Goal: Transaction & Acquisition: Purchase product/service

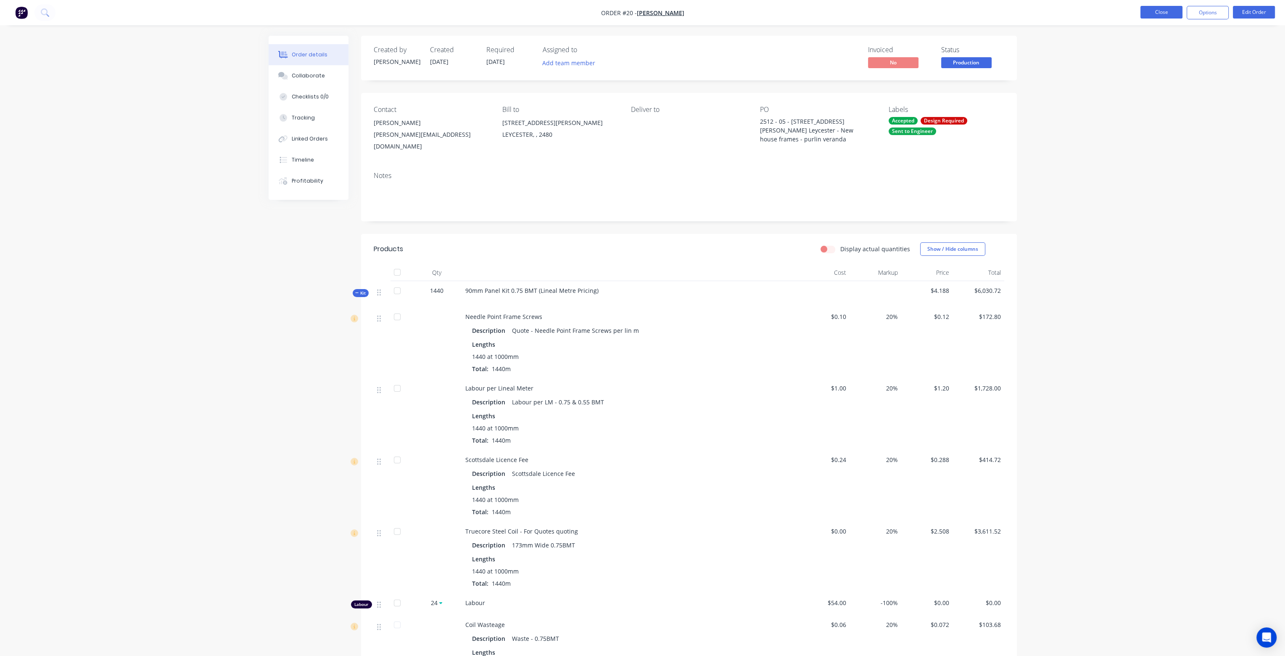
click at [1166, 10] on button "Close" at bounding box center [1162, 12] width 42 height 13
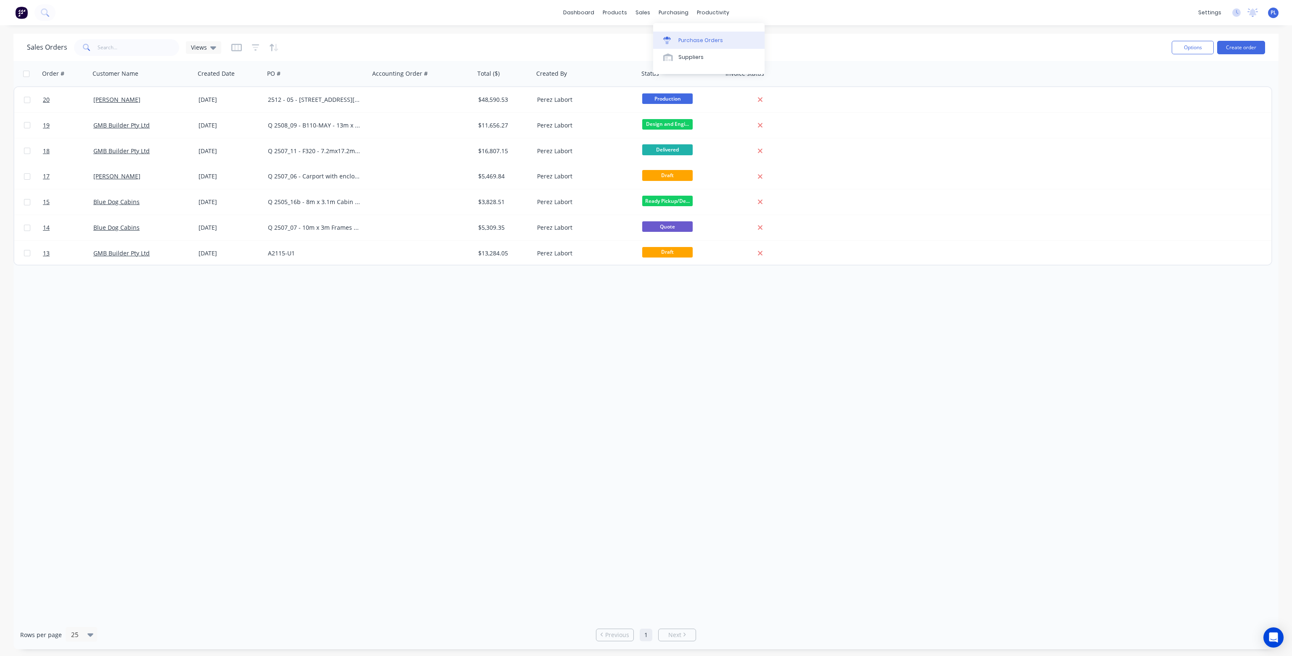
click at [692, 42] on div "Purchase Orders" at bounding box center [700, 41] width 45 height 8
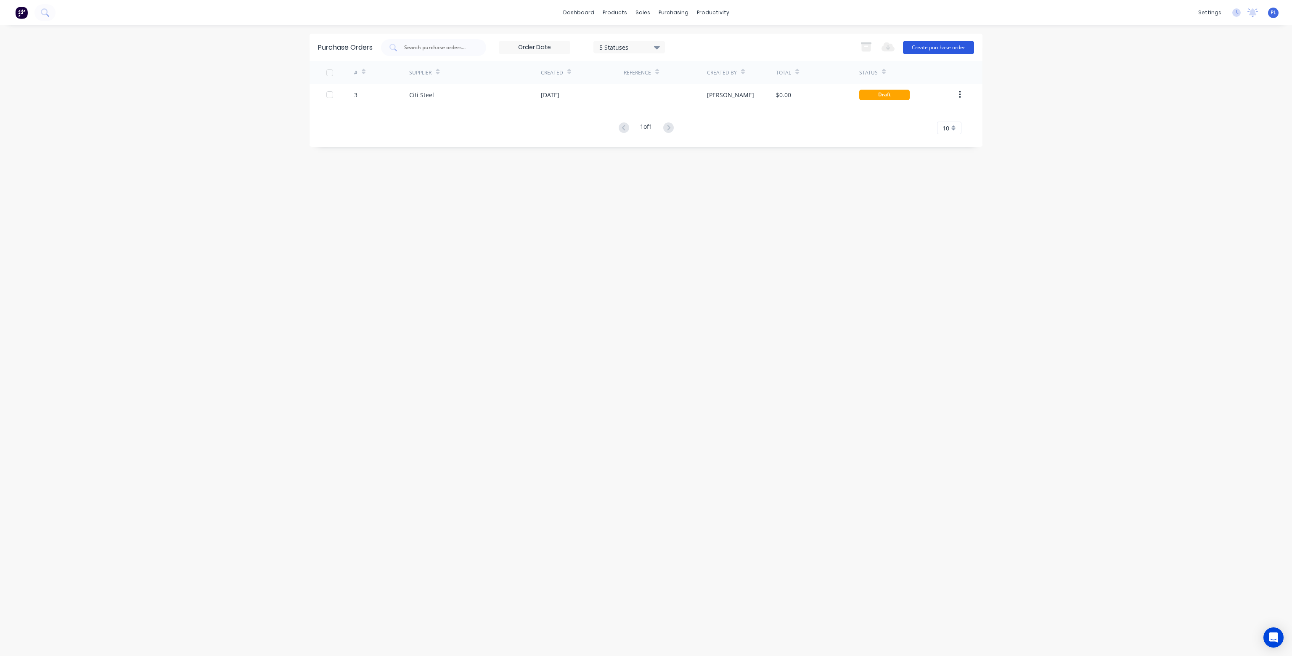
click at [921, 48] on button "Create purchase order" at bounding box center [938, 47] width 71 height 13
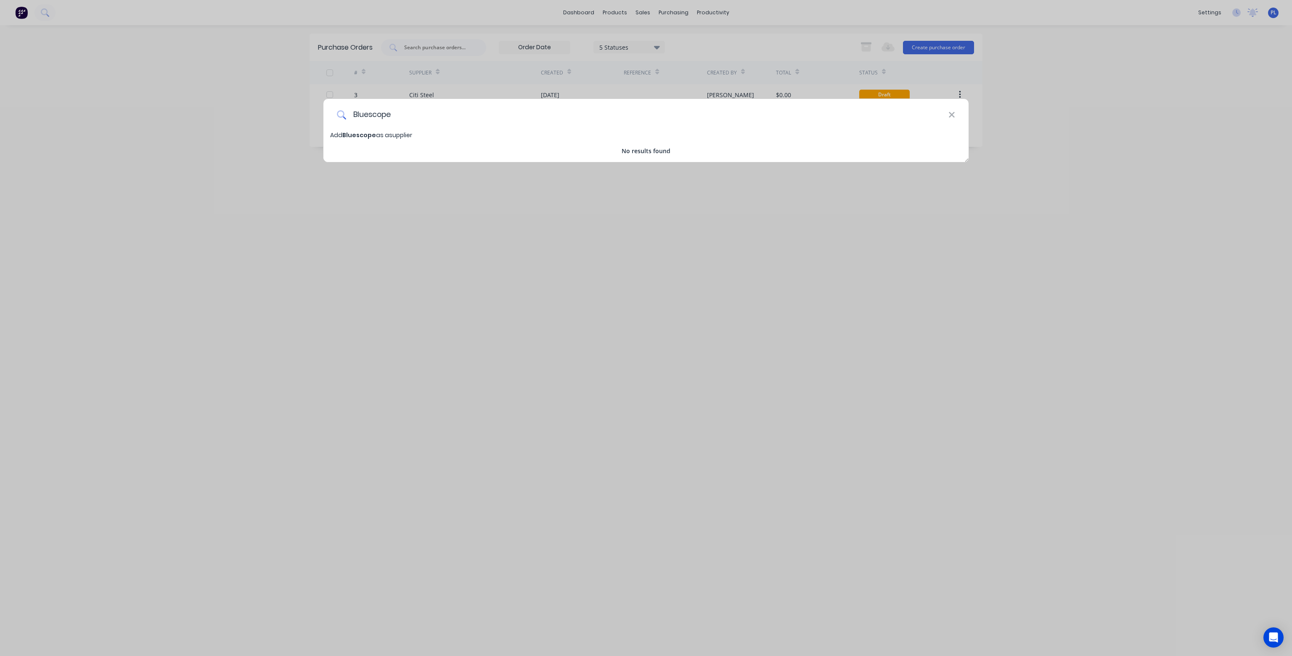
click at [405, 114] on input "Bluescope" at bounding box center [647, 115] width 602 height 32
click at [372, 114] on input "Bluescope" at bounding box center [647, 115] width 602 height 32
type input "BlueScope Distribution"
click at [388, 136] on span "BlueScope Distribution" at bounding box center [379, 135] width 74 height 8
select select "AU"
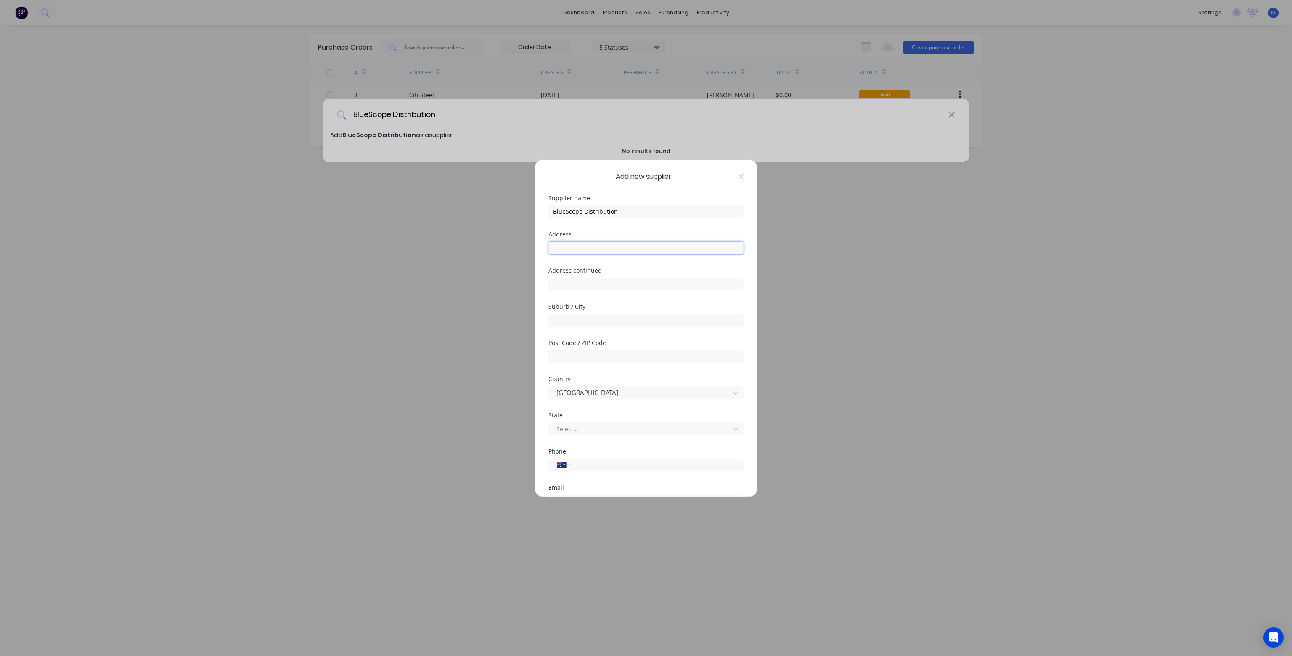
click at [585, 247] on input "text" at bounding box center [645, 247] width 195 height 13
type input "[STREET_ADDRESS][PERSON_NAME]"
click at [574, 318] on input "text" at bounding box center [645, 320] width 195 height 13
type input "Eagle Farm"
click at [575, 353] on input "text" at bounding box center [645, 356] width 195 height 13
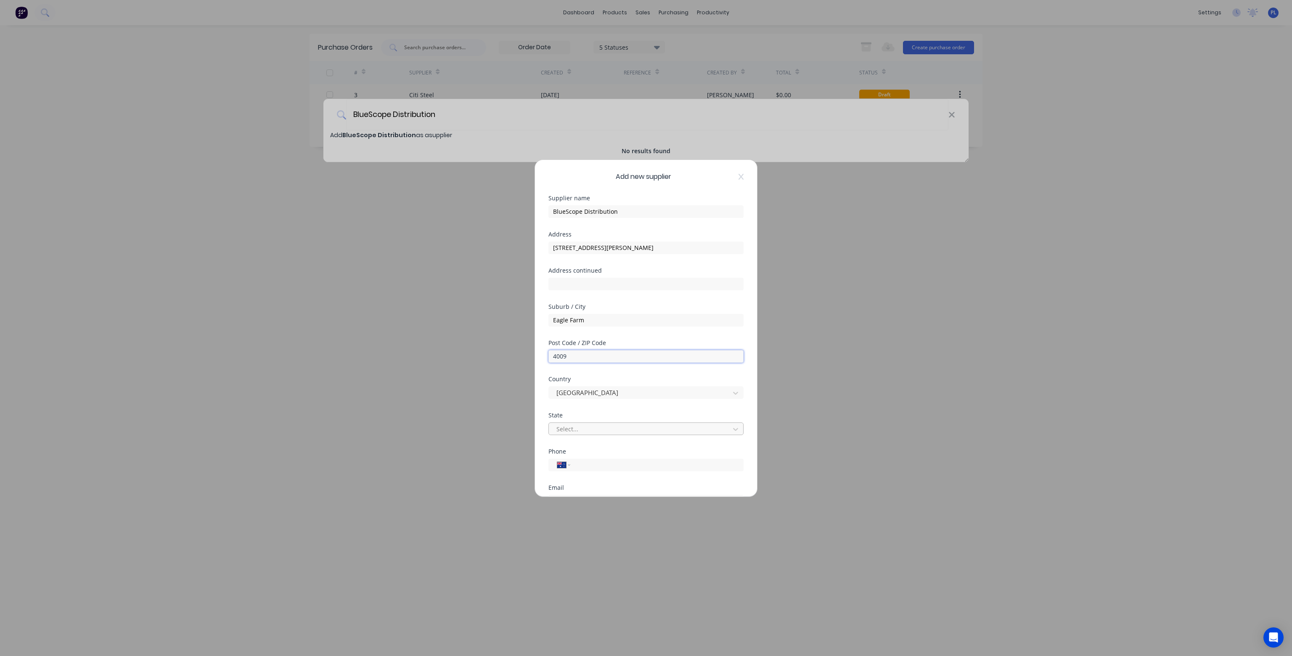
type input "4009"
click at [578, 427] on div at bounding box center [640, 428] width 170 height 11
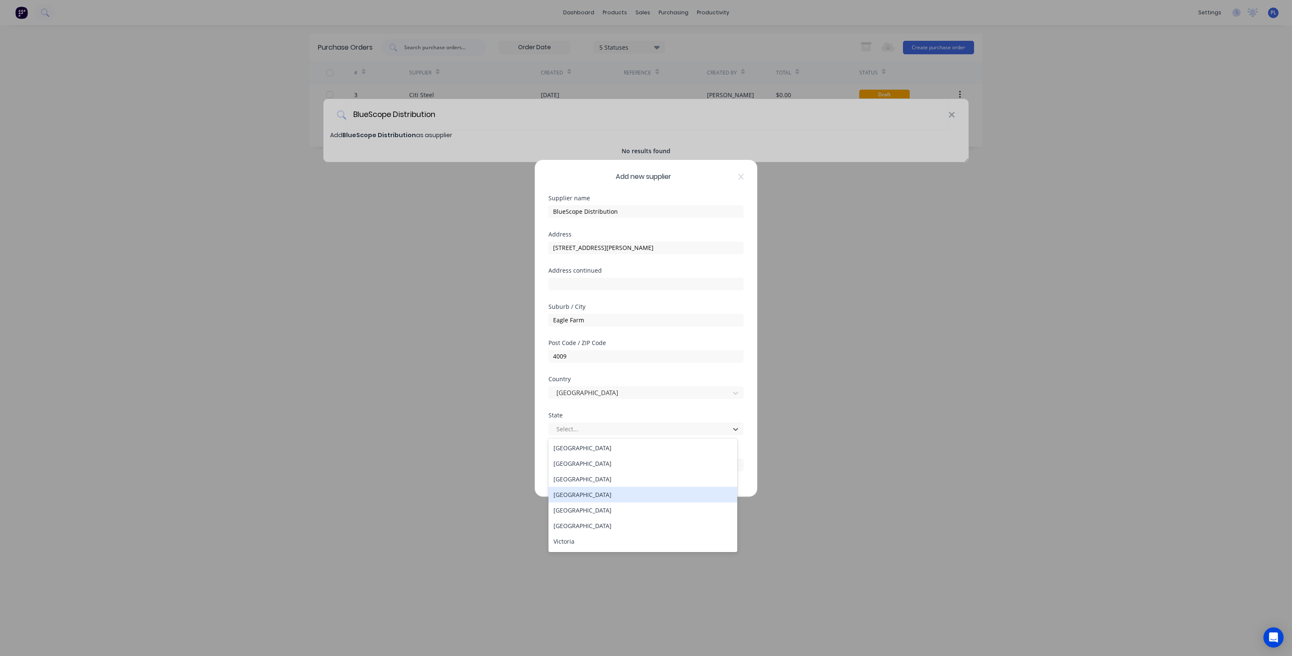
click at [575, 496] on div "[GEOGRAPHIC_DATA]" at bounding box center [642, 494] width 189 height 16
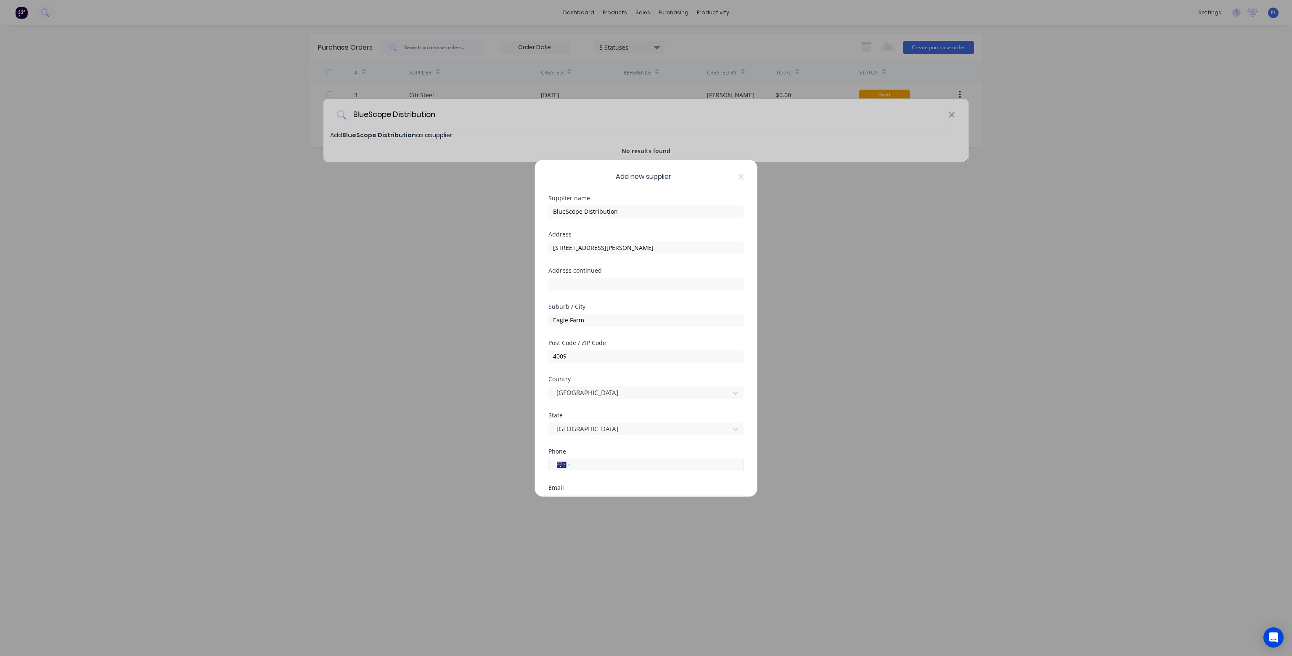
click at [611, 463] on input "tel" at bounding box center [655, 465] width 159 height 10
type input "0"
click at [588, 436] on input "tel" at bounding box center [655, 439] width 159 height 10
type input "0408 787 614"
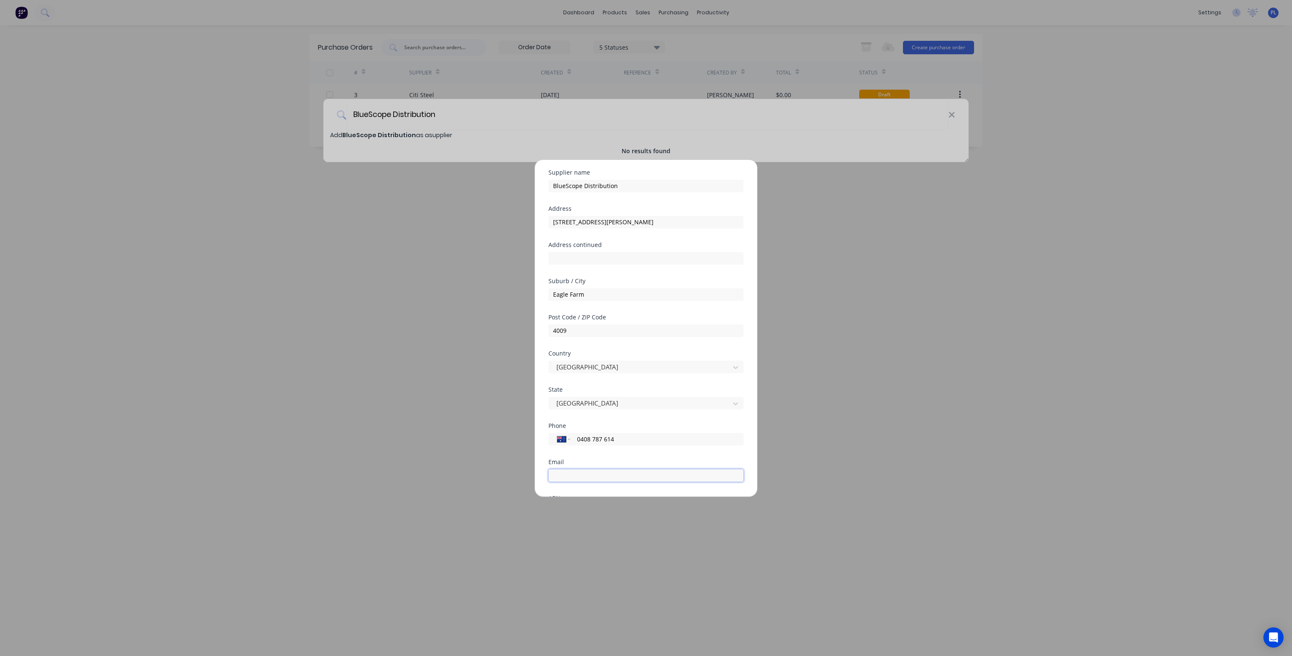
click at [573, 477] on input "email" at bounding box center [645, 475] width 195 height 13
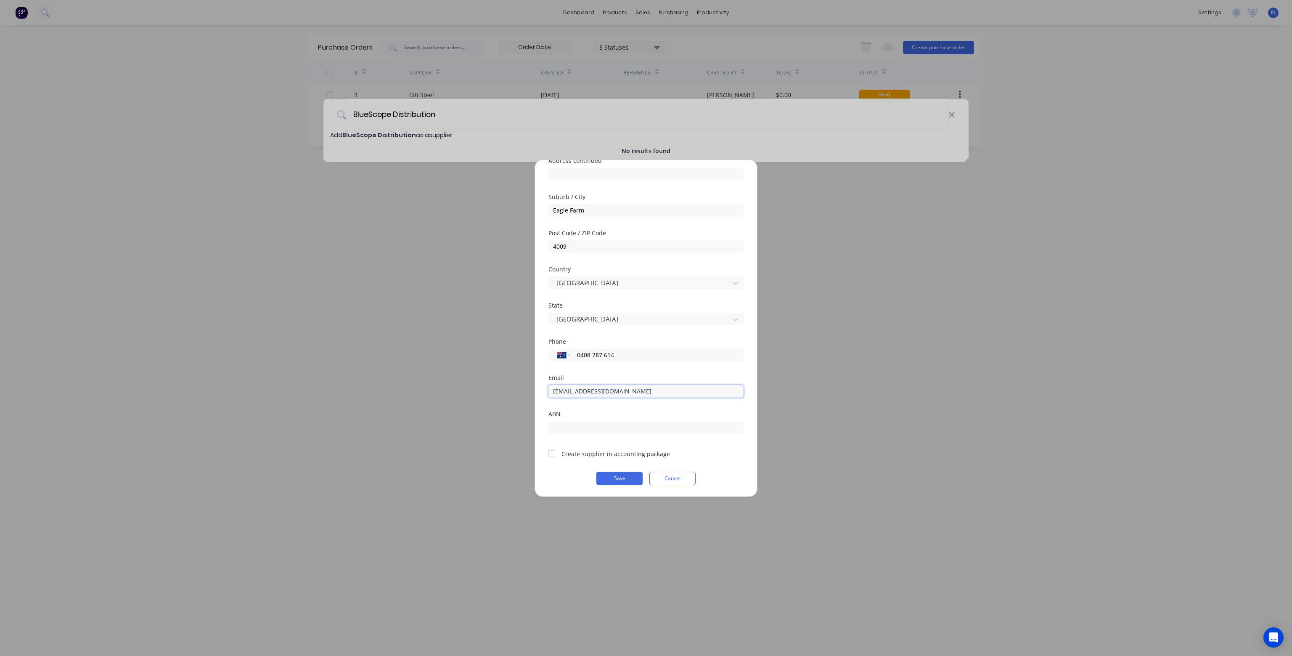
type input "[EMAIL_ADDRESS][DOMAIN_NAME]"
click at [592, 421] on input "text" at bounding box center [645, 427] width 195 height 13
type input "88096380068"
click at [551, 452] on div at bounding box center [551, 453] width 17 height 17
click at [629, 479] on button "Save" at bounding box center [619, 477] width 46 height 13
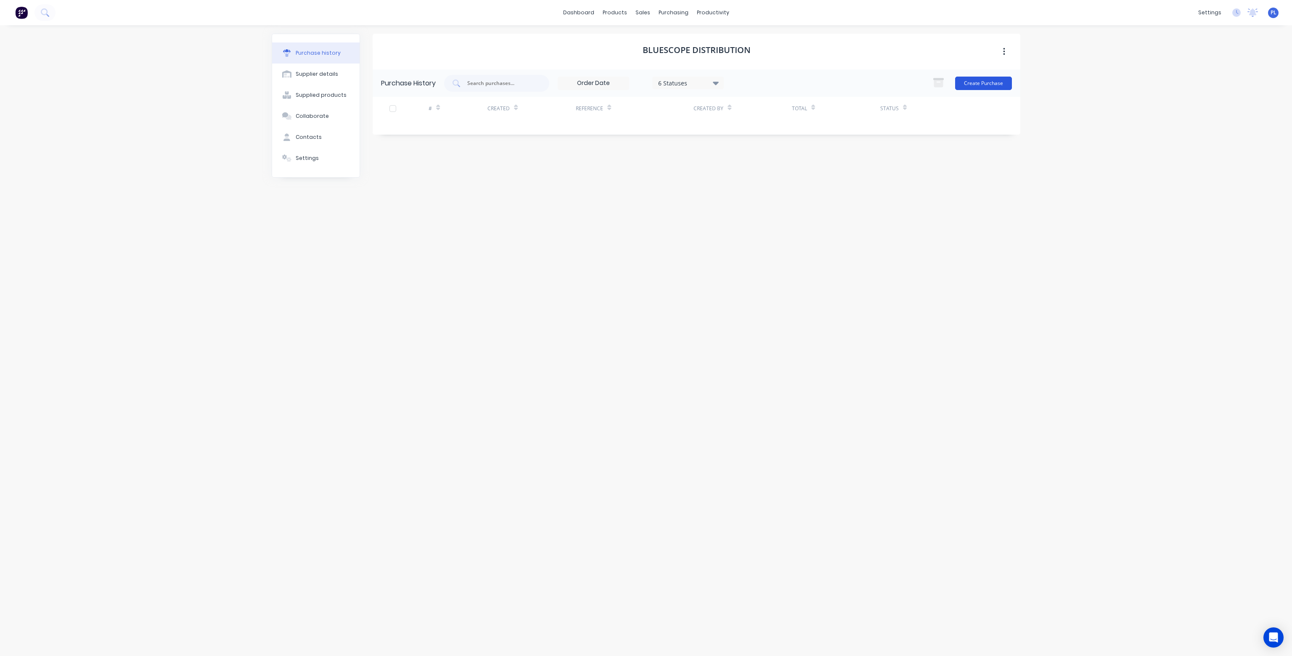
click at [989, 82] on button "Create Purchase" at bounding box center [983, 83] width 57 height 13
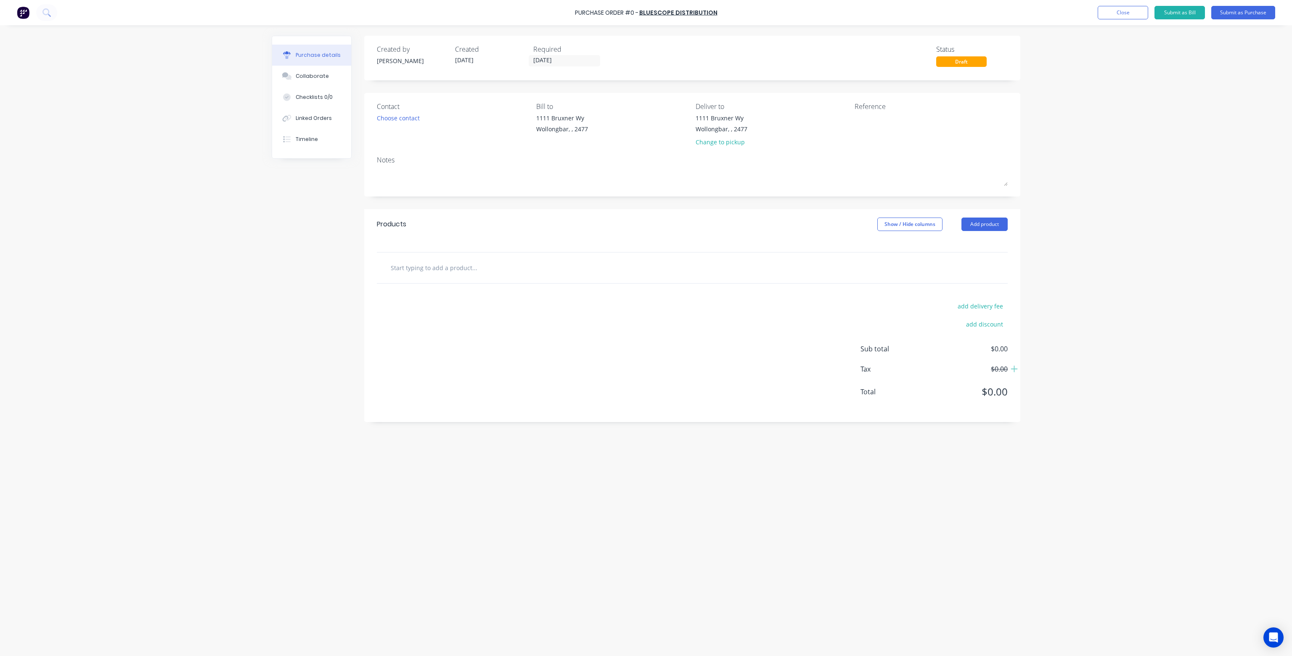
click at [391, 268] on input "text" at bounding box center [474, 267] width 168 height 17
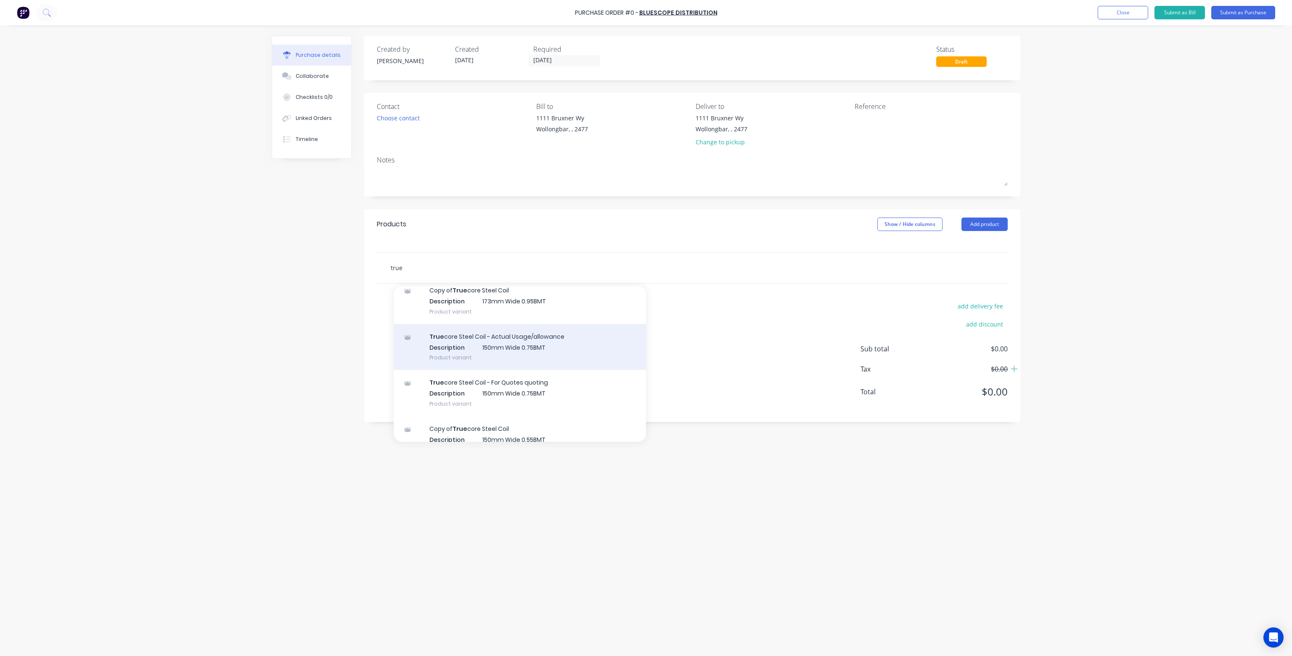
scroll to position [294, 0]
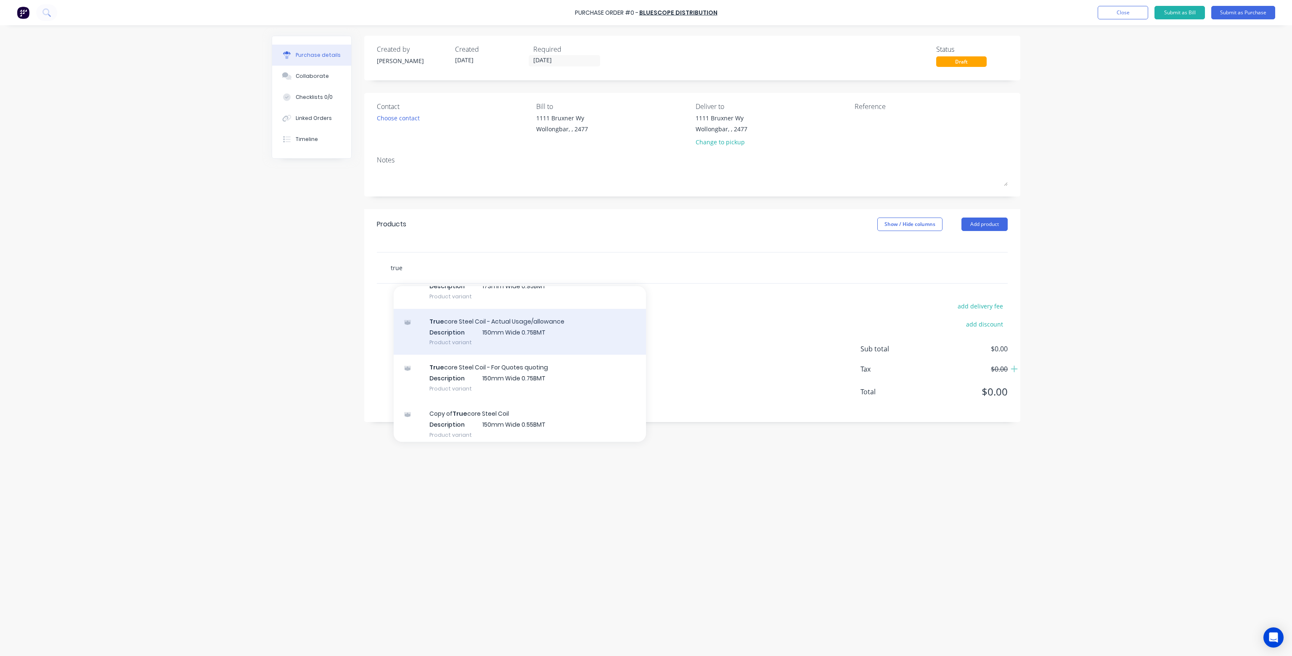
type input "true"
click at [548, 336] on div "True core Steel Coil - Actual Usage/allowance Description 150mm Wide 0.75BMT Pr…" at bounding box center [520, 332] width 252 height 46
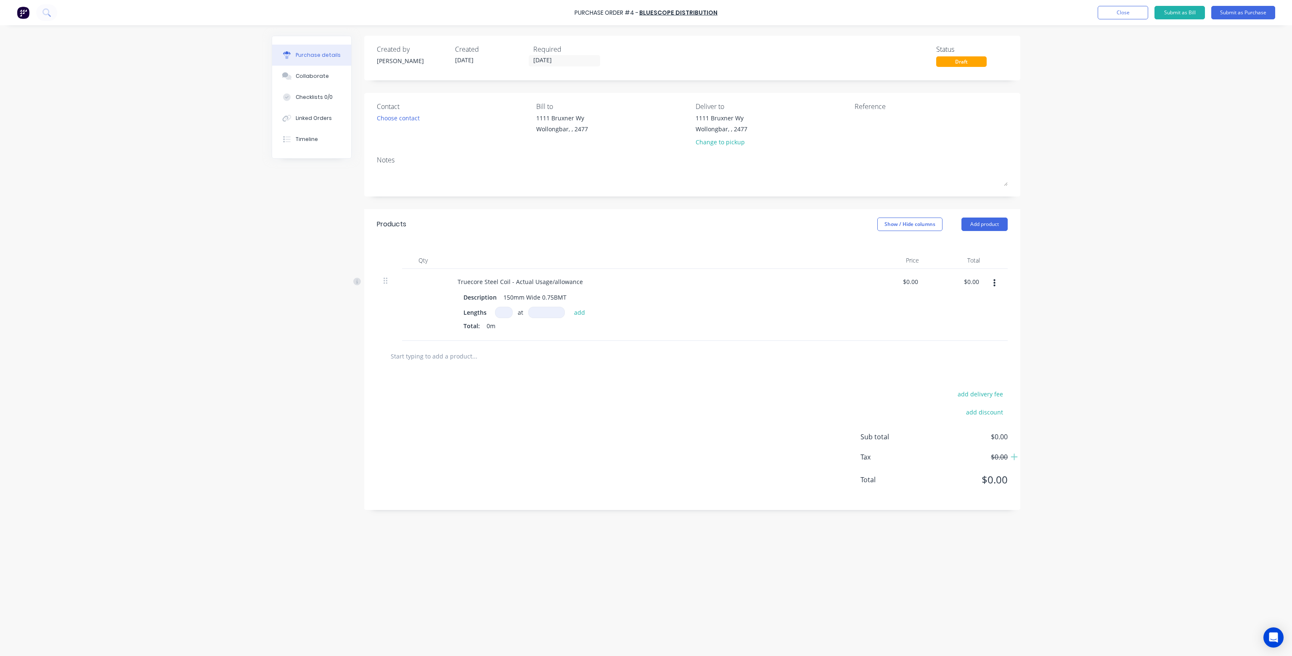
click at [428, 284] on div at bounding box center [423, 305] width 42 height 72
click at [439, 280] on div at bounding box center [423, 305] width 42 height 72
click at [503, 311] on input at bounding box center [504, 312] width 18 height 11
type input "2"
click at [550, 315] on input at bounding box center [546, 312] width 37 height 11
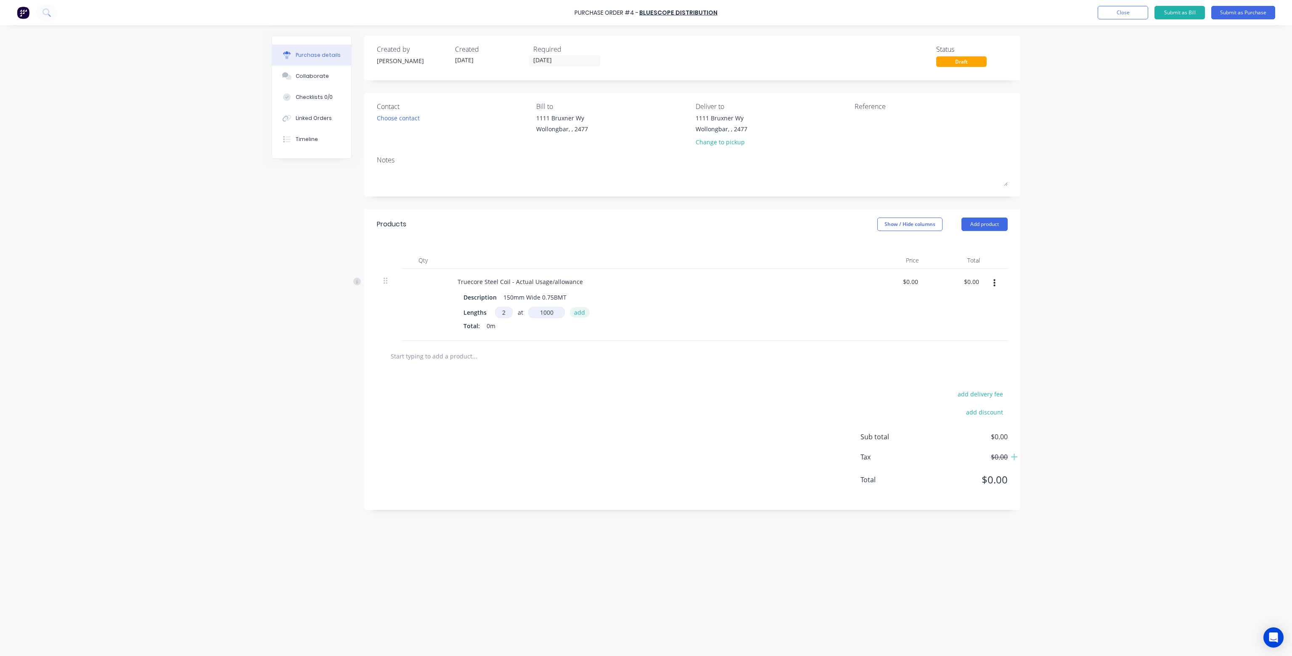
type input "1000mm"
click at [580, 309] on button "add" at bounding box center [580, 312] width 20 height 10
click at [385, 279] on icon at bounding box center [385, 281] width 4 height 8
click at [997, 283] on button "button" at bounding box center [994, 282] width 20 height 15
click at [945, 355] on button "Delete" at bounding box center [968, 355] width 71 height 17
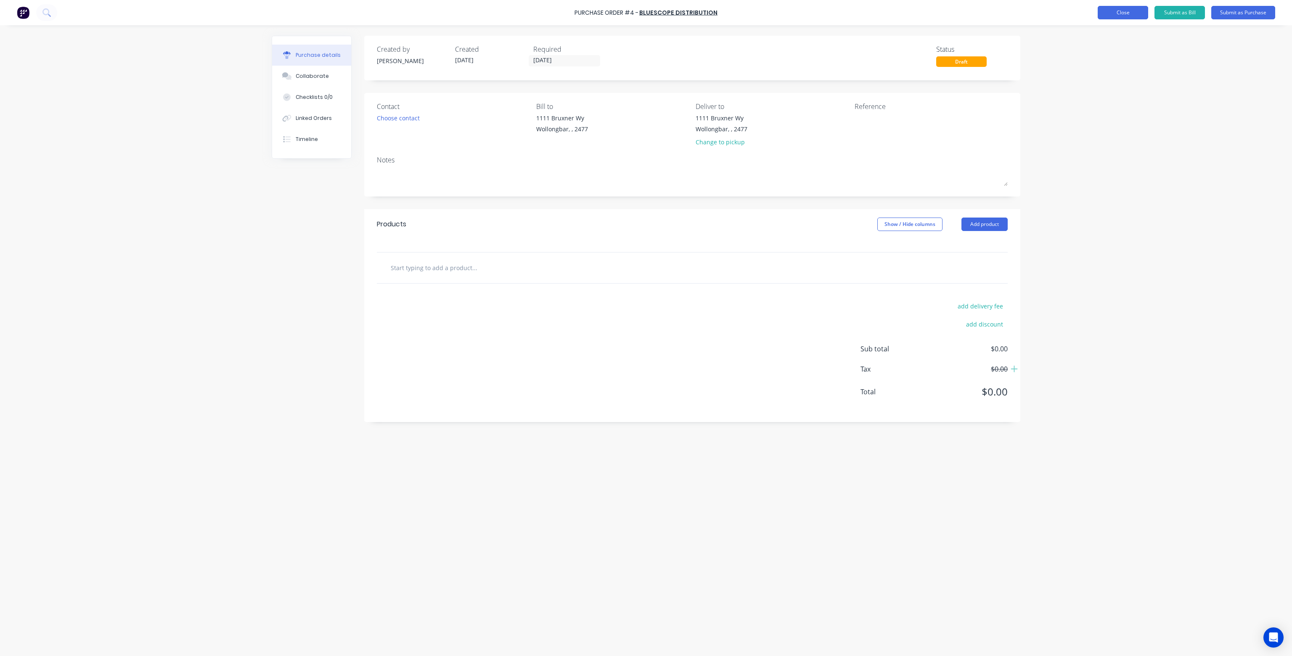
click at [1132, 13] on button "Close" at bounding box center [1122, 12] width 50 height 13
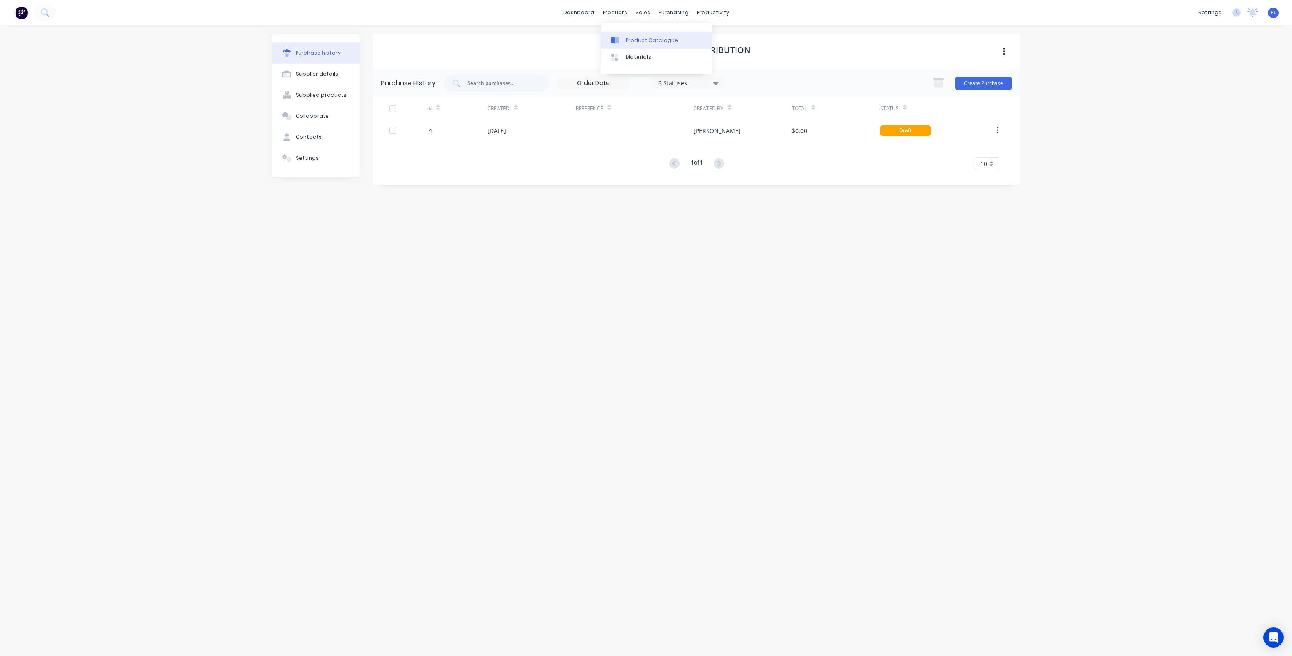
click at [637, 37] on div "Product Catalogue" at bounding box center [652, 41] width 52 height 8
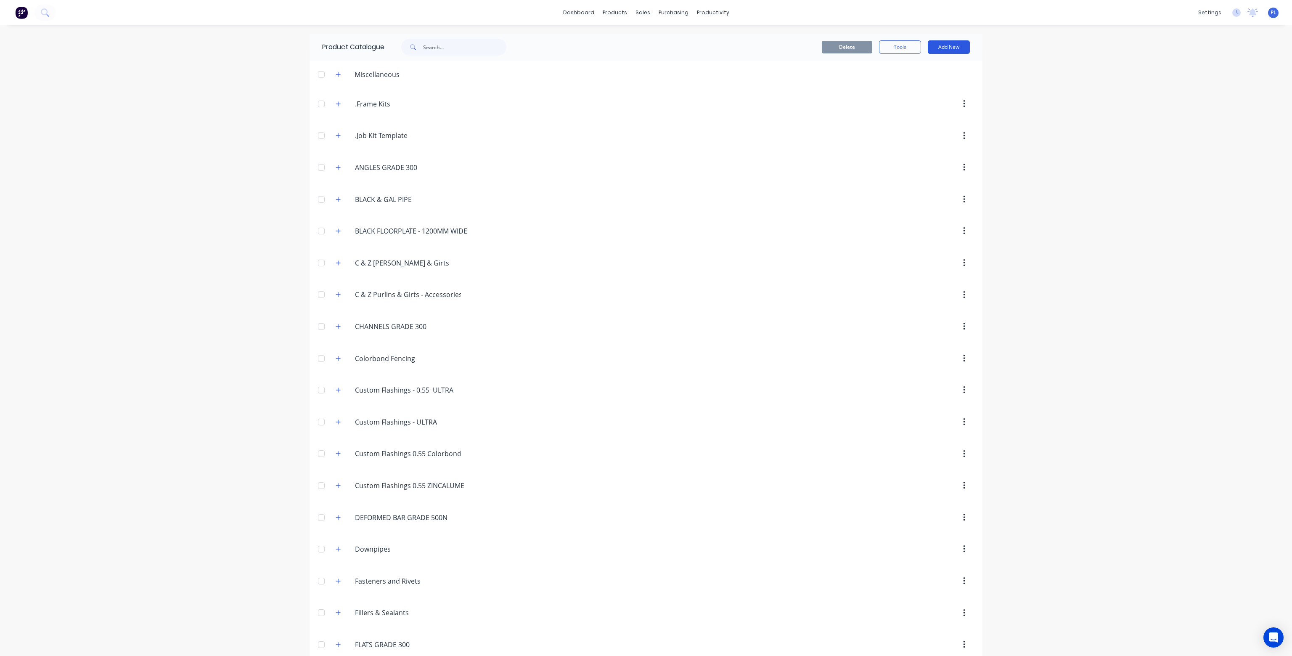
click at [940, 45] on button "Add New" at bounding box center [949, 46] width 42 height 13
click at [926, 82] on div "Product" at bounding box center [929, 85] width 65 height 12
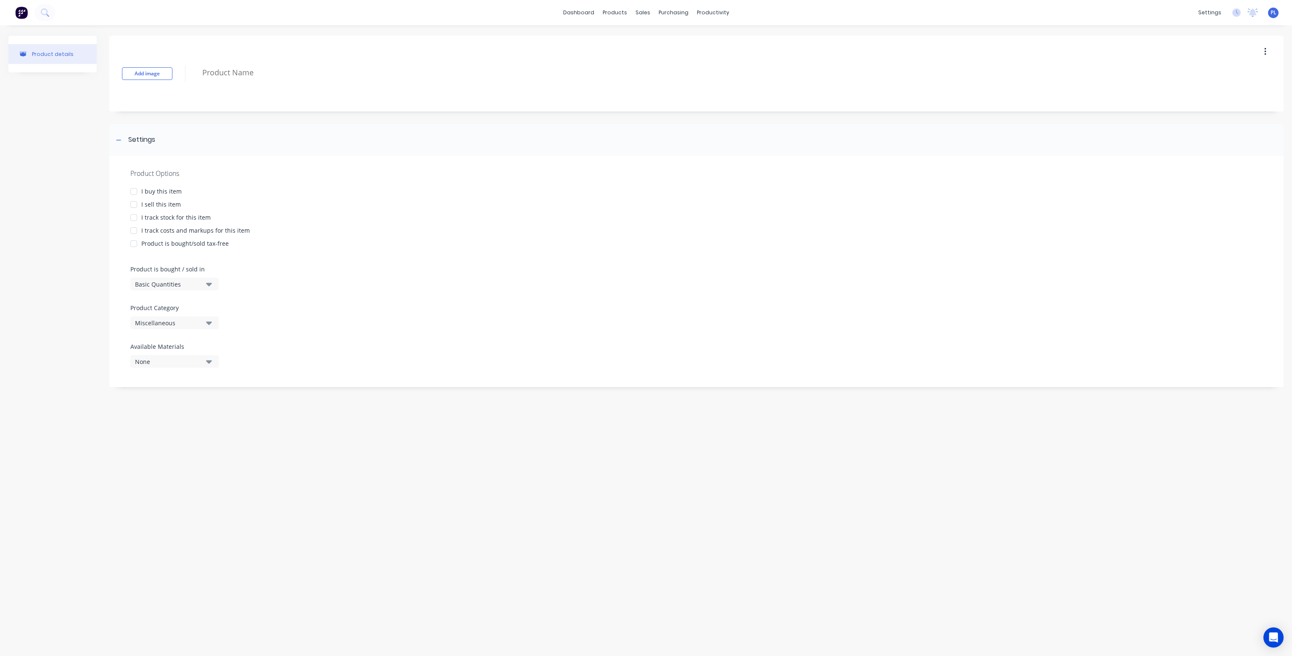
click at [131, 190] on div at bounding box center [133, 191] width 17 height 17
click at [132, 190] on div at bounding box center [133, 191] width 17 height 17
type textarea "x"
click at [612, 10] on div "products" at bounding box center [614, 12] width 33 height 13
click at [589, 11] on link "dashboard" at bounding box center [579, 12] width 40 height 13
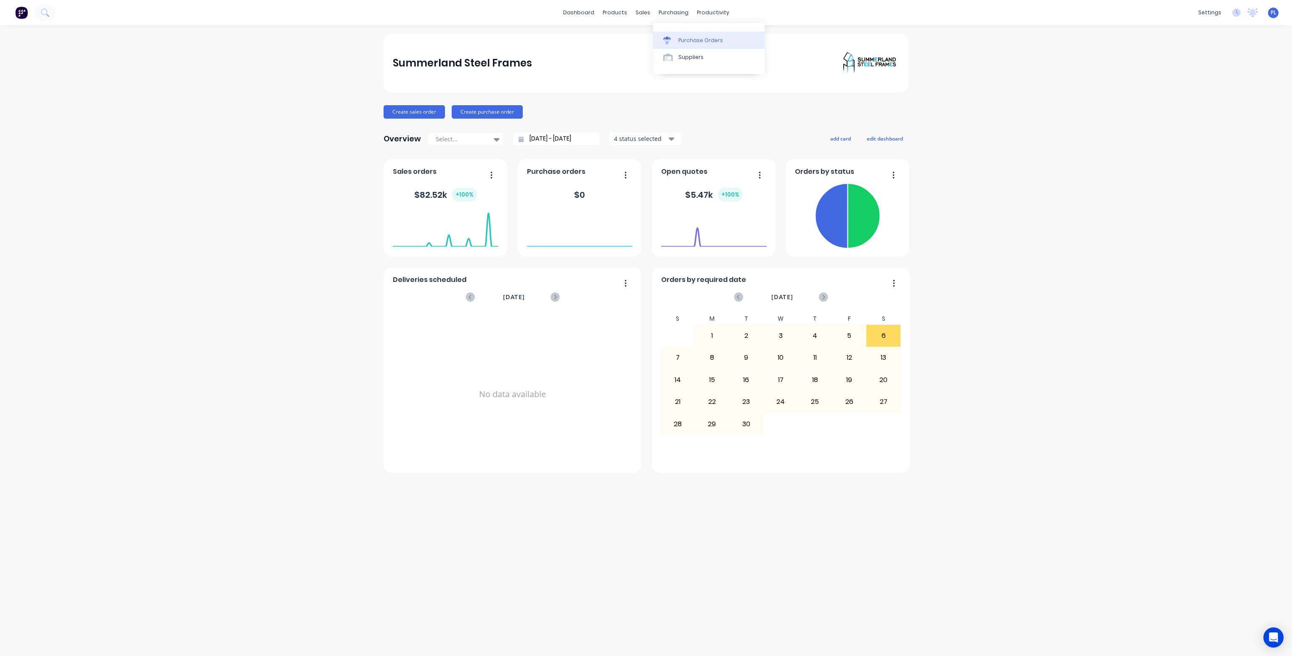
click at [690, 38] on div "Purchase Orders" at bounding box center [700, 41] width 45 height 8
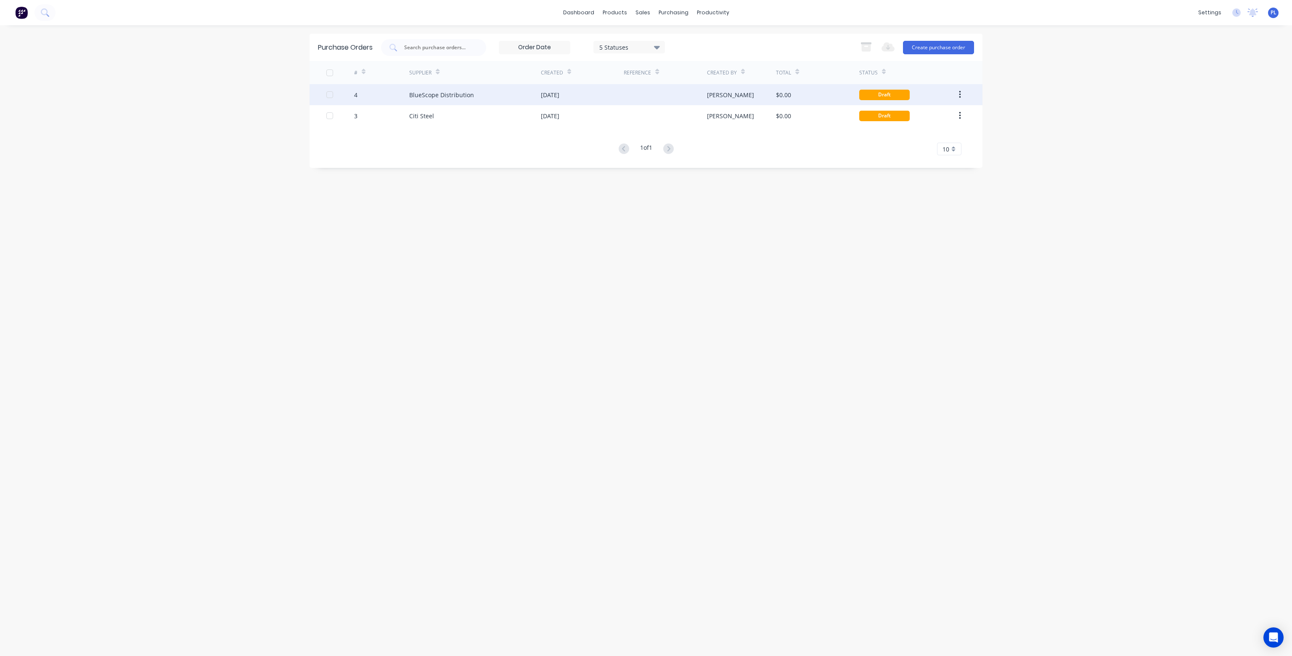
click at [456, 94] on div "BlueScope Distribution" at bounding box center [441, 94] width 65 height 9
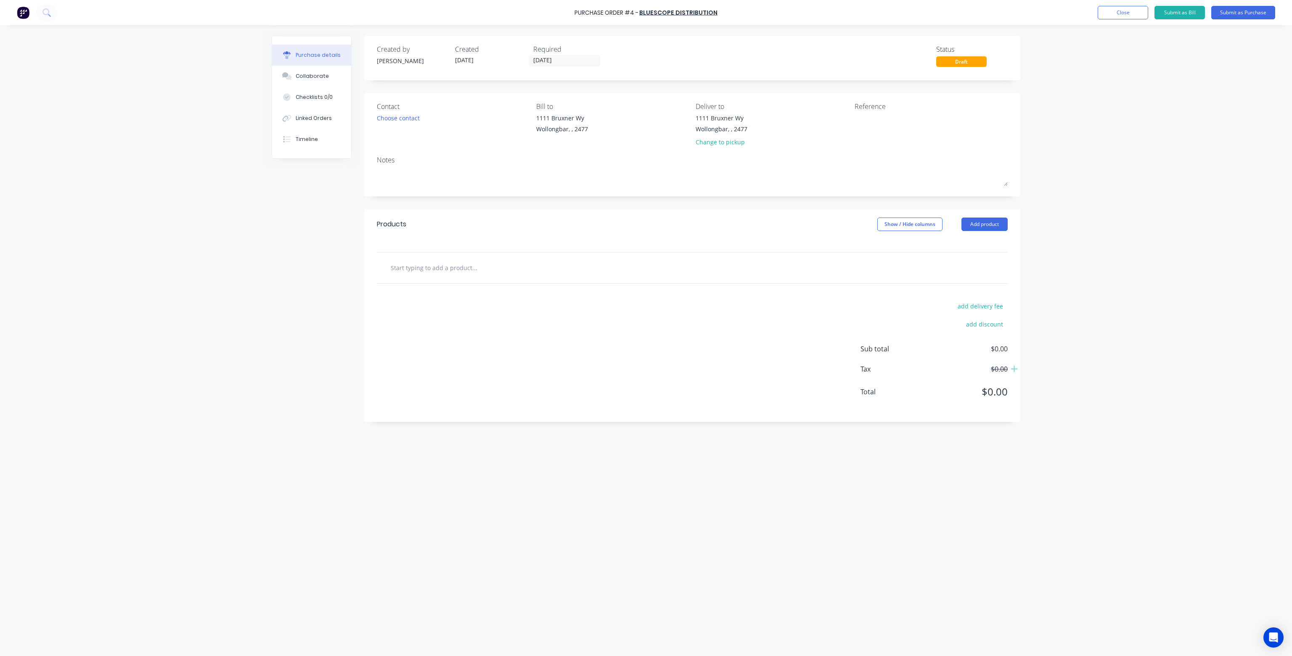
click at [420, 267] on input "text" at bounding box center [474, 267] width 168 height 17
type input "Truecore Steel Coil - 150mm wide 0.75mm BMT"
click at [479, 297] on button "Add Truecore Steel Coil - 150mm wide 0.75mm BMT to order" at bounding box center [520, 299] width 252 height 27
click at [478, 296] on div at bounding box center [500, 297] width 86 height 12
click at [478, 296] on div "Per t" at bounding box center [470, 297] width 26 height 12
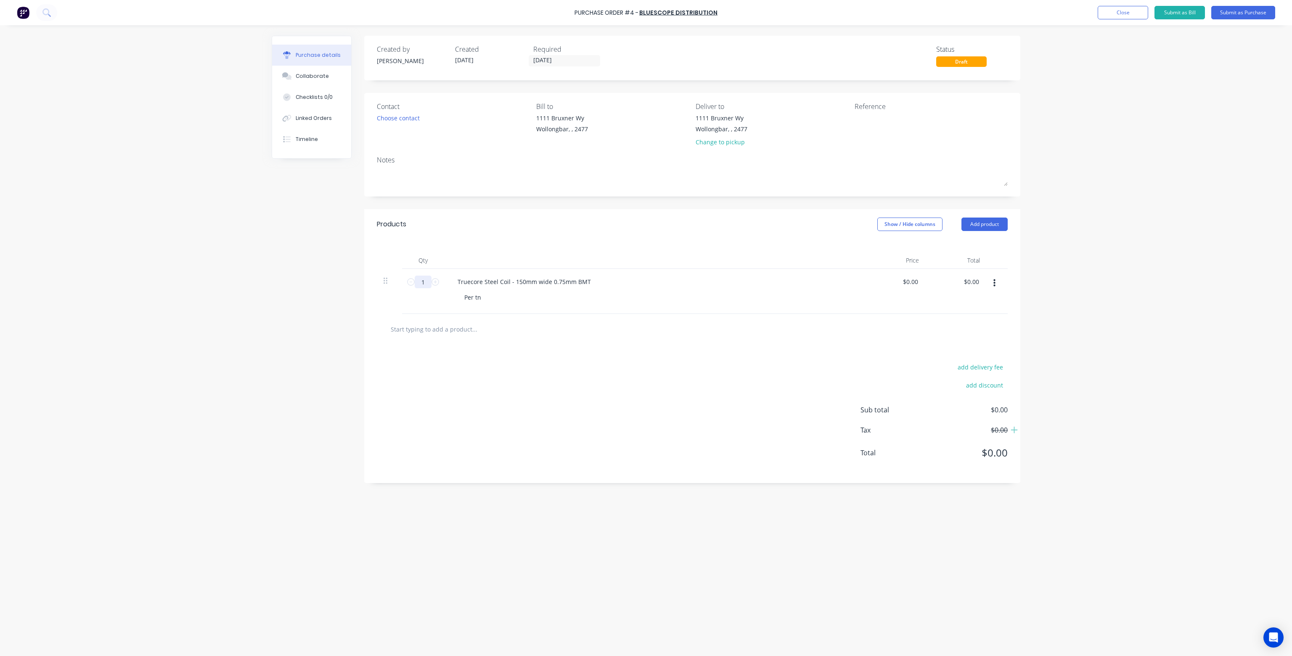
drag, startPoint x: 427, startPoint y: 282, endPoint x: 421, endPoint y: 282, distance: 5.5
click at [421, 282] on input "1" at bounding box center [423, 281] width 17 height 13
type input "2"
click at [912, 281] on input "0.00" at bounding box center [912, 281] width 16 height 12
type input "$1,695.00"
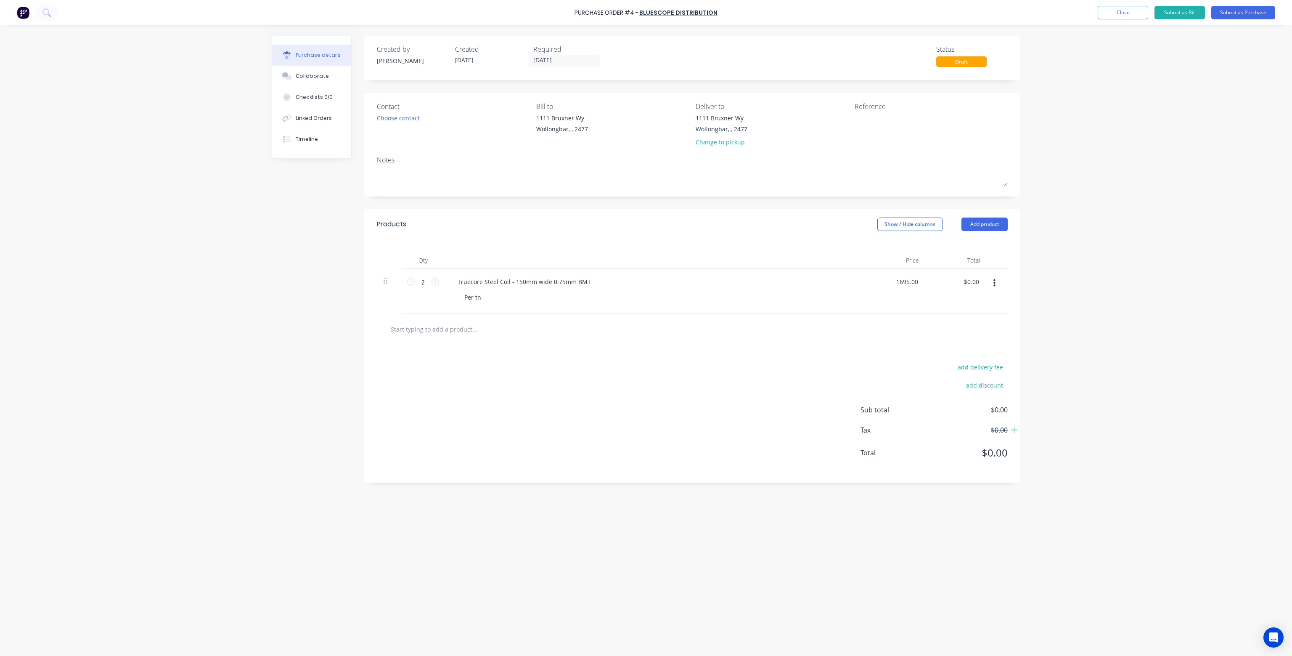
type input "$3,390.00"
click at [858, 358] on div "add delivery fee add discount Sub total $0.00 Tax $0.00 Total $0.00" at bounding box center [692, 413] width 656 height 138
click at [447, 331] on input "text" at bounding box center [474, 328] width 168 height 17
drag, startPoint x: 589, startPoint y: 281, endPoint x: 402, endPoint y: 283, distance: 188.0
click at [402, 283] on div "2 2 Truecore Steel Coil - 150mm wide 0.75mm BMT Per tn $1,695.00 $1,695.00 $3,3…" at bounding box center [692, 291] width 631 height 45
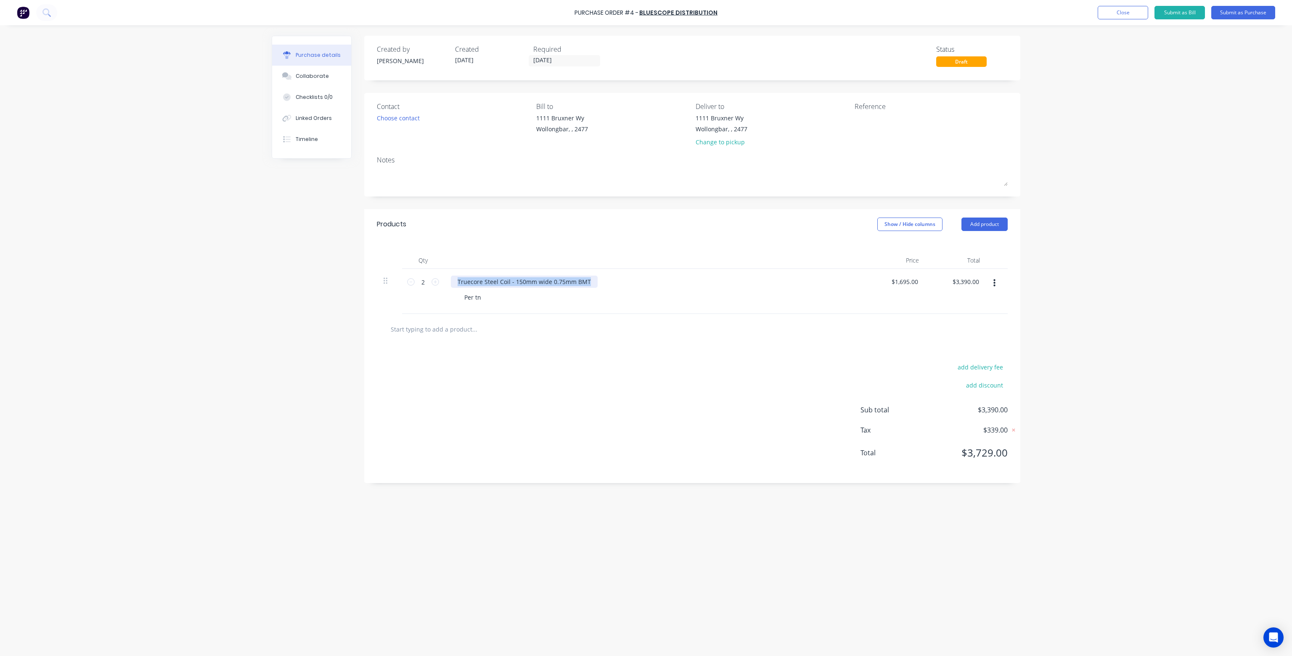
copy div "Truecore Steel Coil - 150mm wide 0.75mm BMT"
click at [412, 329] on input "text" at bounding box center [474, 328] width 168 height 17
paste input "Truecore Steel Coil - 150mm wide 0.75mm BMT"
click at [449, 328] on input "Truecore Steel Coil - 150mm wide 0.75mm BMT" at bounding box center [474, 328] width 168 height 17
type input "Truecore Steel Coil - 173mm wide 0.75mm BMT"
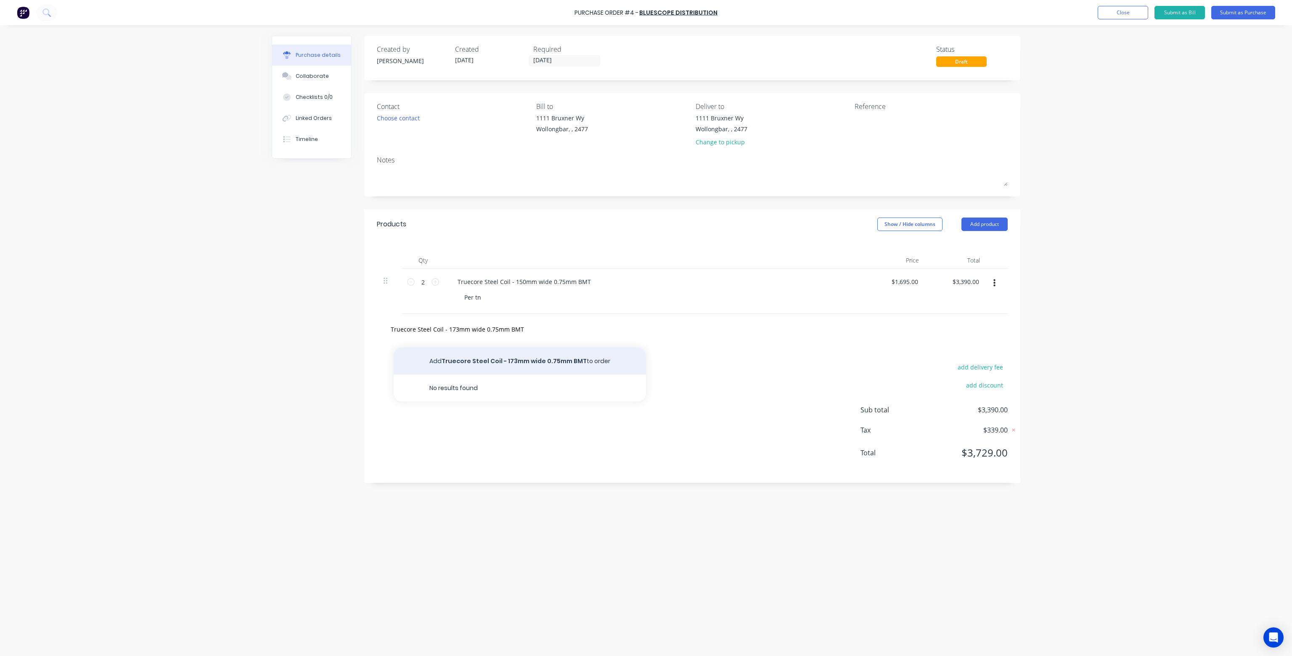
click at [492, 362] on button "Add Truecore Steel Coil - 173mm wide 0.75mm BMT to order" at bounding box center [520, 360] width 252 height 27
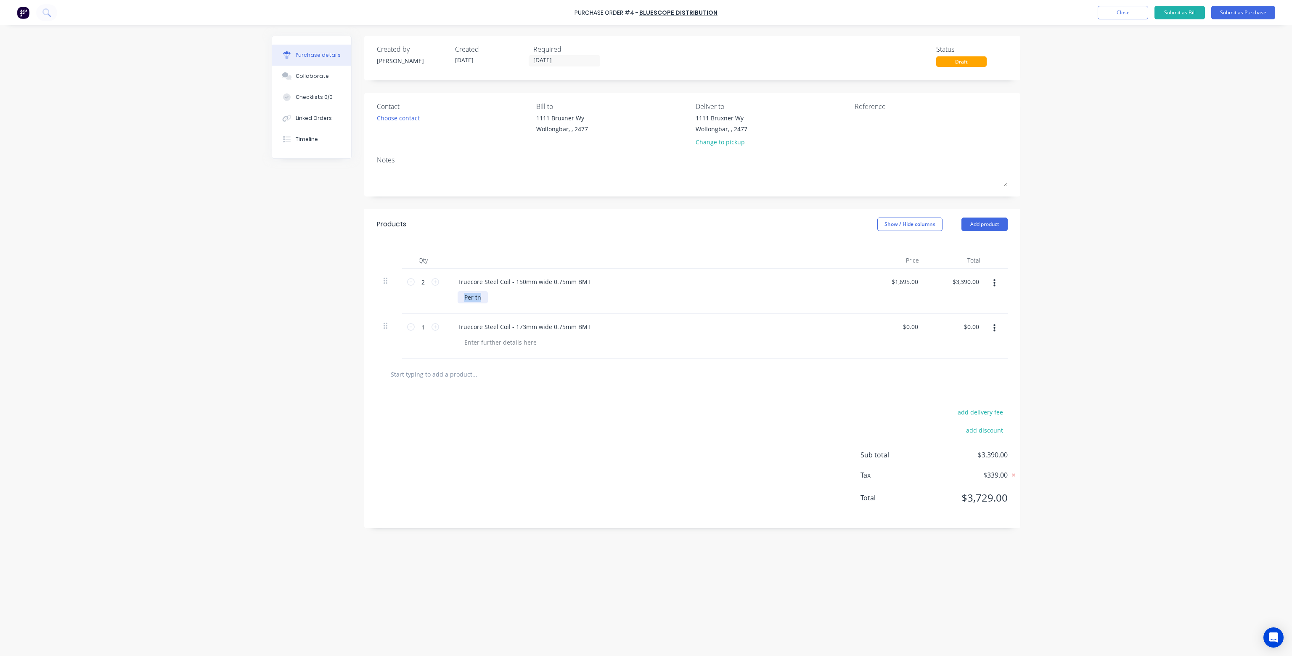
drag, startPoint x: 482, startPoint y: 298, endPoint x: 456, endPoint y: 298, distance: 26.5
click at [456, 298] on div "Truecore Steel Coil - 150mm wide 0.75mm BMT Per tn" at bounding box center [654, 291] width 420 height 45
copy div "Per tn"
click at [481, 341] on div at bounding box center [500, 342] width 86 height 12
paste div
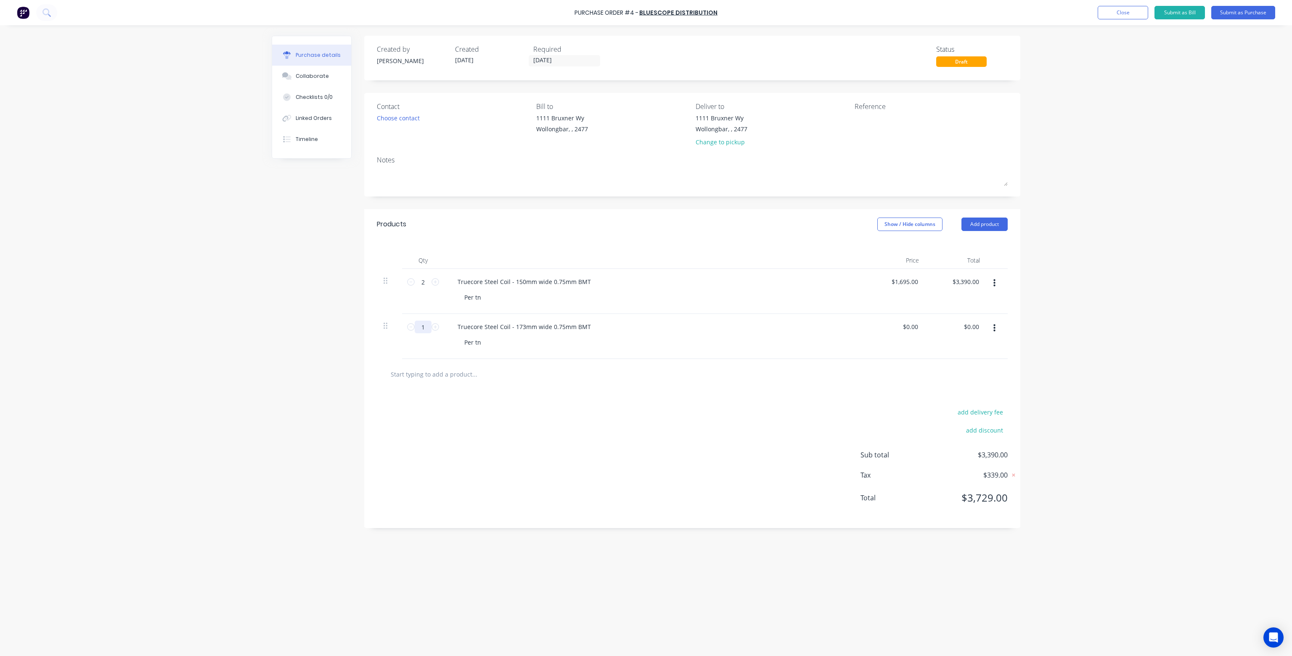
drag, startPoint x: 420, startPoint y: 326, endPoint x: 428, endPoint y: 329, distance: 7.7
click at [428, 329] on input "1" at bounding box center [423, 326] width 17 height 13
type input "3"
click at [907, 330] on input "0.00" at bounding box center [912, 326] width 16 height 12
type input "$1,695.00"
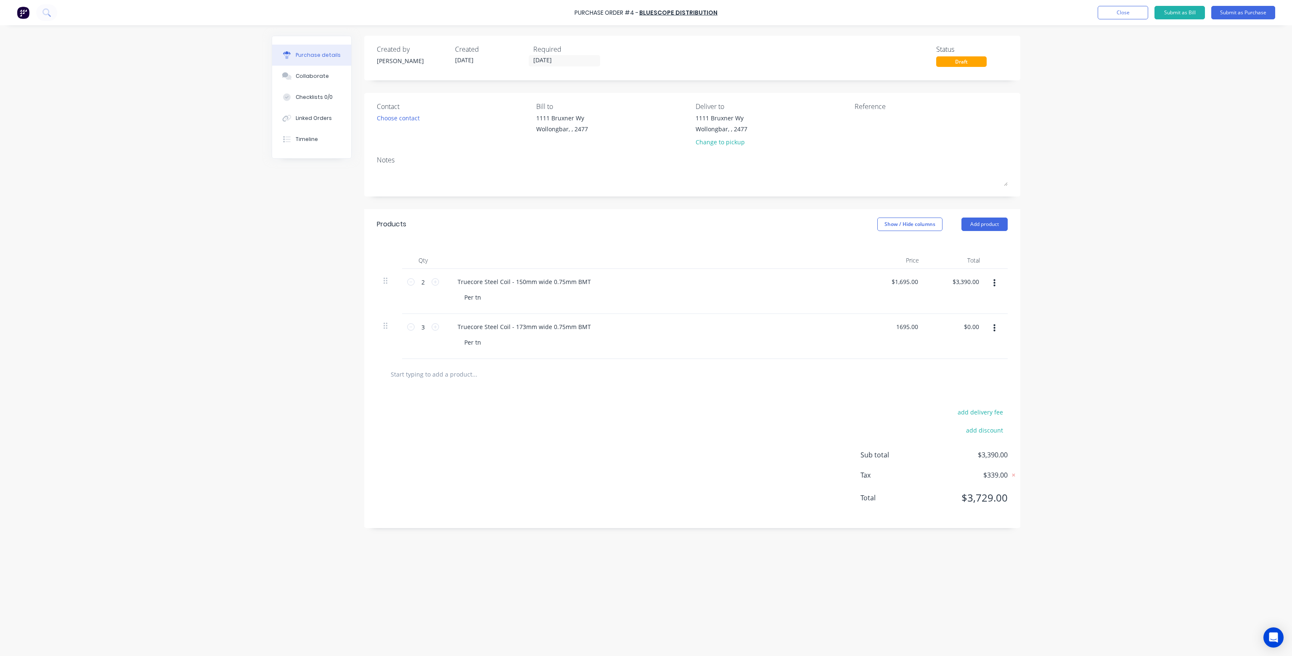
type input "$5,085.00"
click at [844, 404] on div "add delivery fee add discount Sub total $3,390.00 Tax $339.00 Total $3,729.00" at bounding box center [692, 458] width 656 height 138
drag, startPoint x: 589, startPoint y: 324, endPoint x: 444, endPoint y: 326, distance: 145.5
click at [444, 326] on div "Truecore Steel Coil - 173mm wide 0.75mm BMT Per tn" at bounding box center [654, 336] width 420 height 45
copy div "Truecore Steel Coil - 173mm wide 0.75mm BMT"
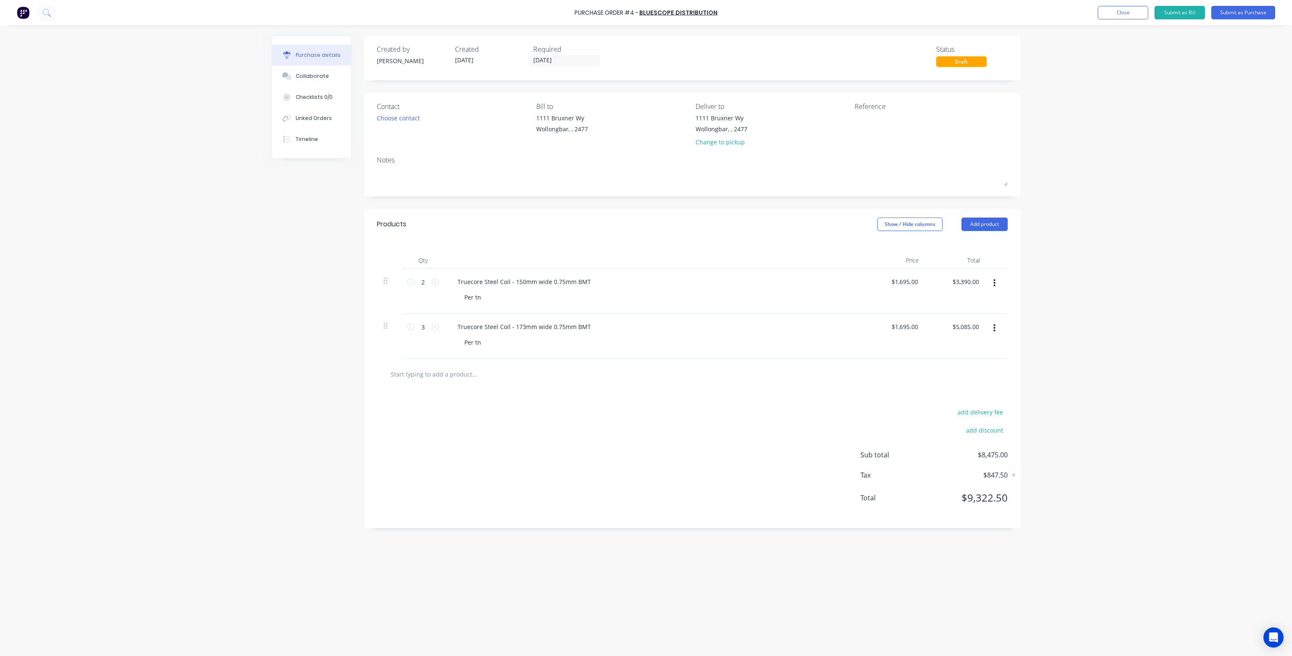
click at [457, 375] on input "text" at bounding box center [474, 373] width 168 height 17
paste input "Truecore Steel Coil - 173mm wide 0.75mm BMT"
click at [488, 372] on input "Truecore Steel Coil - 173mm wide 0.75mm BMT" at bounding box center [474, 373] width 168 height 17
type input "Truecore Steel Coil - 173mm wide 0.95mm BMT"
click at [500, 410] on button "Add Truecore Steel Coil - 173mm wide 0.95mm BMT to order" at bounding box center [520, 405] width 252 height 27
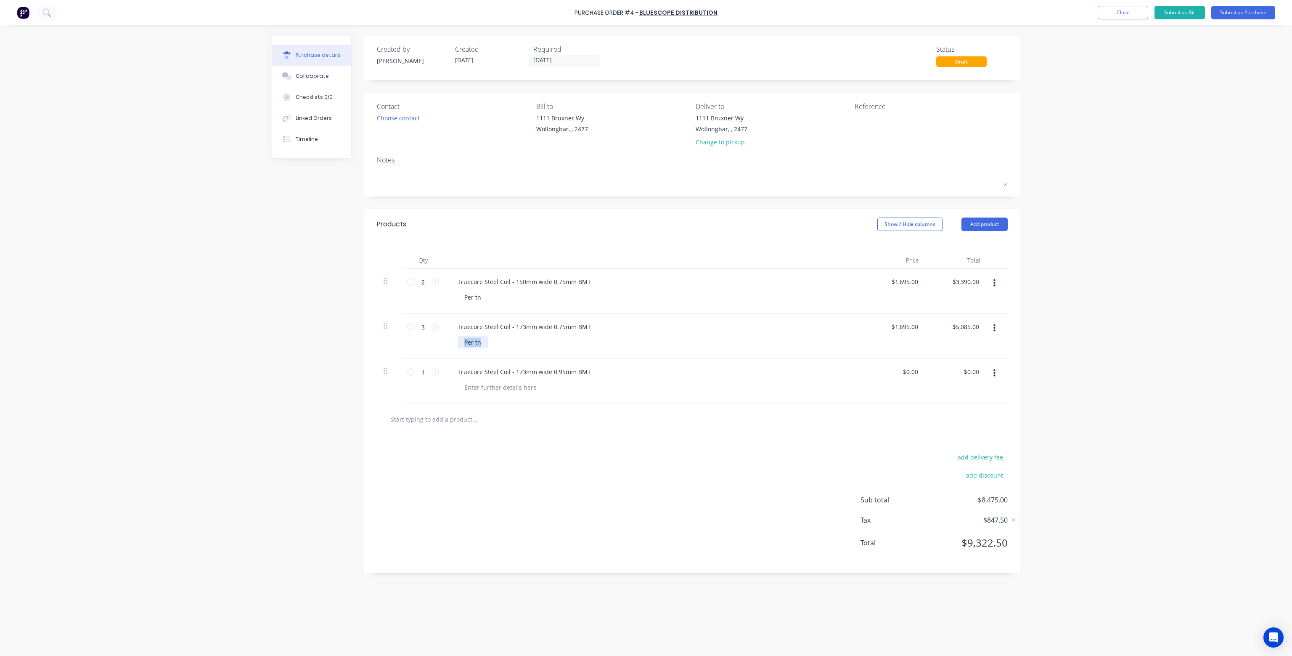
drag, startPoint x: 481, startPoint y: 342, endPoint x: 454, endPoint y: 341, distance: 26.9
click at [454, 341] on div "Truecore Steel Coil - 173mm wide 0.75mm BMT Per tn" at bounding box center [654, 336] width 420 height 45
copy div "Per tn"
click at [508, 388] on div at bounding box center [500, 387] width 86 height 12
paste div
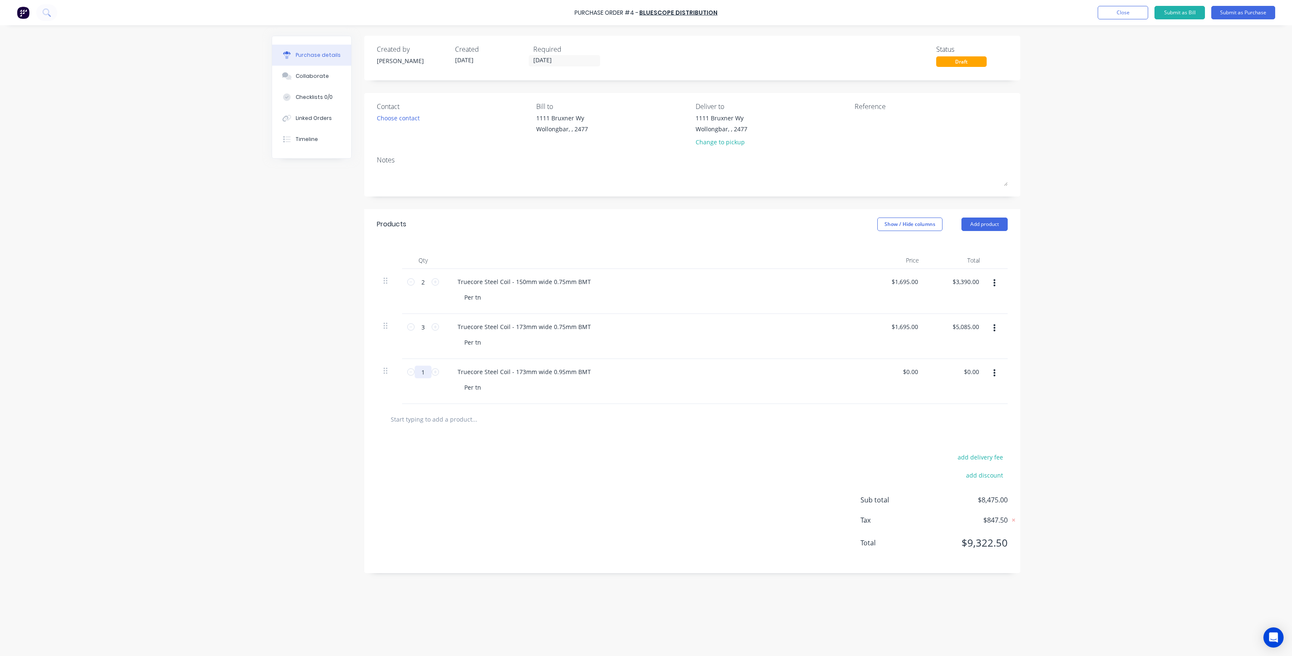
click at [424, 371] on input "1" at bounding box center [423, 371] width 17 height 13
click at [434, 373] on icon at bounding box center [435, 372] width 8 height 8
type input "2"
click at [913, 373] on input "0.00" at bounding box center [909, 371] width 19 height 12
drag, startPoint x: 918, startPoint y: 371, endPoint x: 880, endPoint y: 375, distance: 38.9
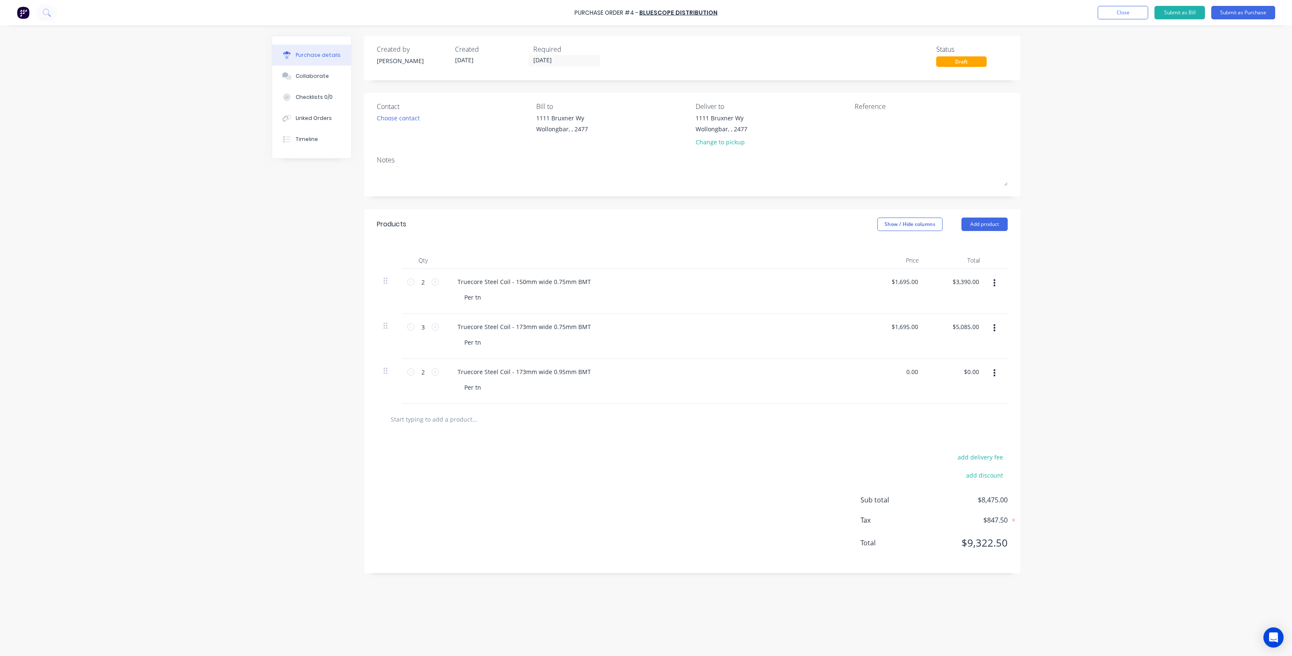
click at [880, 375] on div "0.00 0.00" at bounding box center [894, 381] width 61 height 45
type input "$1,690.00"
type input "$3,380.00"
click at [839, 418] on div at bounding box center [691, 418] width 617 height 17
click at [1241, 13] on button "Submit as Purchase" at bounding box center [1243, 12] width 64 height 13
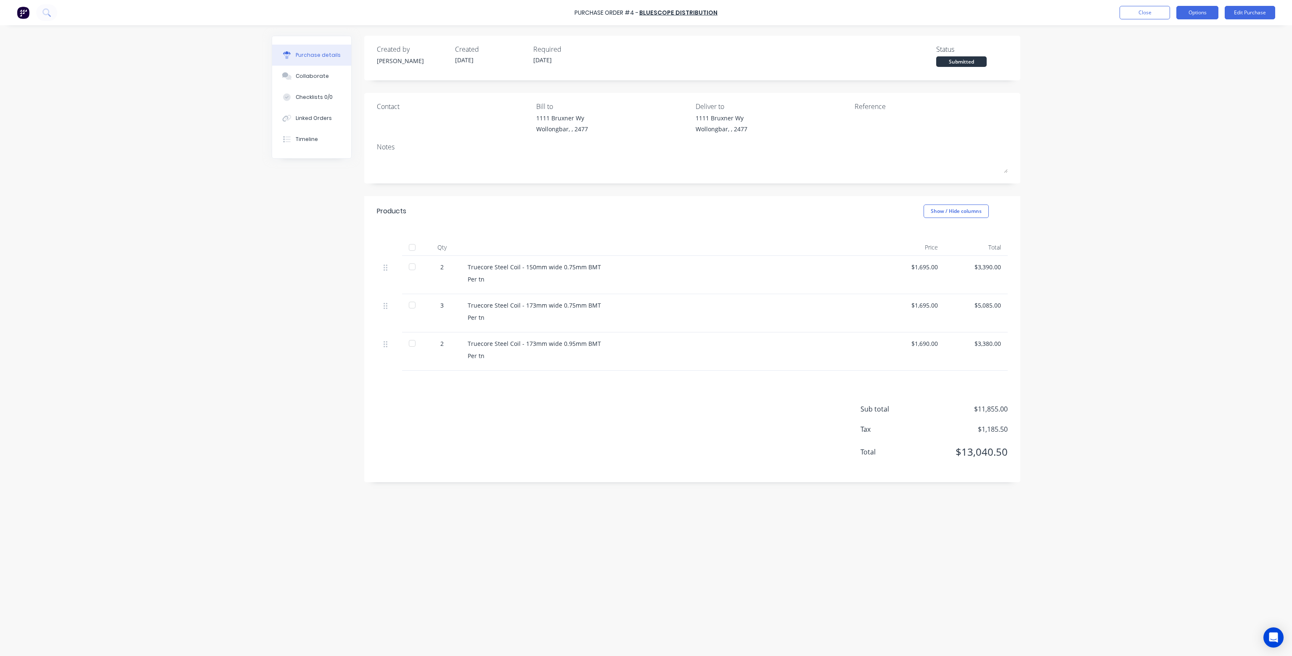
click at [1203, 15] on button "Options" at bounding box center [1197, 12] width 42 height 13
click at [1170, 32] on div "Print / Email" at bounding box center [1178, 34] width 65 height 12
click at [1166, 52] on div "With pricing" at bounding box center [1178, 51] width 65 height 12
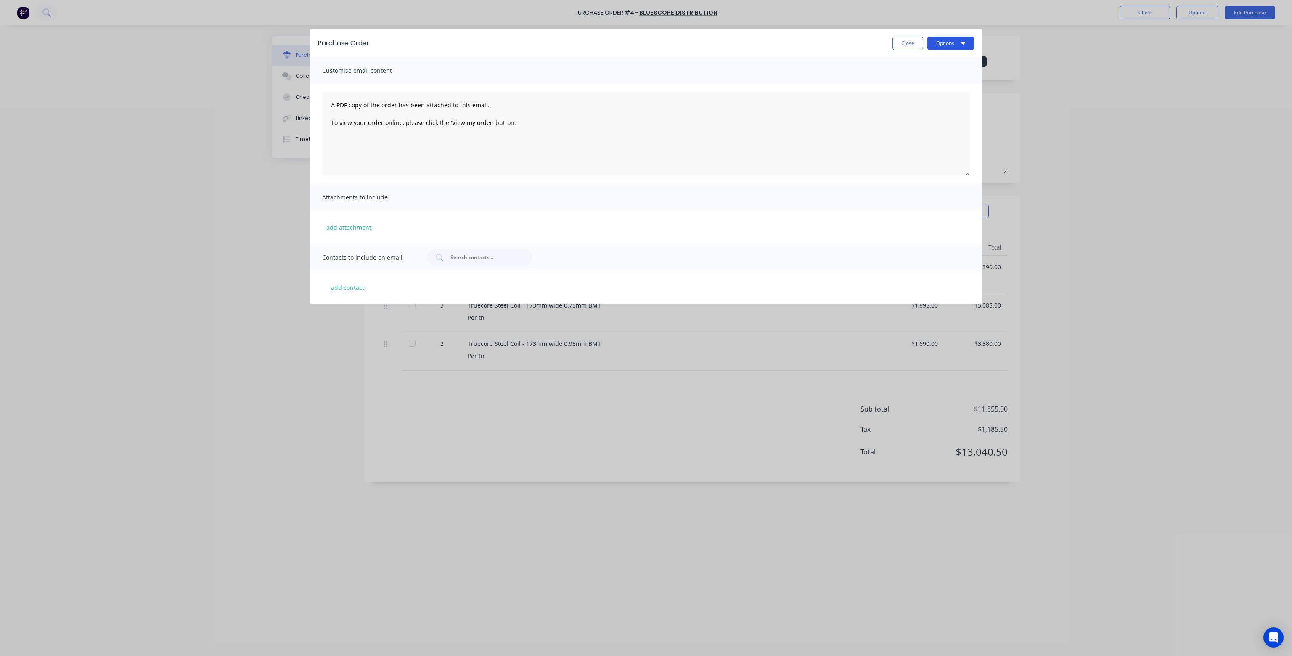
click at [966, 40] on button "Options" at bounding box center [950, 43] width 47 height 13
click at [909, 61] on div "Print" at bounding box center [933, 64] width 65 height 12
click at [909, 43] on button "Close" at bounding box center [907, 43] width 31 height 13
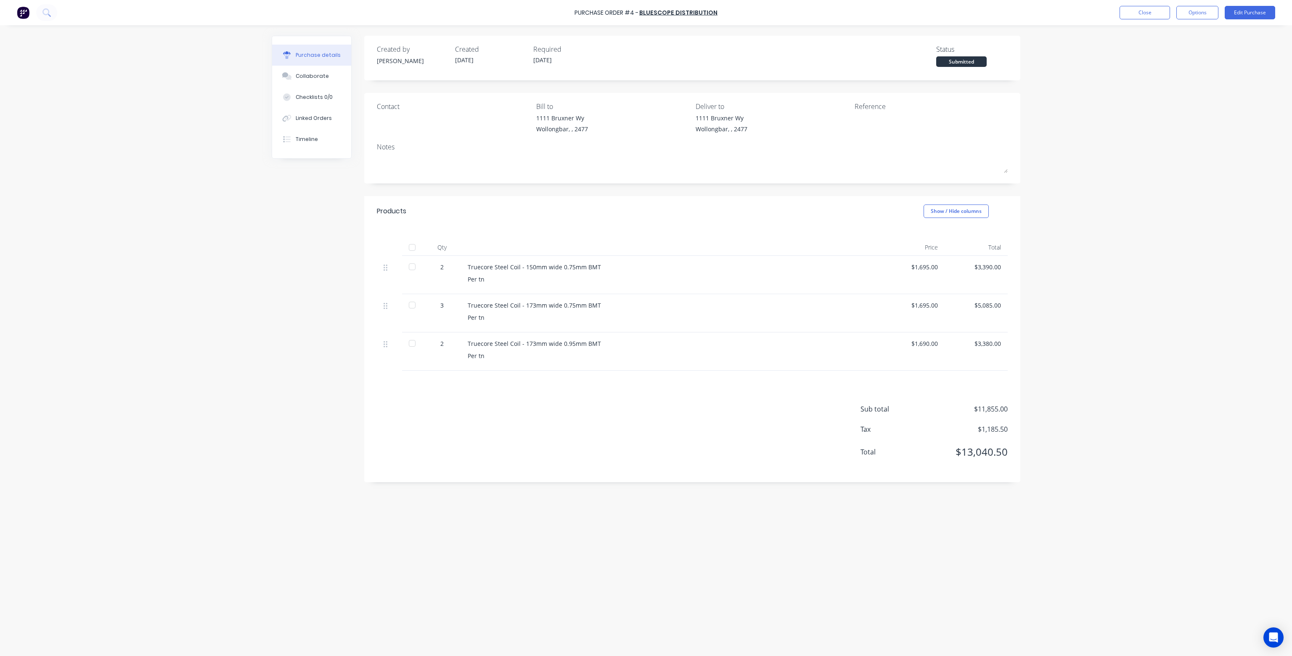
click at [460, 75] on div "Created by [PERSON_NAME] Created [DATE] Required [DATE] Status Submitted" at bounding box center [692, 58] width 656 height 45
click at [1144, 10] on button "Close" at bounding box center [1144, 12] width 50 height 13
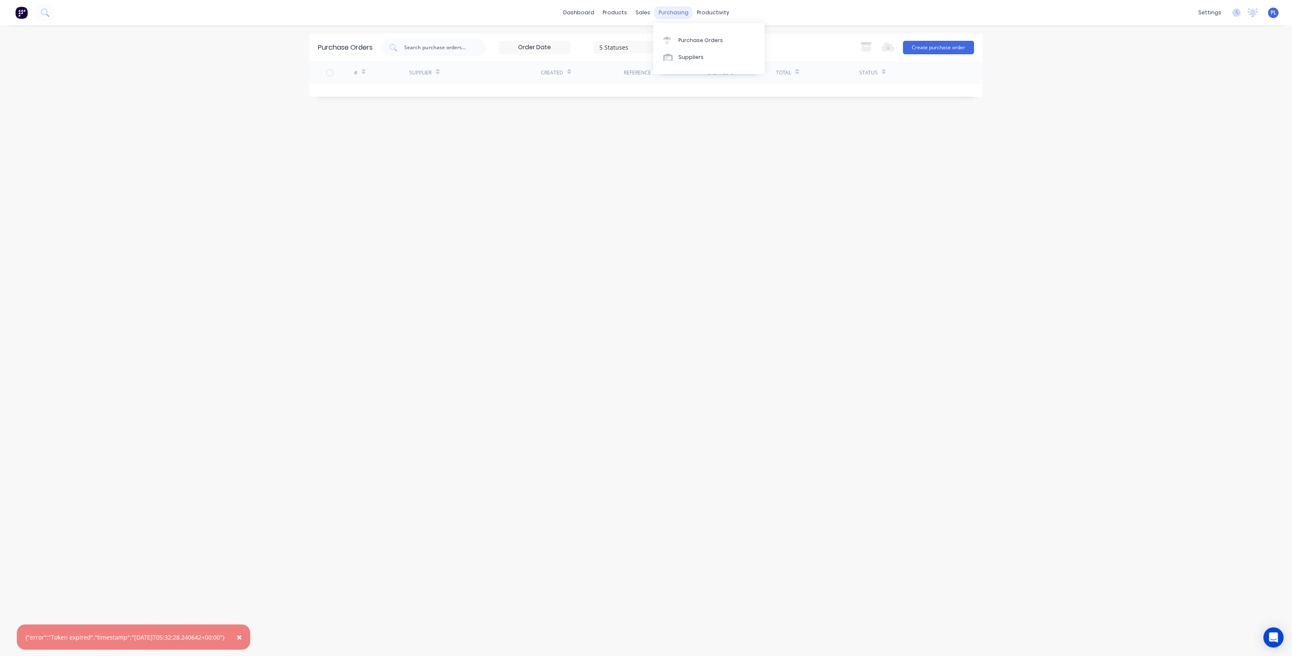
click at [674, 14] on div "purchasing" at bounding box center [673, 12] width 38 height 13
click at [686, 37] on div "Purchase Orders" at bounding box center [700, 41] width 45 height 8
click at [706, 40] on div "Purchase Orders" at bounding box center [700, 41] width 45 height 8
click at [798, 42] on div "5 Statuses 5 Statuses Export to Excel (XLSX) Create purchase order" at bounding box center [677, 47] width 593 height 17
click at [666, 37] on div "Sales Orders" at bounding box center [673, 41] width 34 height 8
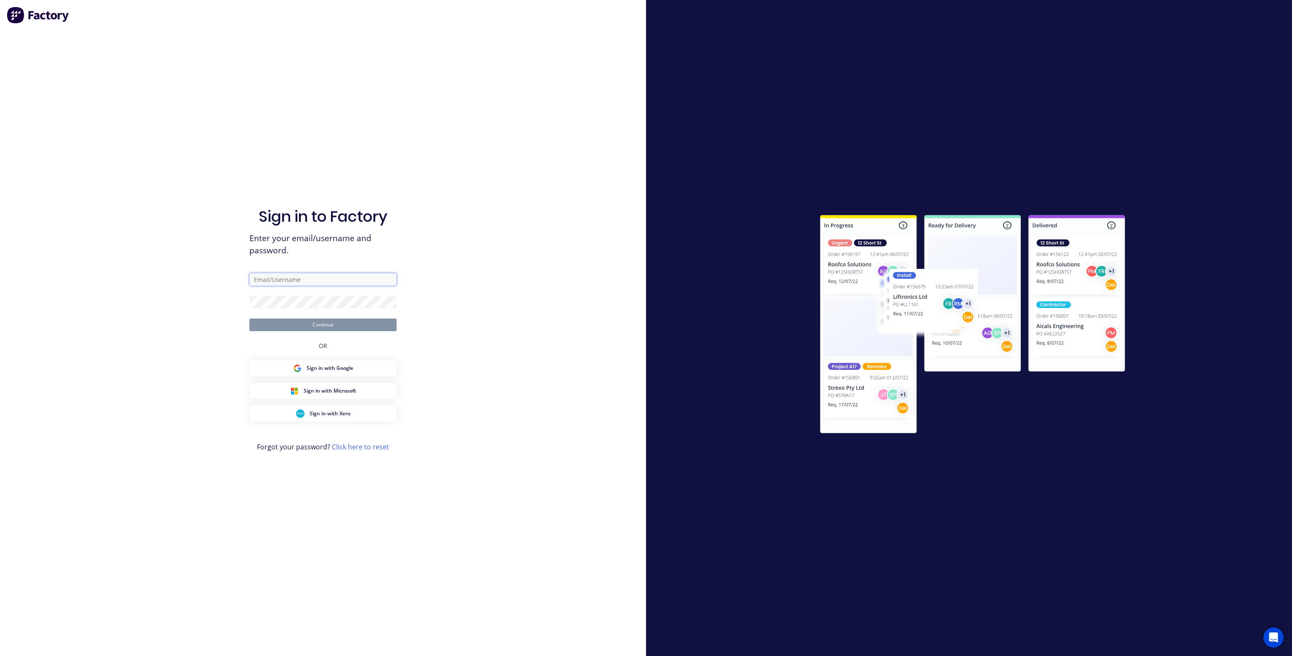
click at [312, 280] on input "text" at bounding box center [322, 279] width 147 height 13
type input "[EMAIL_ADDRESS][DOMAIN_NAME]"
click at [344, 326] on button "Continue" at bounding box center [322, 324] width 147 height 13
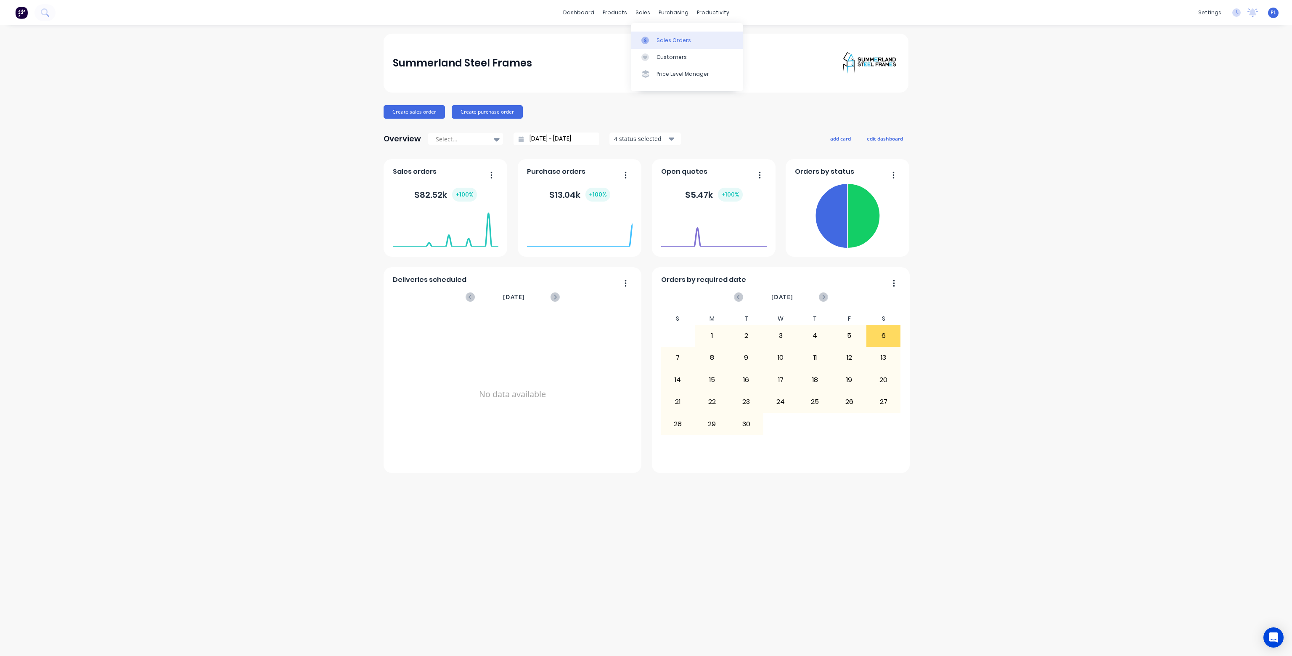
click at [657, 37] on div "Sales Orders" at bounding box center [673, 41] width 34 height 8
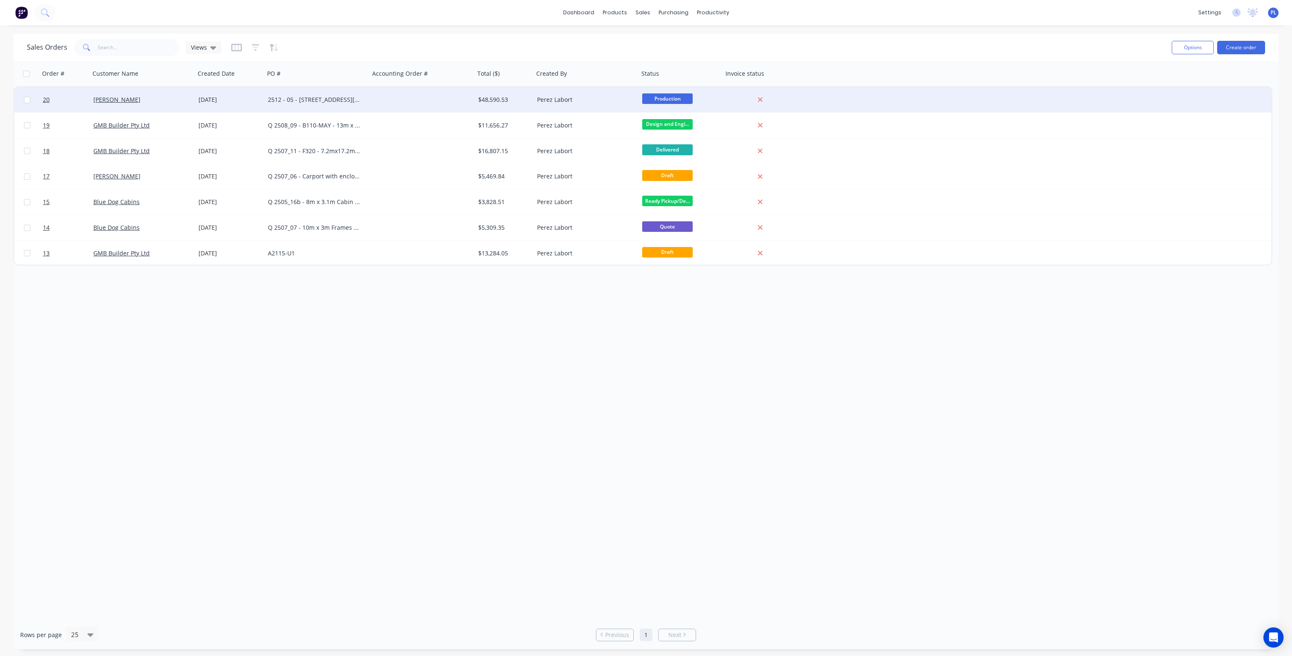
click at [407, 96] on div at bounding box center [422, 99] width 105 height 25
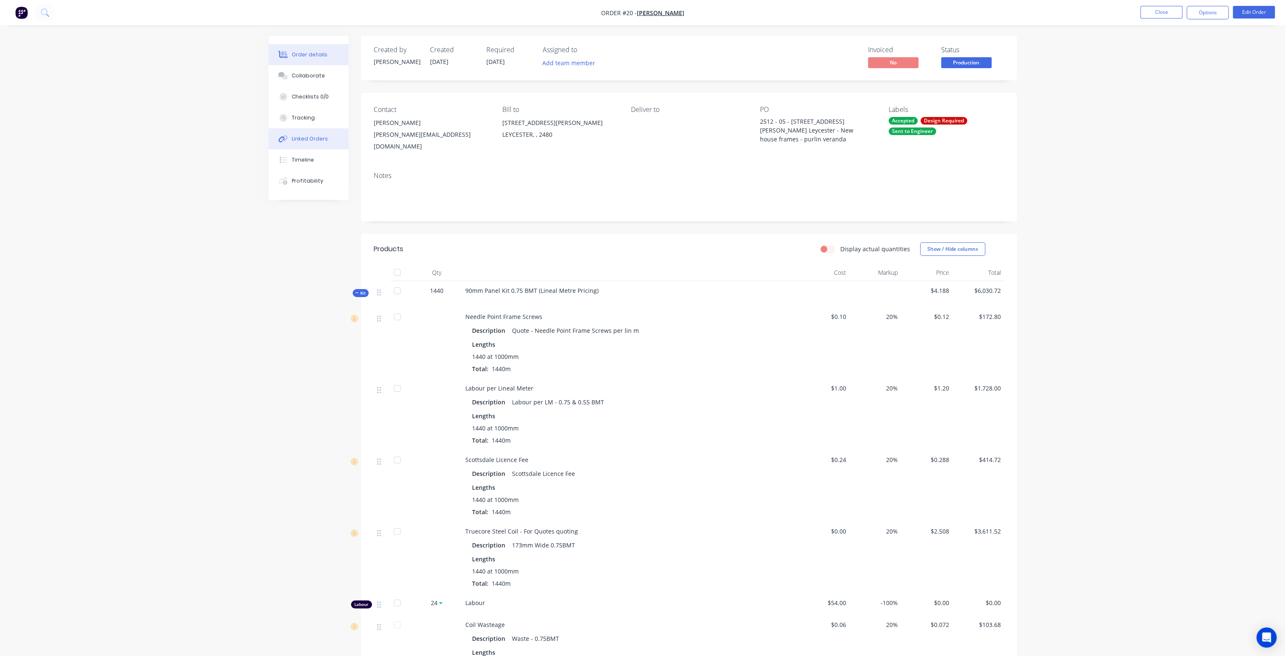
click at [313, 138] on div "Linked Orders" at bounding box center [310, 139] width 36 height 8
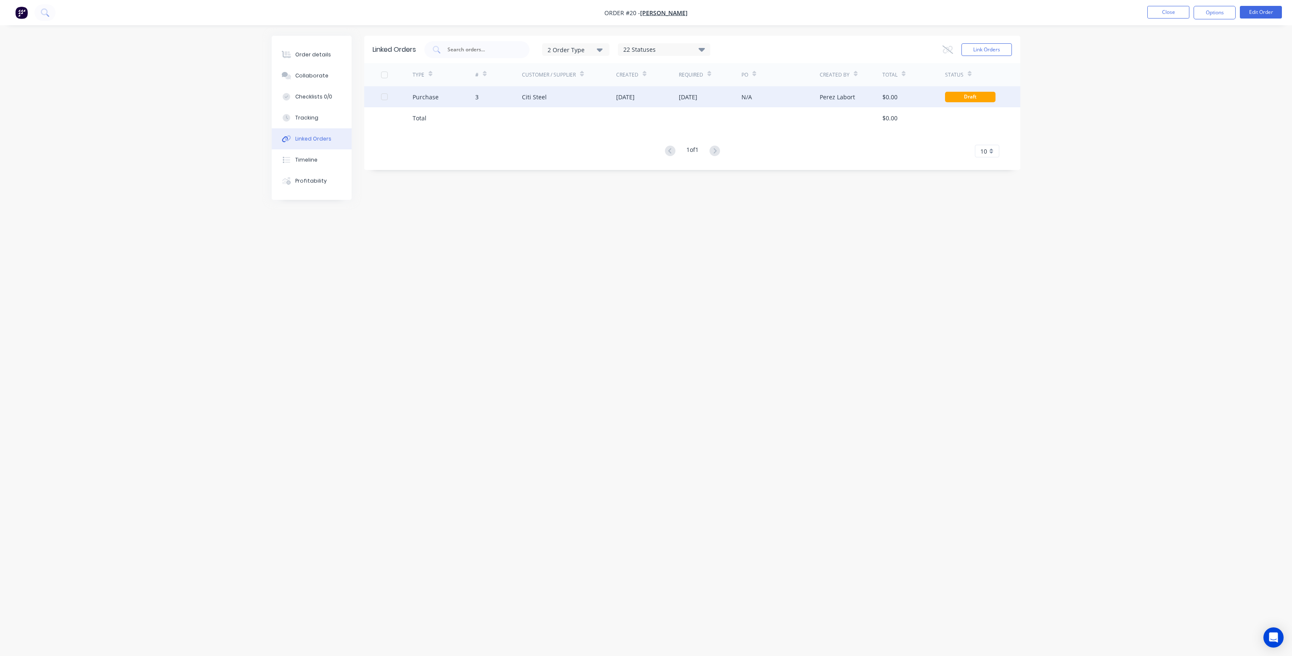
click at [566, 96] on div "Citi Steel" at bounding box center [569, 96] width 94 height 21
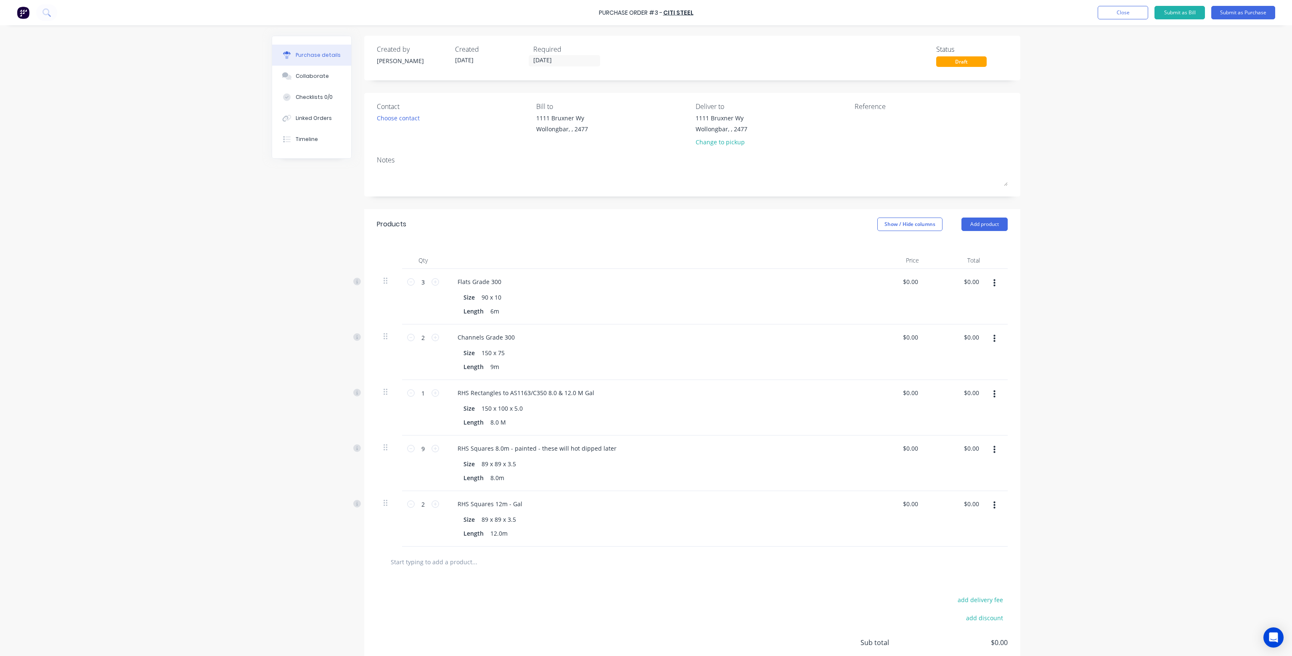
click at [993, 449] on icon "button" at bounding box center [994, 450] width 2 height 8
click at [949, 486] on button "Duplicate" at bounding box center [968, 488] width 71 height 17
type input "1"
click at [993, 505] on icon "button" at bounding box center [994, 505] width 2 height 8
click at [953, 575] on button "Delete" at bounding box center [968, 577] width 71 height 17
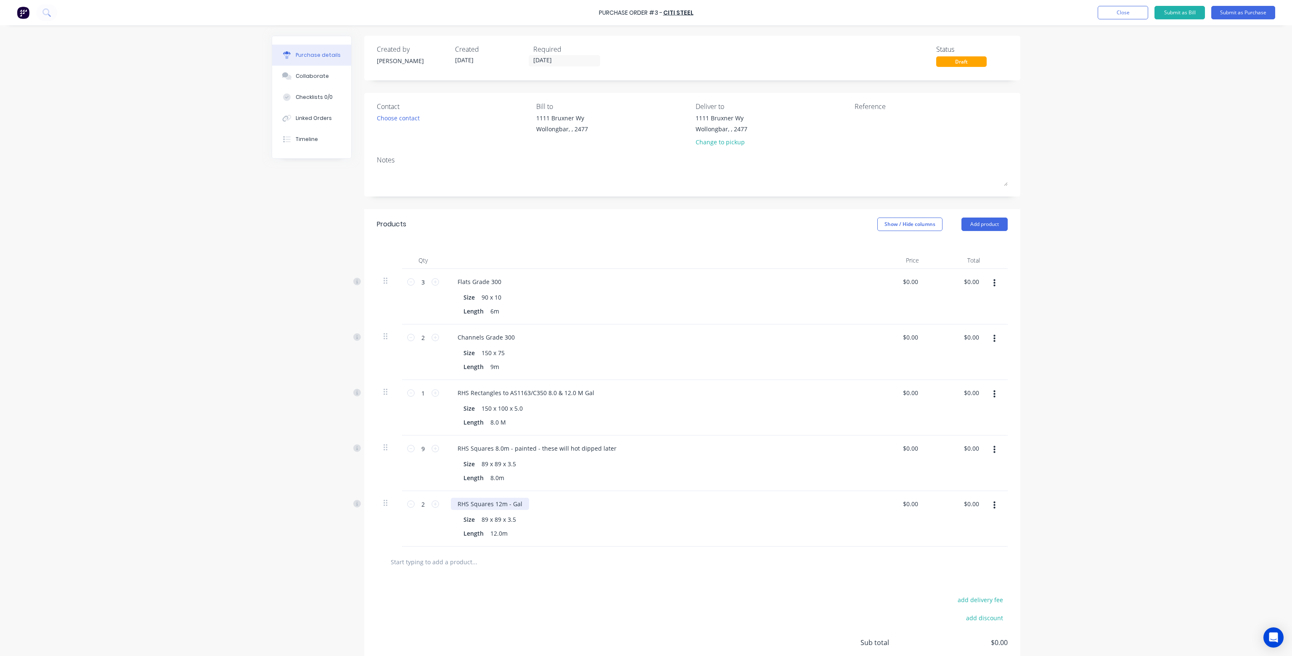
click at [515, 506] on div "RHS Squares 12m - Gal" at bounding box center [490, 503] width 78 height 12
drag, startPoint x: 519, startPoint y: 505, endPoint x: 513, endPoint y: 505, distance: 5.5
click at [513, 505] on div "RHS Squares 12m - Gal" at bounding box center [490, 503] width 78 height 12
drag, startPoint x: 506, startPoint y: 448, endPoint x: 613, endPoint y: 449, distance: 106.8
click at [613, 449] on div "RHS Squares 8.0m - painted - these will hot dipped later" at bounding box center [537, 448] width 172 height 12
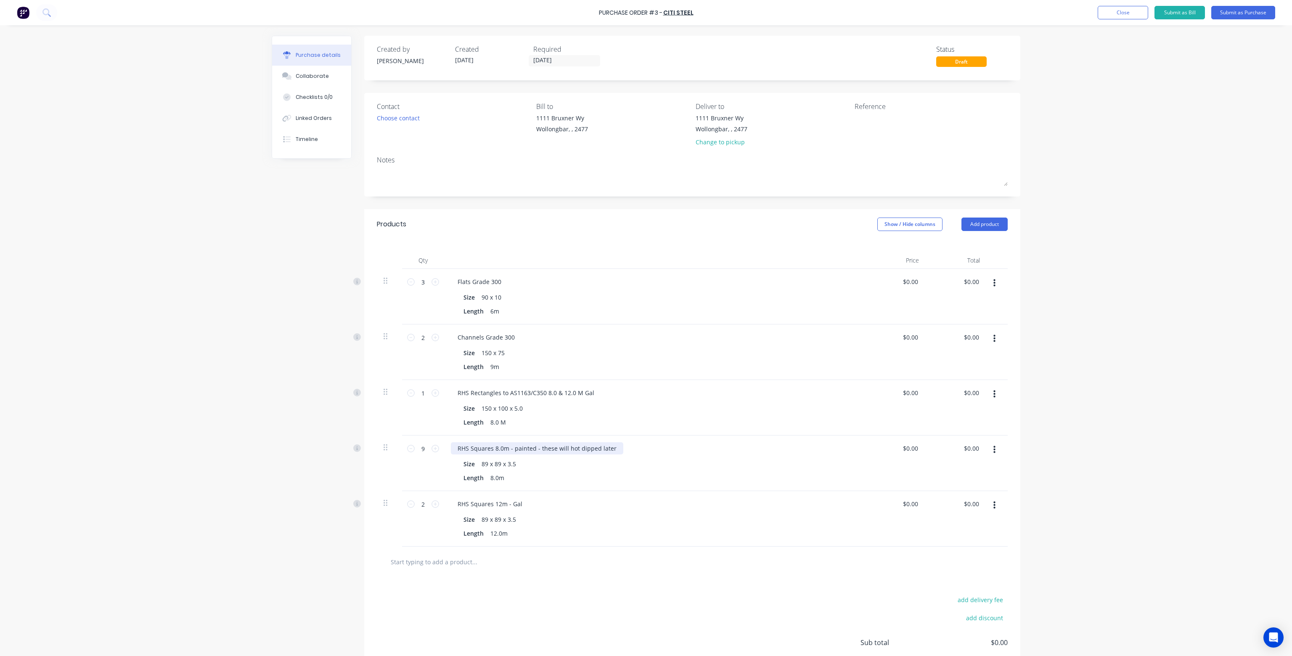
click at [503, 448] on div "RHS Squares 8.0m - painted - these will hot dipped later" at bounding box center [537, 448] width 172 height 12
drag, startPoint x: 504, startPoint y: 447, endPoint x: 631, endPoint y: 449, distance: 127.0
click at [631, 449] on div "RHS Squares 8.0m - painted - these will hot dipped later" at bounding box center [654, 448] width 407 height 12
copy div "- painted - these will hot dipped later"
drag, startPoint x: 504, startPoint y: 503, endPoint x: 619, endPoint y: 503, distance: 115.2
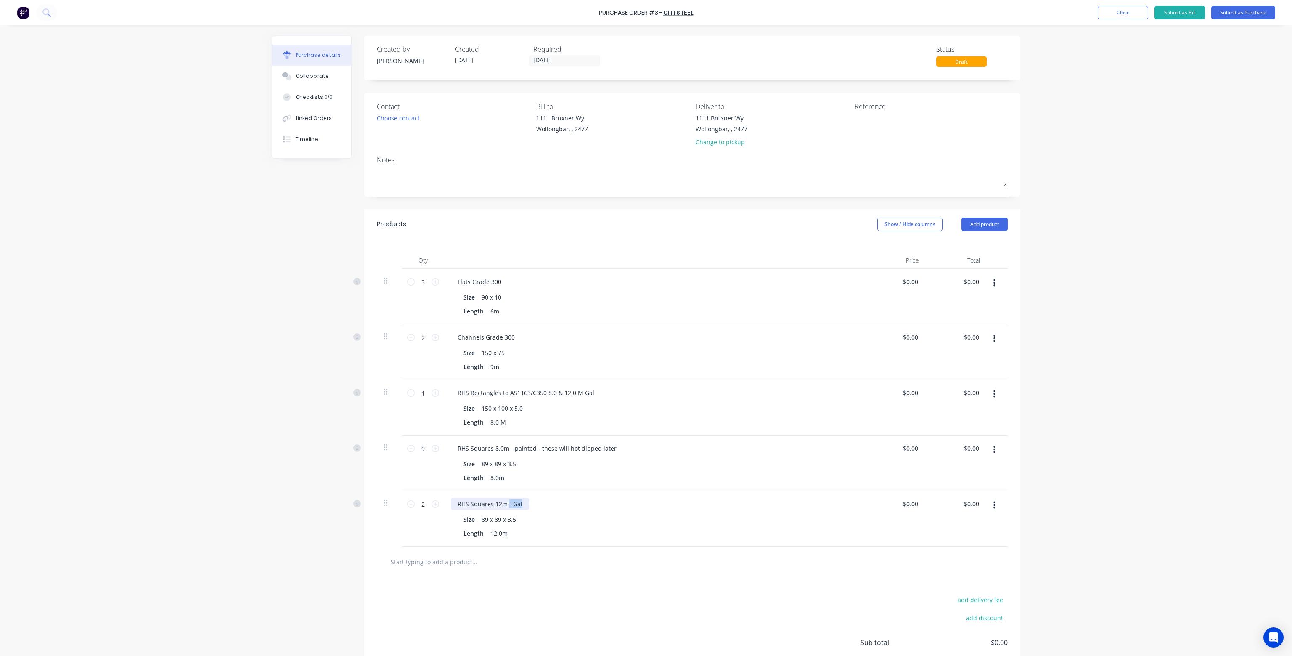
click at [619, 503] on div "RHS Squares 12m - Gal" at bounding box center [654, 503] width 407 height 12
paste div
drag, startPoint x: 423, startPoint y: 501, endPoint x: 417, endPoint y: 501, distance: 5.5
click at [417, 501] on input "2" at bounding box center [423, 503] width 17 height 13
type input "6"
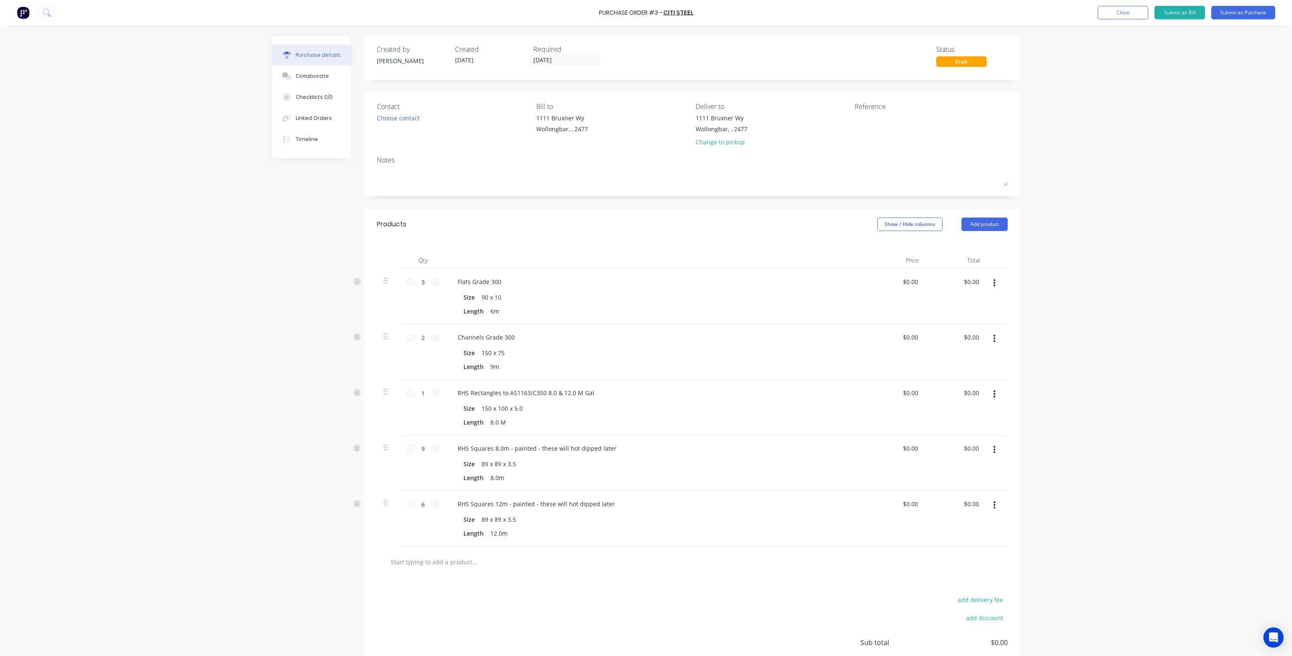
click at [422, 478] on div "9 9" at bounding box center [423, 463] width 42 height 56
drag, startPoint x: 422, startPoint y: 447, endPoint x: 417, endPoint y: 447, distance: 5.5
click at [416, 447] on input "9" at bounding box center [423, 448] width 17 height 13
type input "3"
drag, startPoint x: 606, startPoint y: 447, endPoint x: 510, endPoint y: 445, distance: 96.3
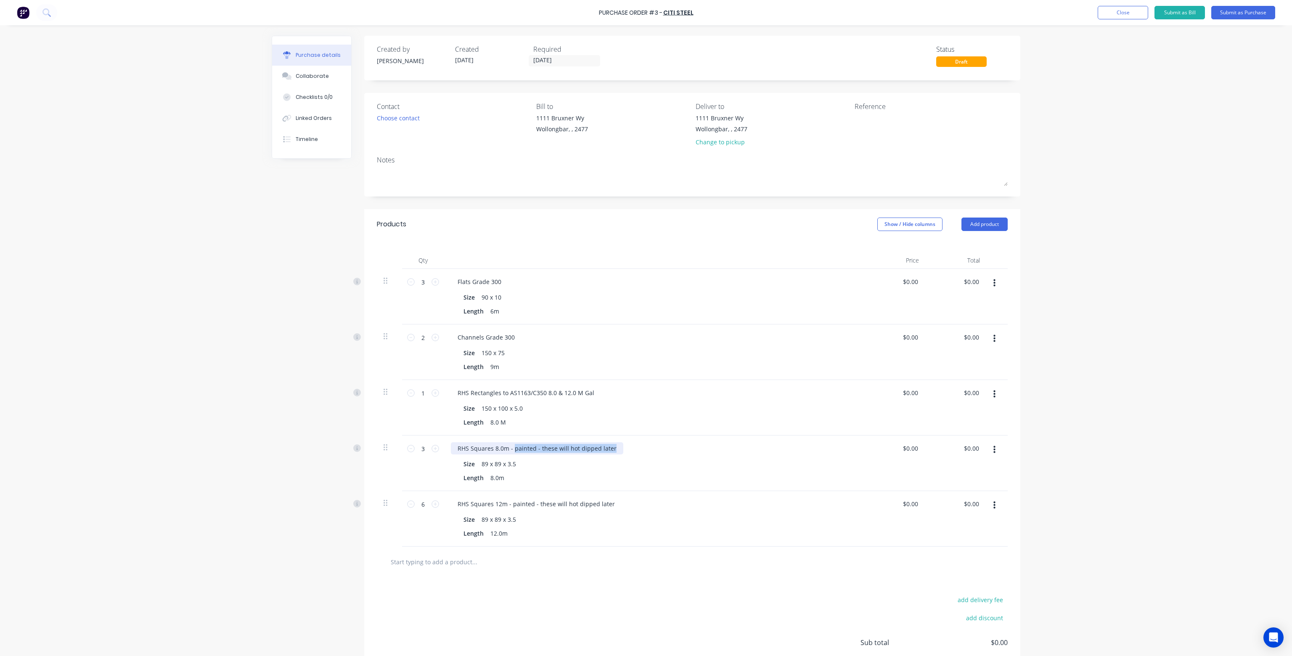
click at [510, 445] on div "RHS Squares 8.0m - painted - these will hot dipped later" at bounding box center [537, 448] width 172 height 12
drag, startPoint x: 504, startPoint y: 408, endPoint x: 493, endPoint y: 408, distance: 10.5
click at [494, 408] on div "150 x 100 x 5.0" at bounding box center [502, 408] width 48 height 12
click at [555, 417] on div "Length 8.0 M" at bounding box center [652, 422] width 385 height 12
click at [1243, 13] on button "Submit as Purchase" at bounding box center [1243, 12] width 64 height 13
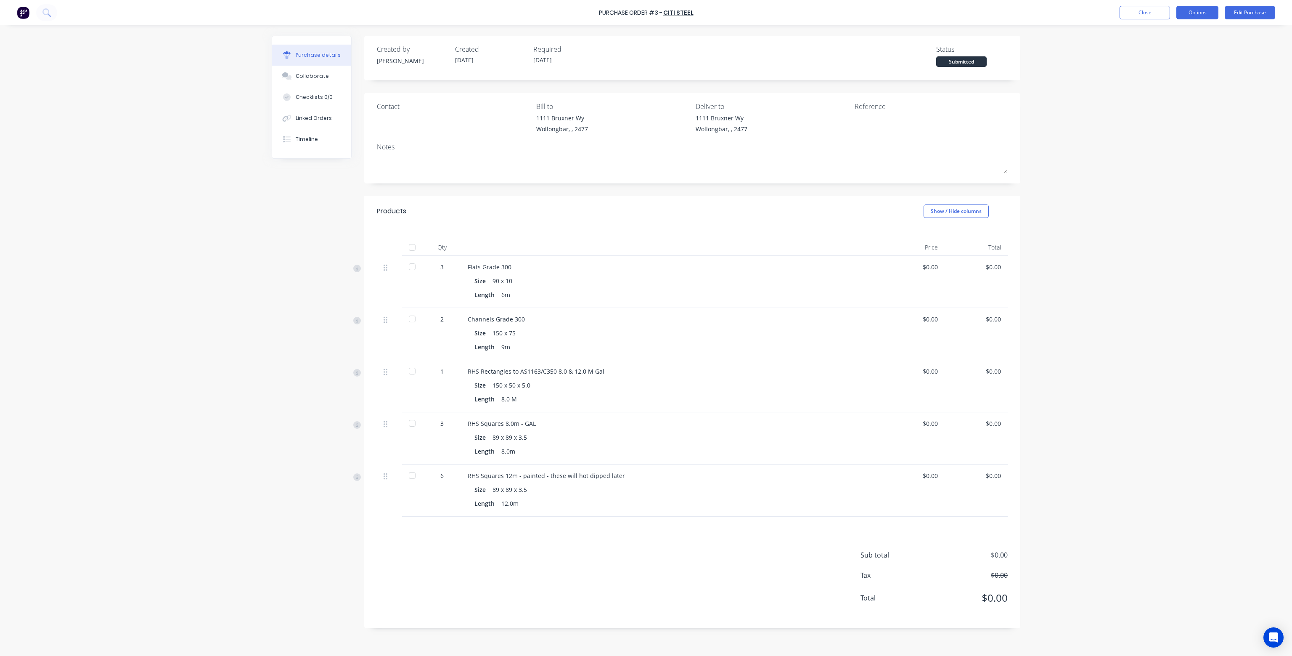
click at [1195, 15] on button "Options" at bounding box center [1197, 12] width 42 height 13
click at [1188, 37] on div "Print / Email" at bounding box center [1178, 34] width 65 height 12
click at [1164, 65] on div "Without pricing" at bounding box center [1178, 68] width 65 height 12
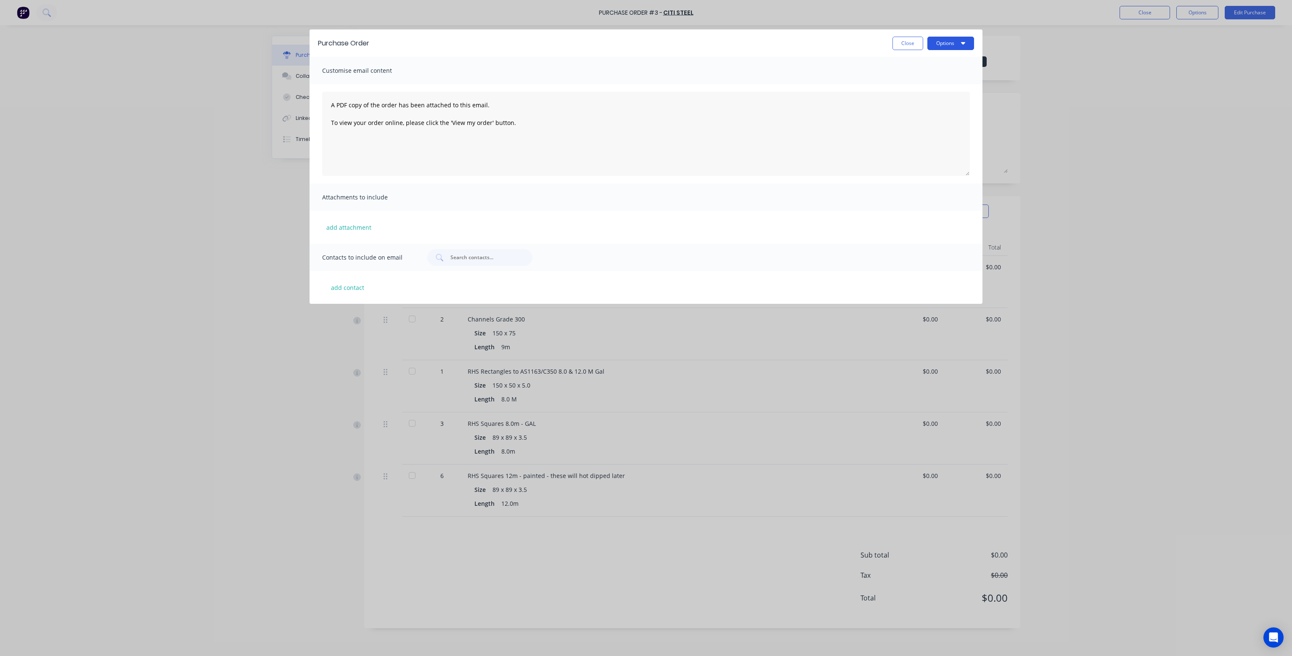
click at [945, 46] on button "Options" at bounding box center [950, 43] width 47 height 13
click at [922, 60] on div "Print" at bounding box center [933, 64] width 65 height 12
click at [905, 42] on button "Close" at bounding box center [907, 43] width 31 height 13
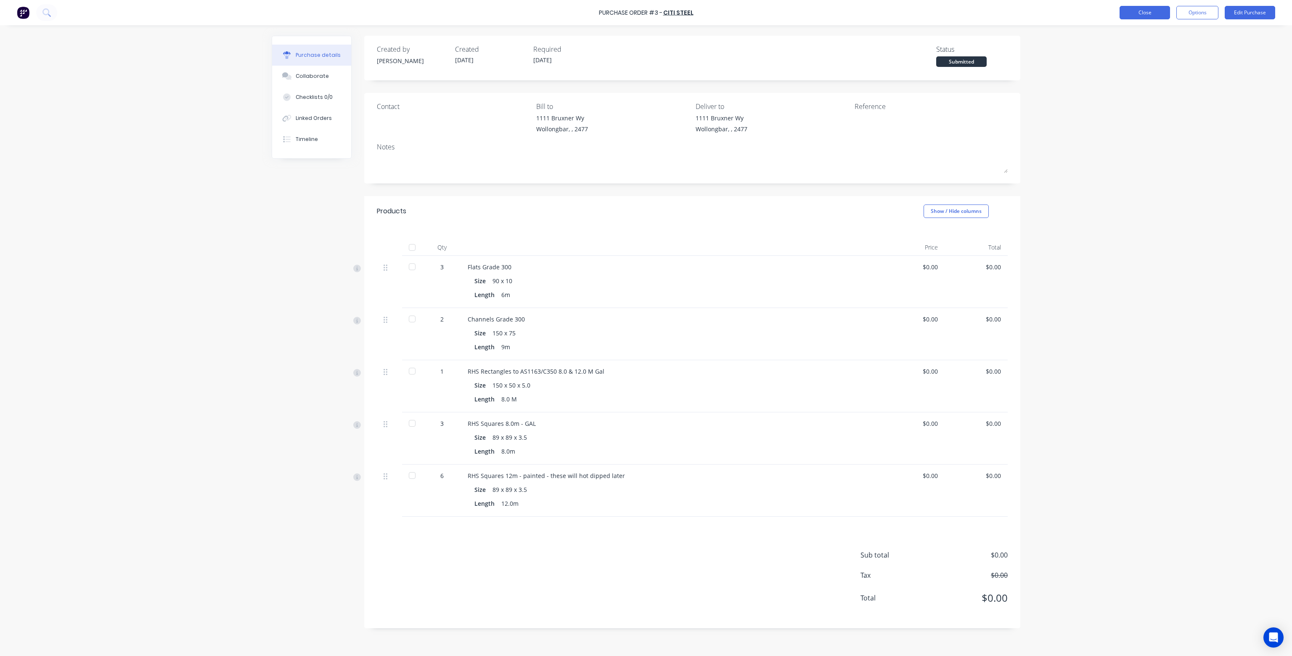
click at [1142, 11] on button "Close" at bounding box center [1144, 12] width 50 height 13
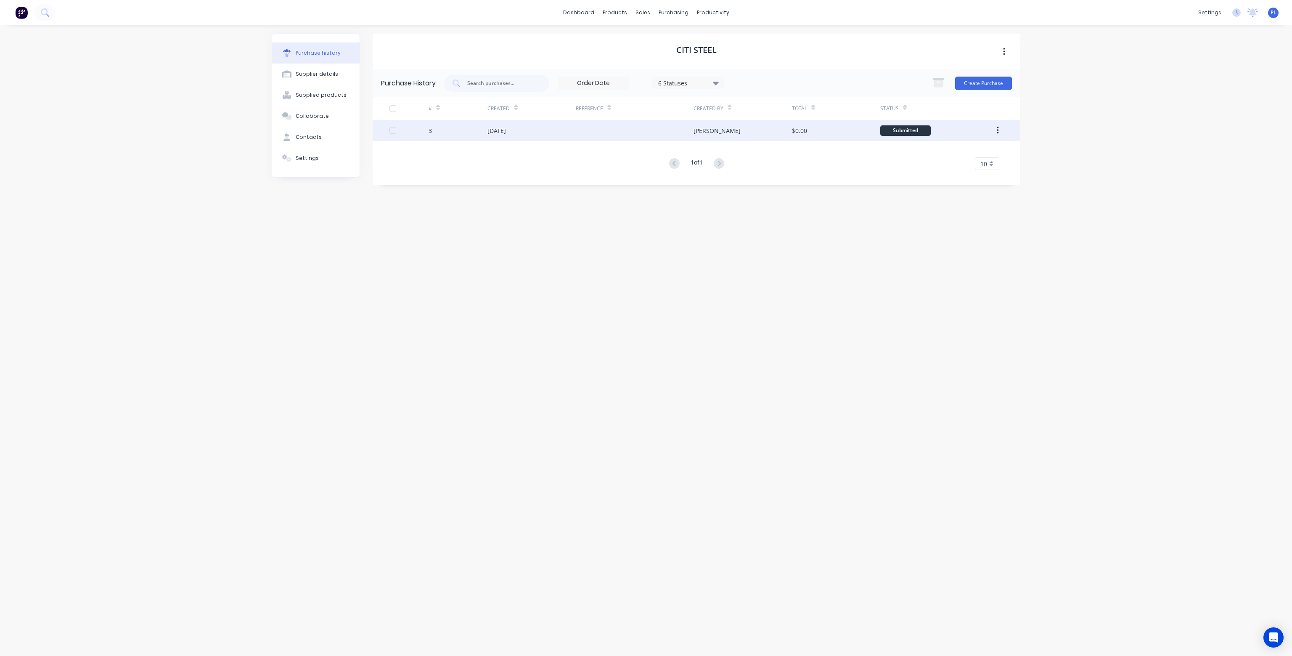
click at [584, 125] on div at bounding box center [635, 130] width 118 height 21
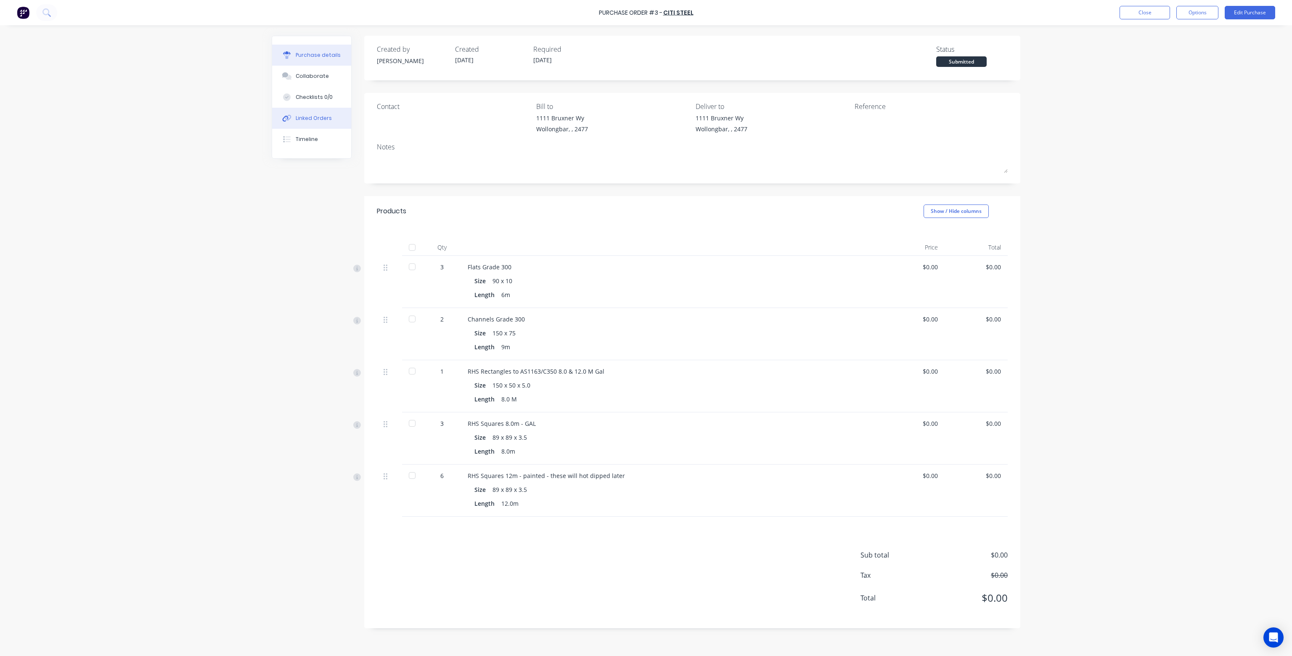
click at [301, 117] on div "Linked Orders" at bounding box center [314, 118] width 36 height 8
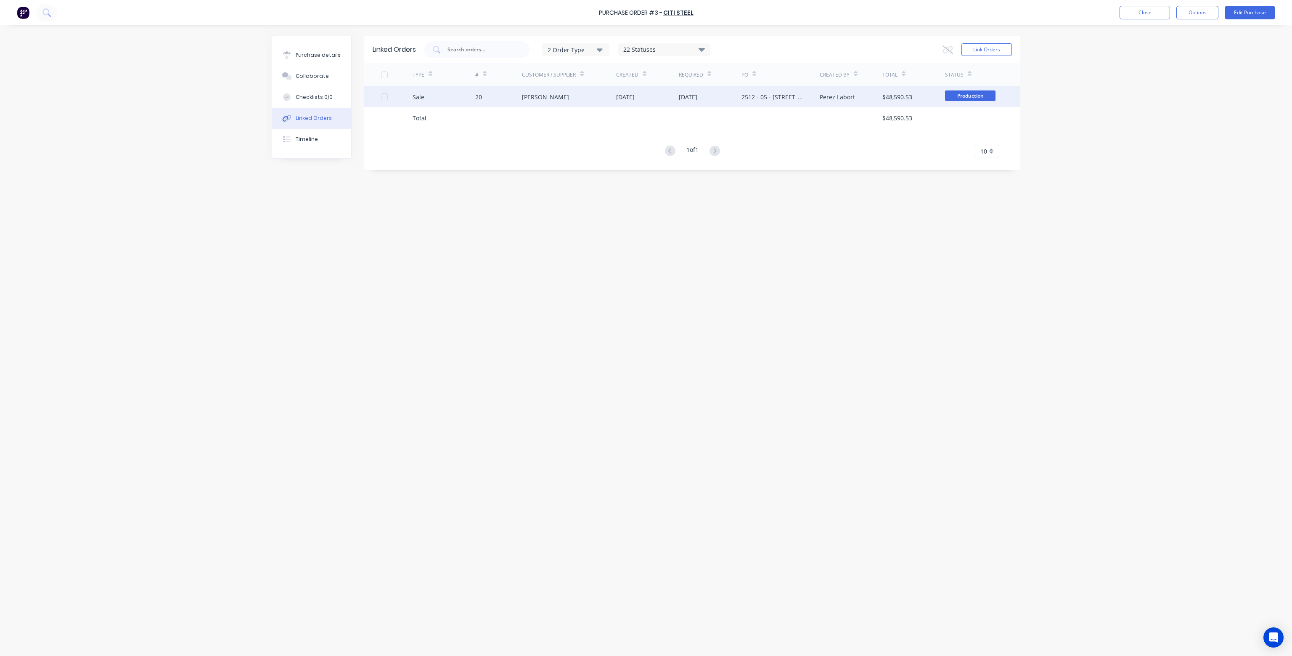
click at [634, 96] on div "[DATE]" at bounding box center [625, 97] width 19 height 9
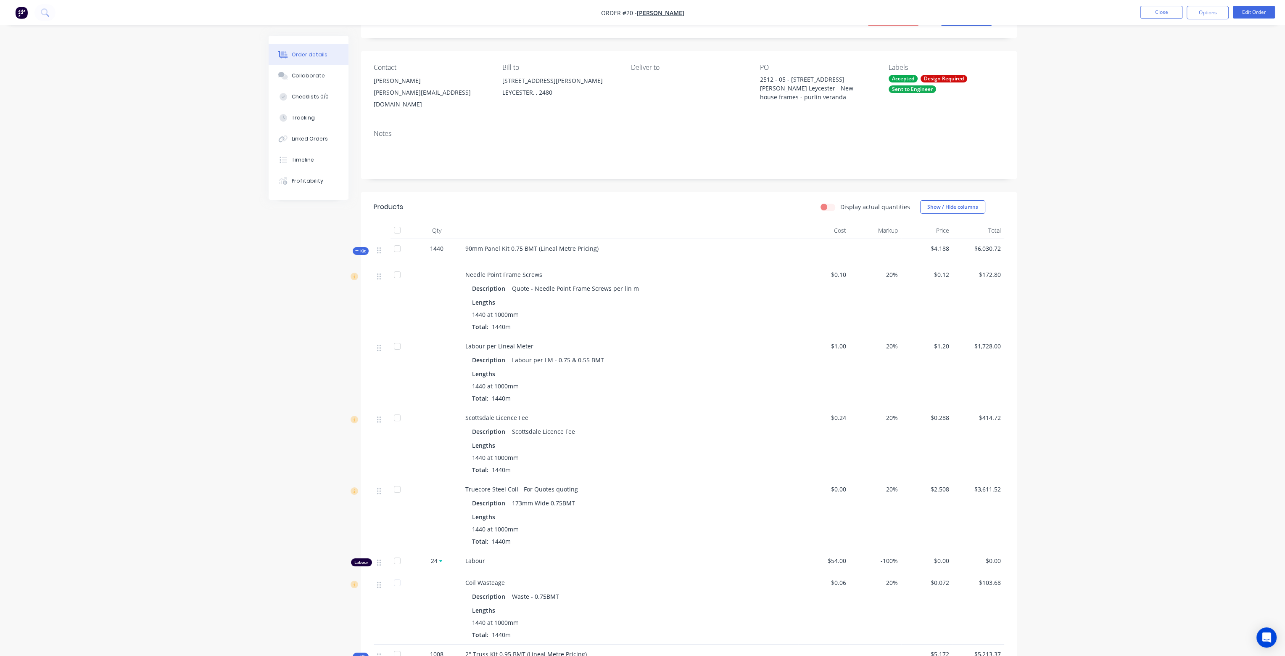
scroll to position [84, 0]
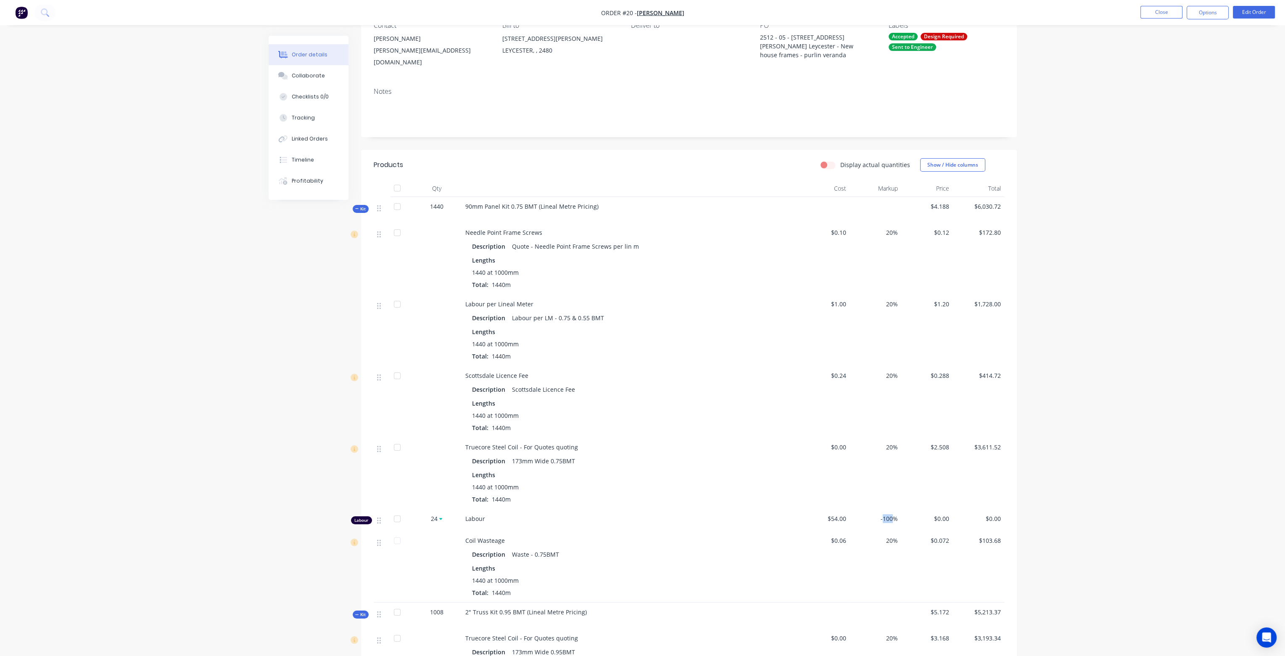
drag, startPoint x: 893, startPoint y: 508, endPoint x: 884, endPoint y: 508, distance: 8.8
click at [884, 514] on span "-100%" at bounding box center [875, 518] width 45 height 9
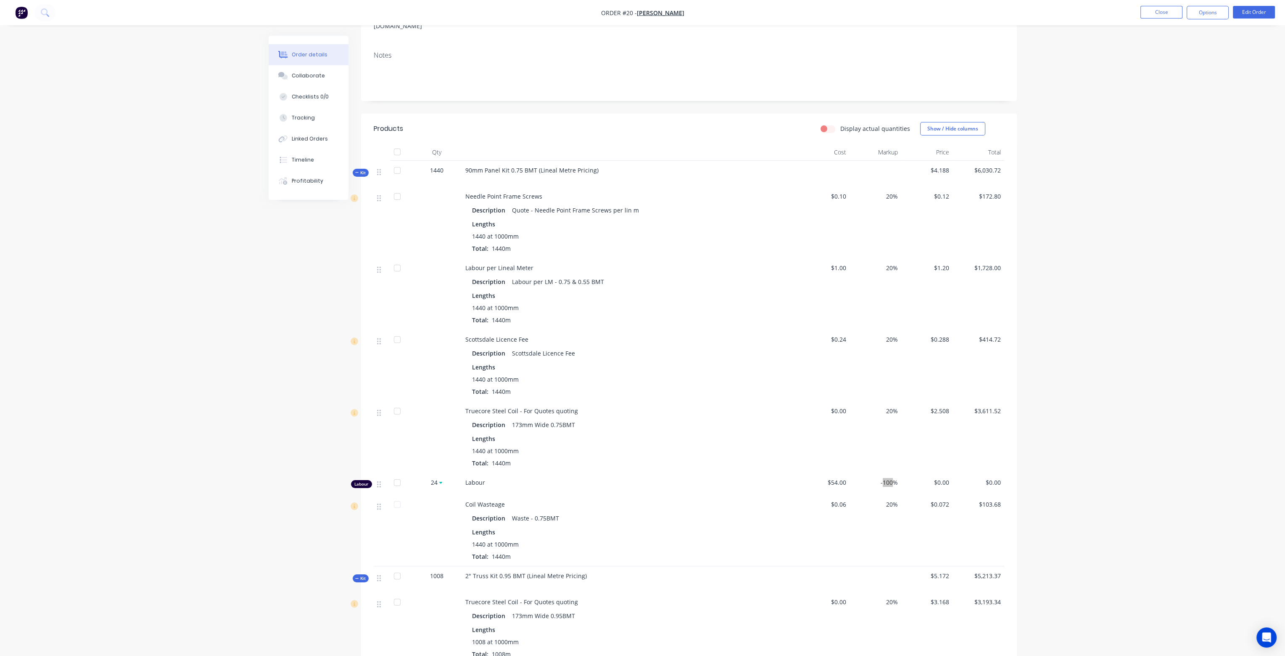
scroll to position [90, 0]
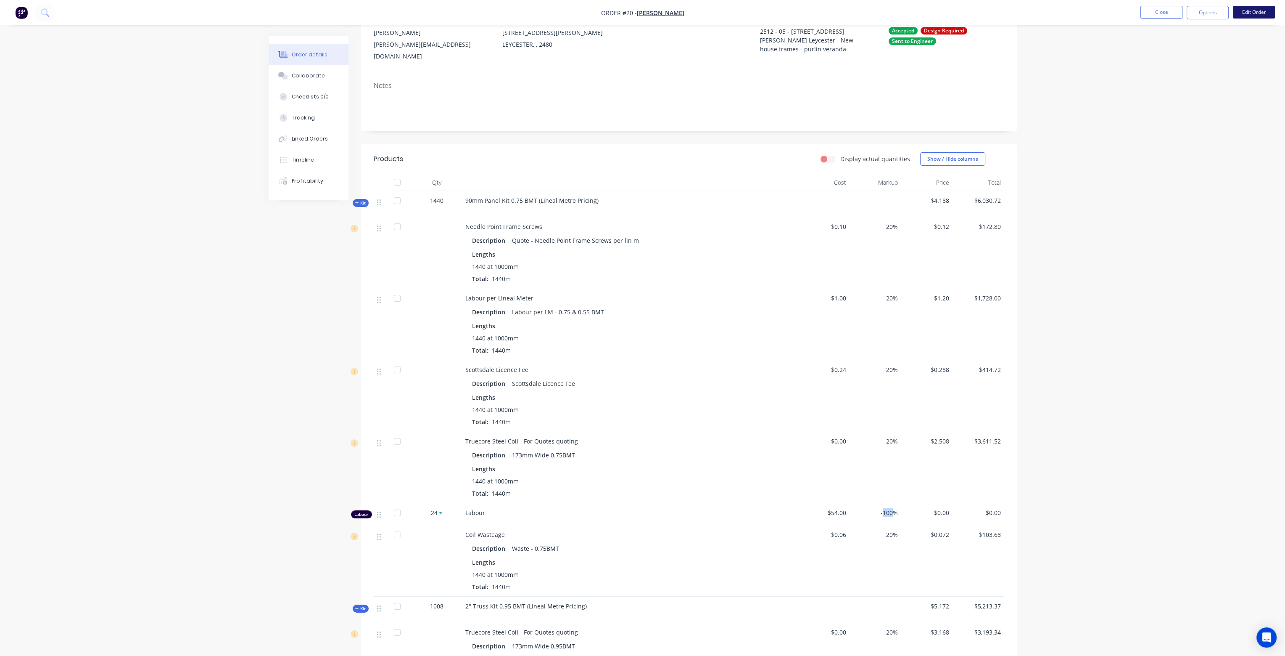
click at [1256, 10] on button "Edit Order" at bounding box center [1254, 12] width 42 height 13
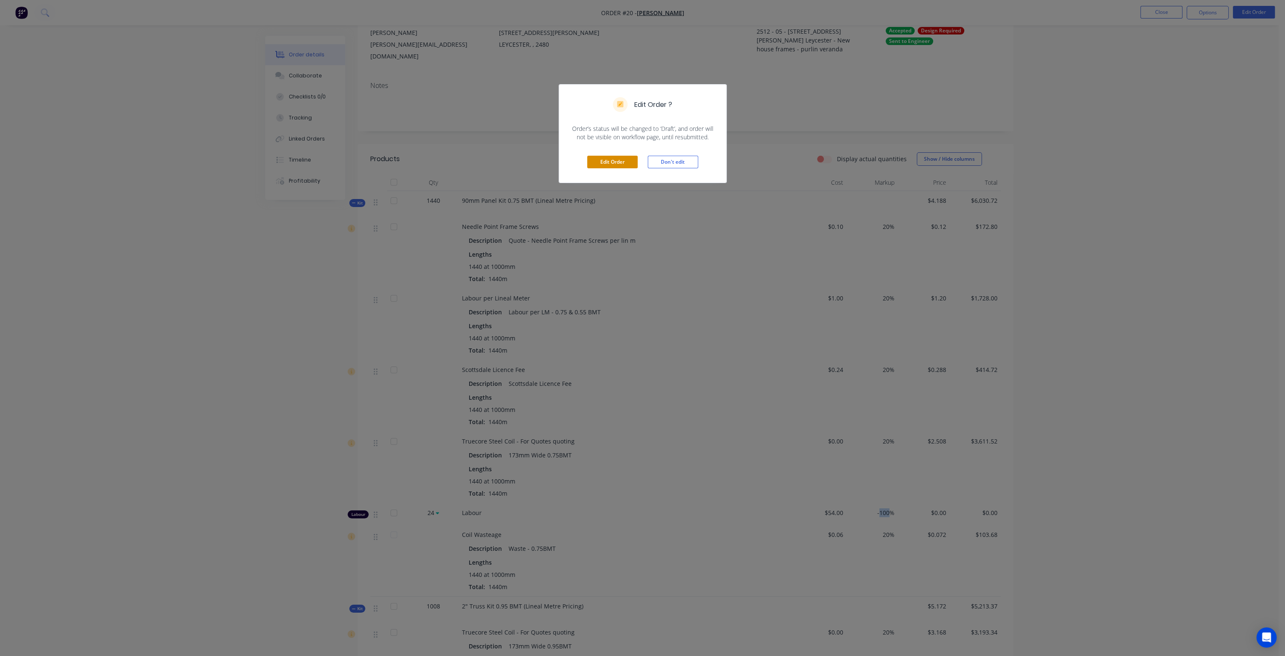
click at [624, 160] on button "Edit Order" at bounding box center [612, 162] width 50 height 13
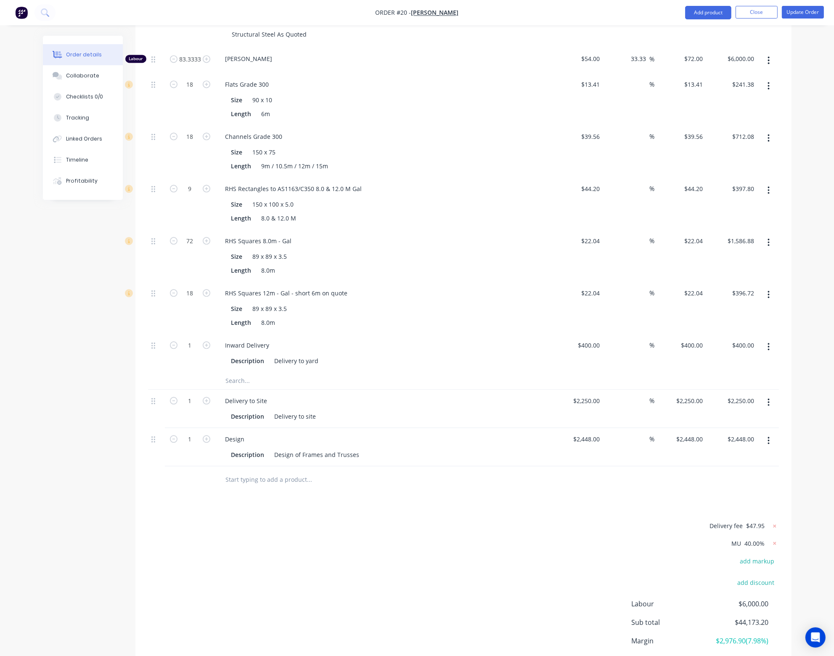
scroll to position [2545, 0]
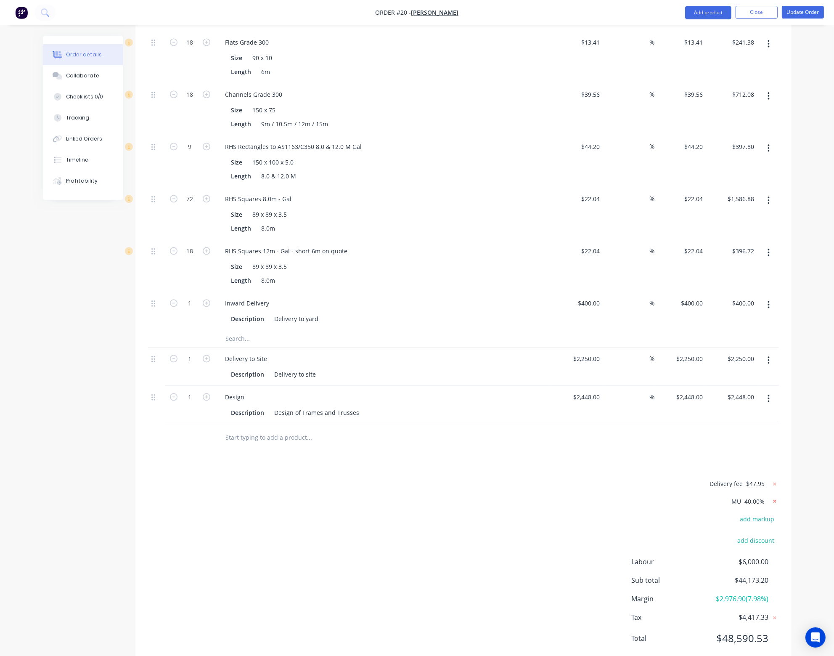
click at [774, 500] on icon at bounding box center [774, 501] width 3 height 3
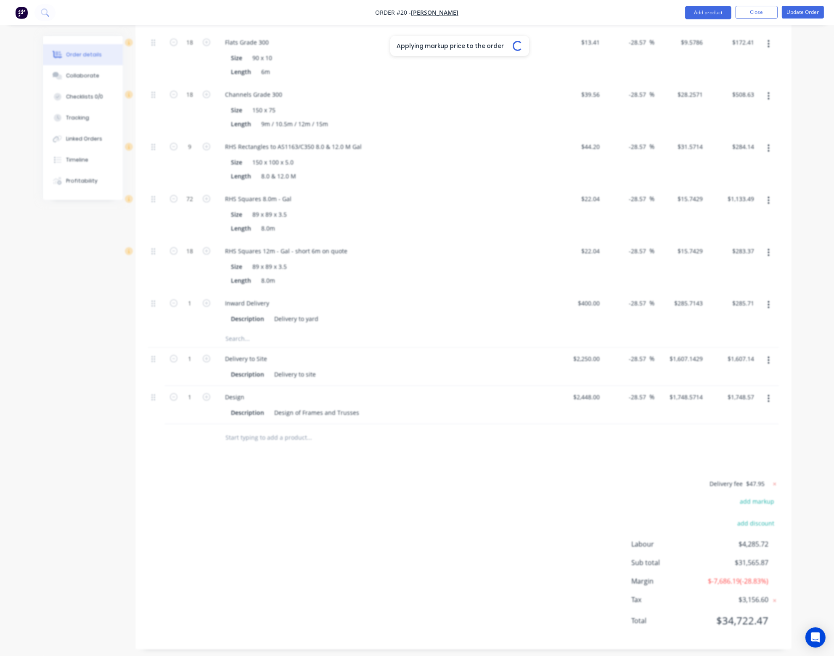
type input "-14.3"
type input "$0.0857"
type input "$123.41"
type input "-14.29"
type input "$0.8571"
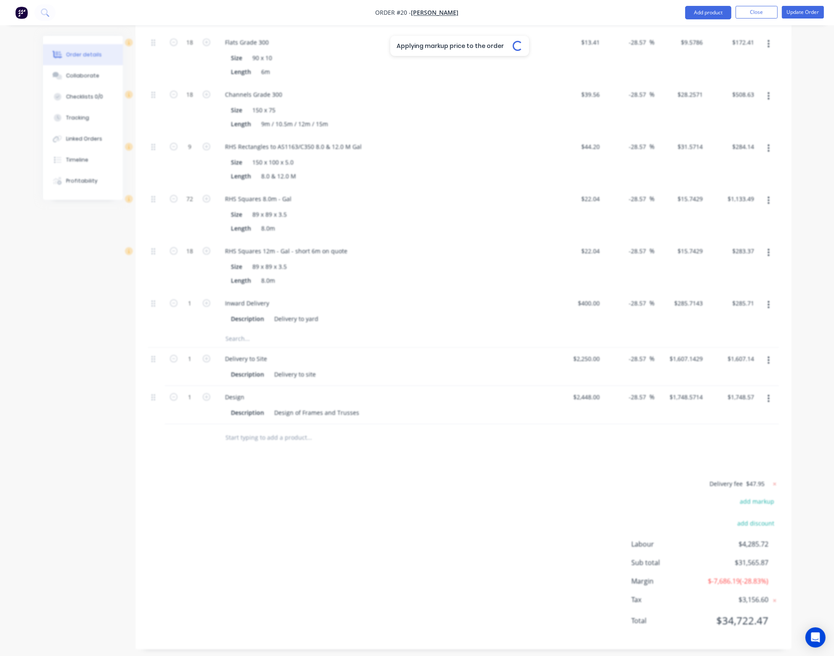
type input "$1,234.22"
type input "-14.29"
type input "$0.2057"
type input "$296.21"
type input "$1.7914"
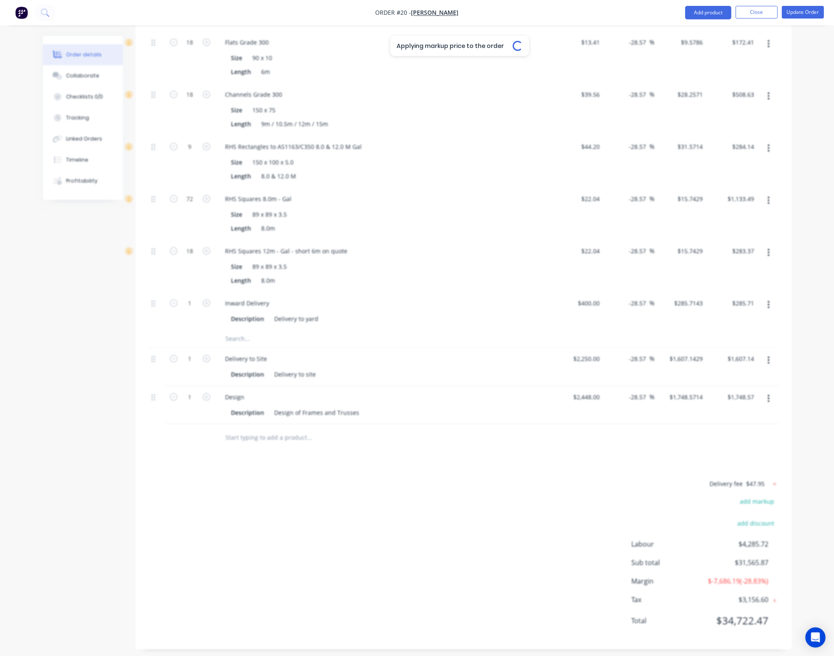
type input "$2,579.62"
type input "-14.33"
type input "$0.0514"
type input "$74.02"
type input "$2.2629"
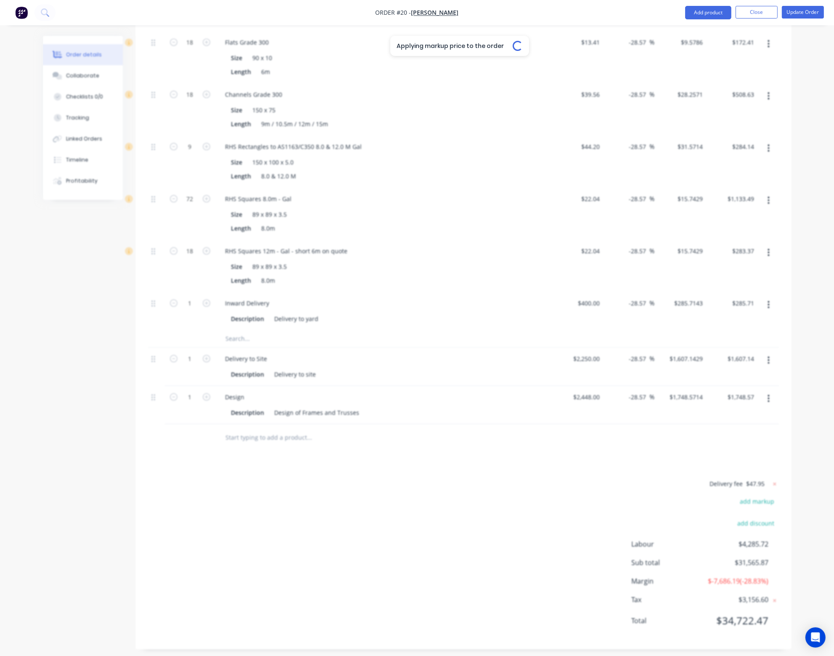
type input "$2,281.00"
type input "-14.25"
type input "$0.0686"
type input "$69.15"
type input "-14.29"
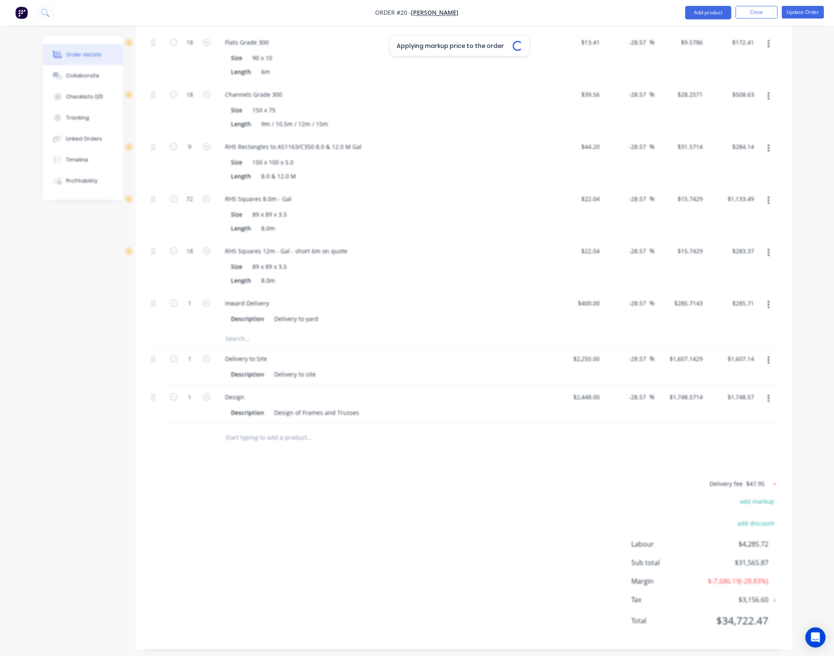
type input "$0.2057"
type input "$207.35"
type input "-14.29"
type input "$0.30"
type input "$302.40"
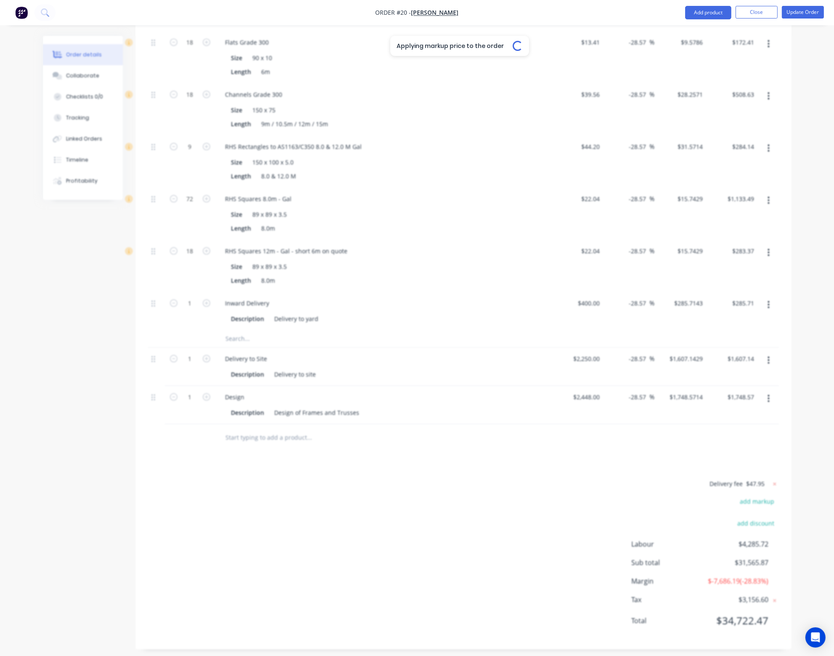
type input "-14.29"
type input "$0.8571"
type input "$863.96"
type input "-14.29"
type input "$642.8571"
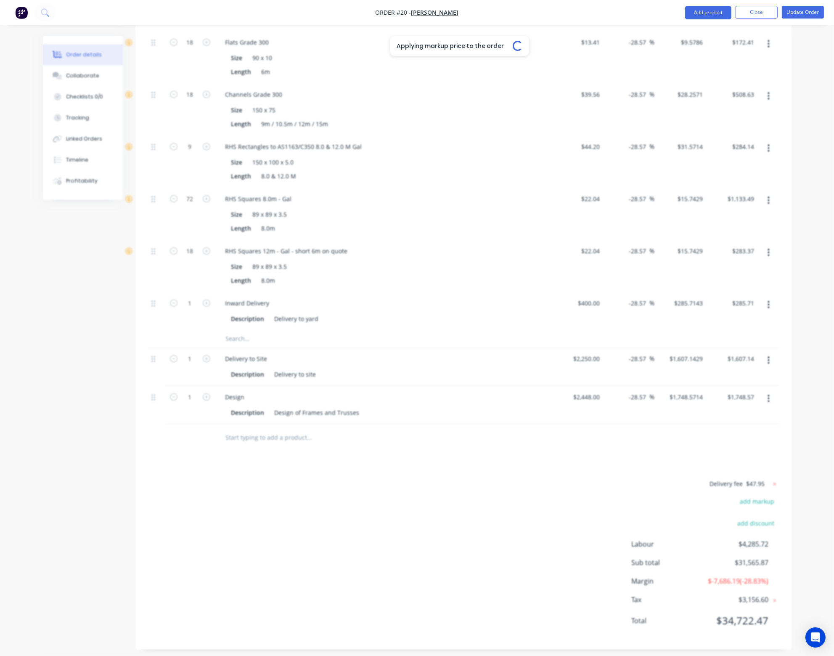
type input "$642.86"
type input "-14.29"
type input "$10.7143"
type input "$782.14"
type input "-14.29"
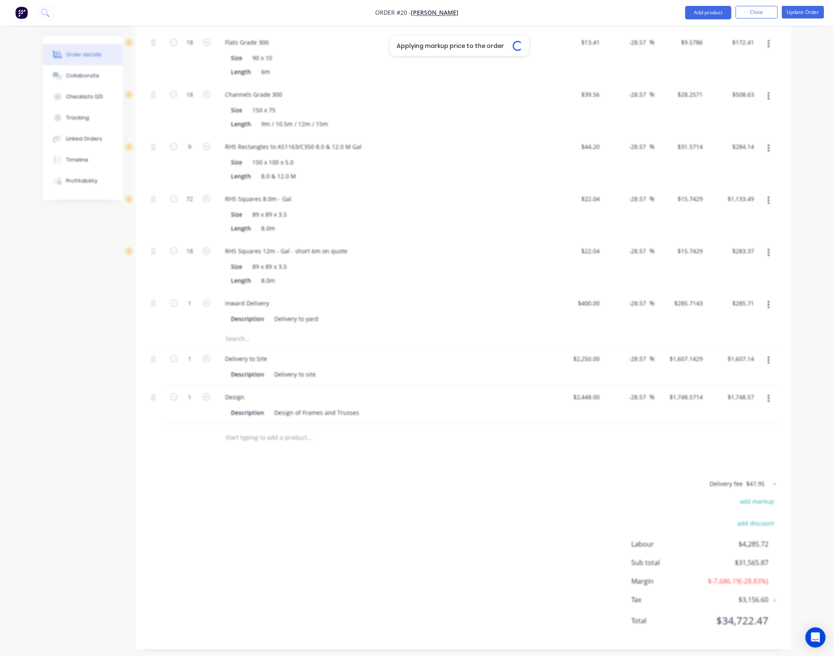
type input "$6.6429"
type input "$564.65"
type input "-28.57"
type input "$3,464.2857"
type input "$3,464.29"
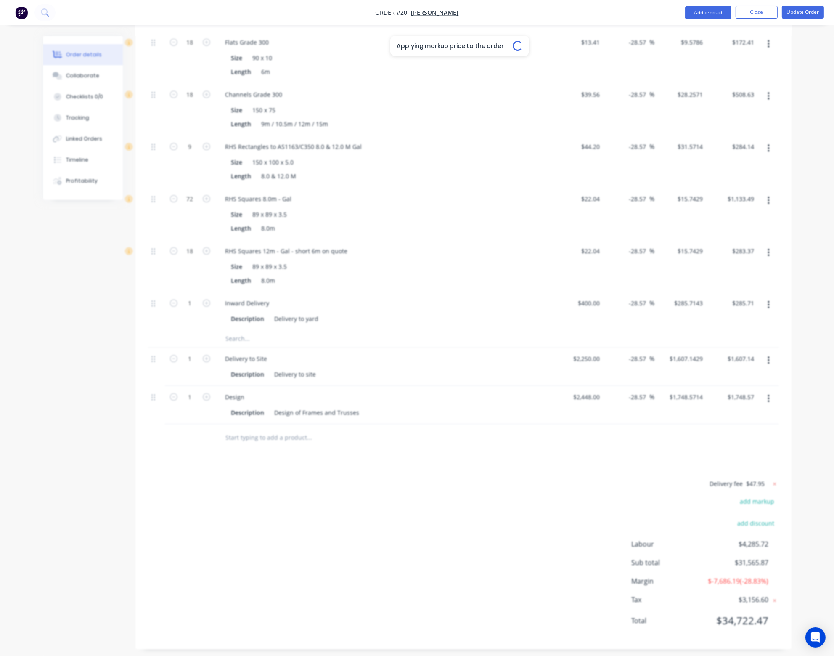
type input "-28.57"
type input "$12.1429"
type input "-28.57"
type input "$10.7143"
type input "-28.57"
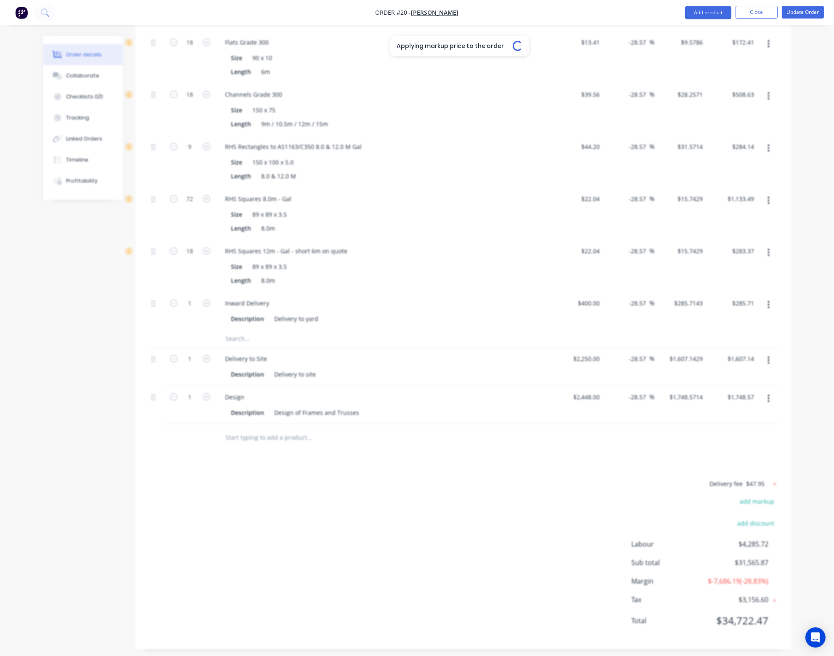
type input "$7.8571"
type input "-28.57"
type input "$1.4214"
type input "-28.57"
type input "$1.5357"
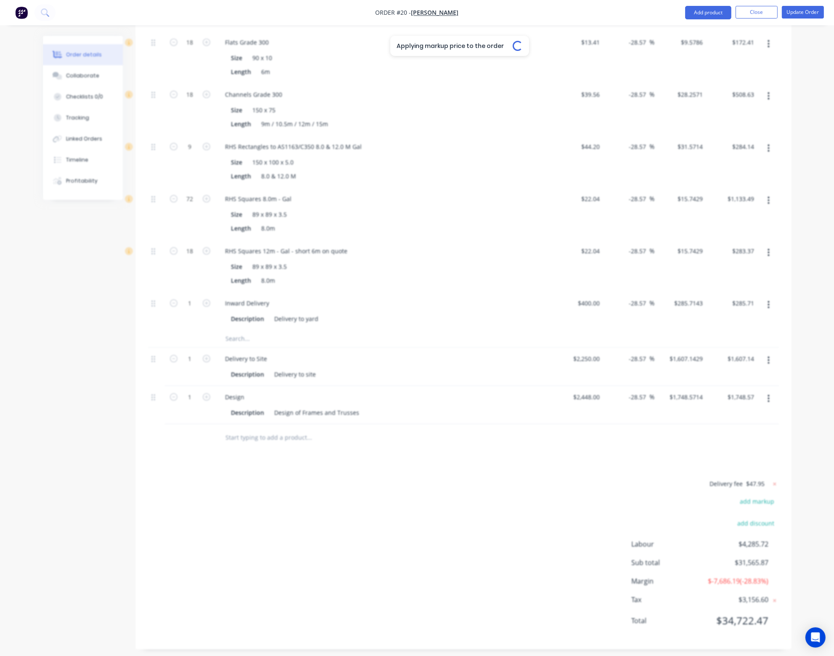
type input "-28.57"
type input "$0.4929"
type input "-28.57"
type input "$1.4143"
type input "-28.57"
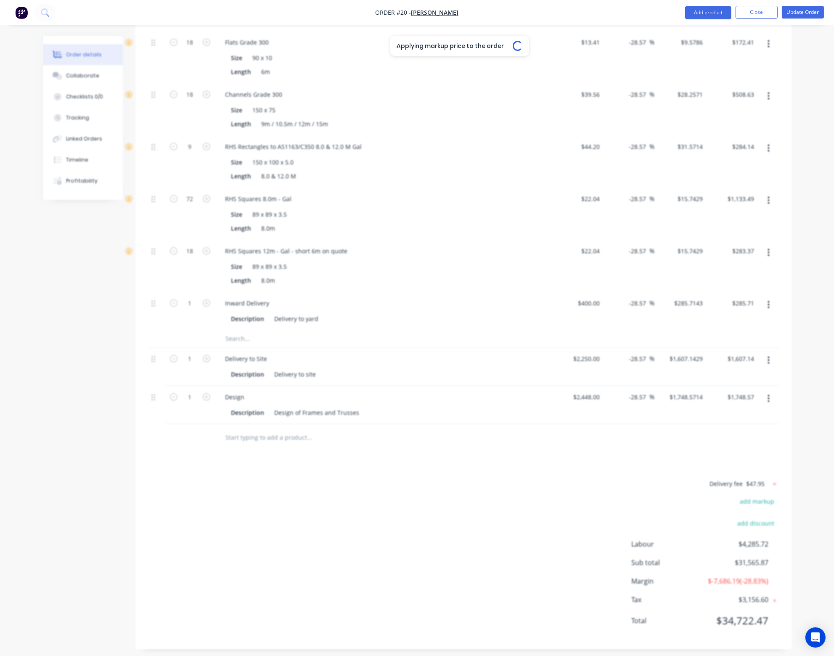
type input "$1.4286"
type input "-28.57"
type input "$1.6429"
type input "-28.57"
type input "$1,428.5714"
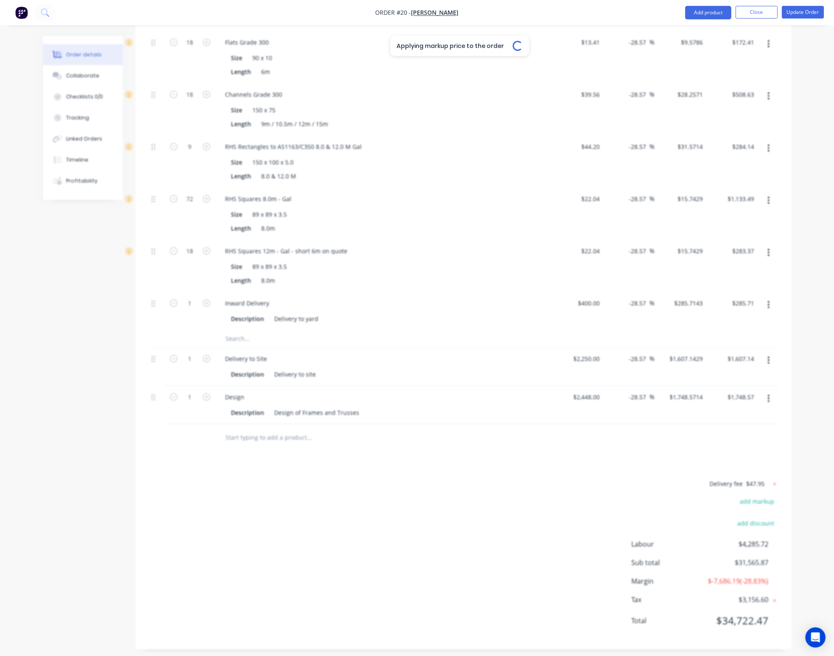
type input "$1,428.57"
type input "-23.12"
type input "$7.8571"
type input "$825.00"
type input "-22.08"
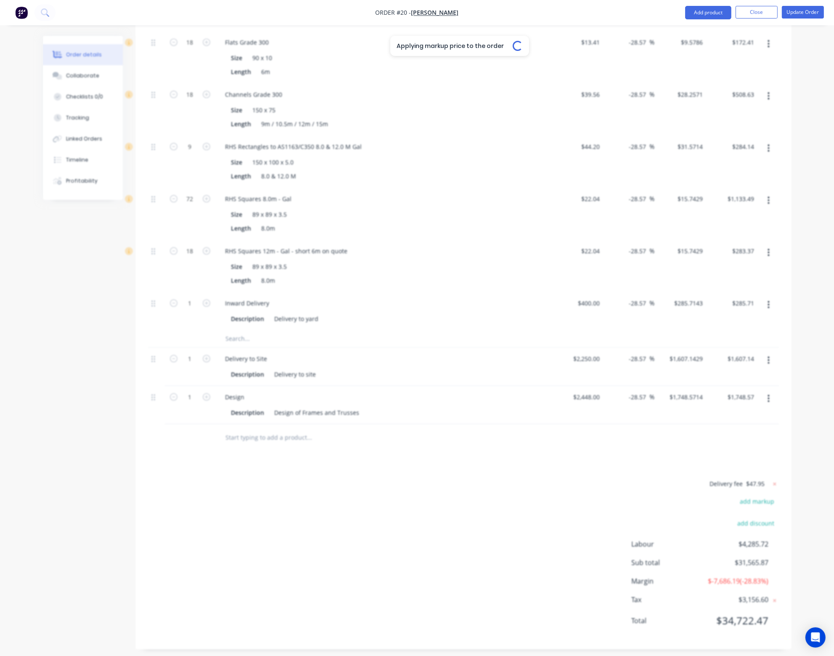
type input "$6.4286"
type input "$2,134.30"
type input "-24.09"
type input "$7.8571"
type input "$502.85"
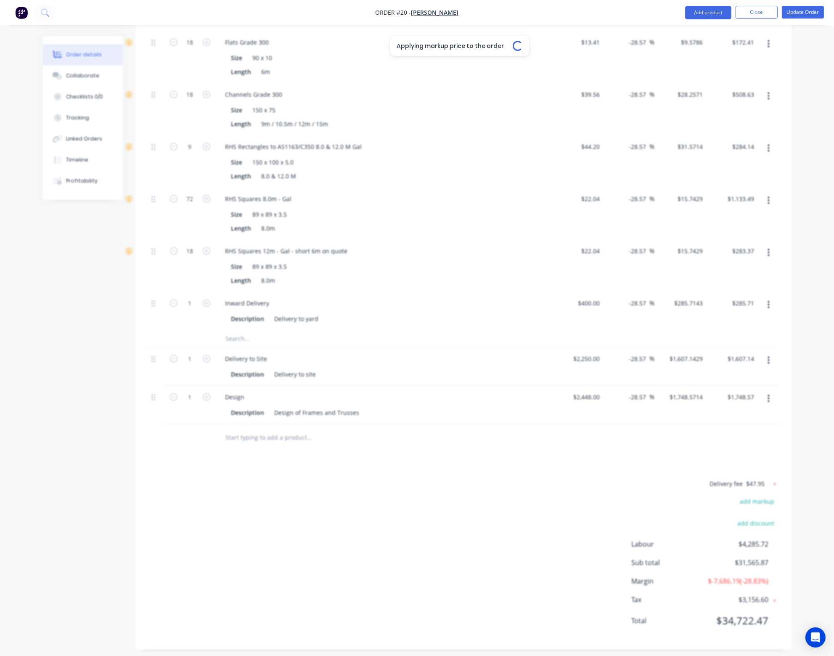
type input "-28.52"
type input "$9.2857"
type input "$167.14"
type input "-28.57"
type input "$3.0857"
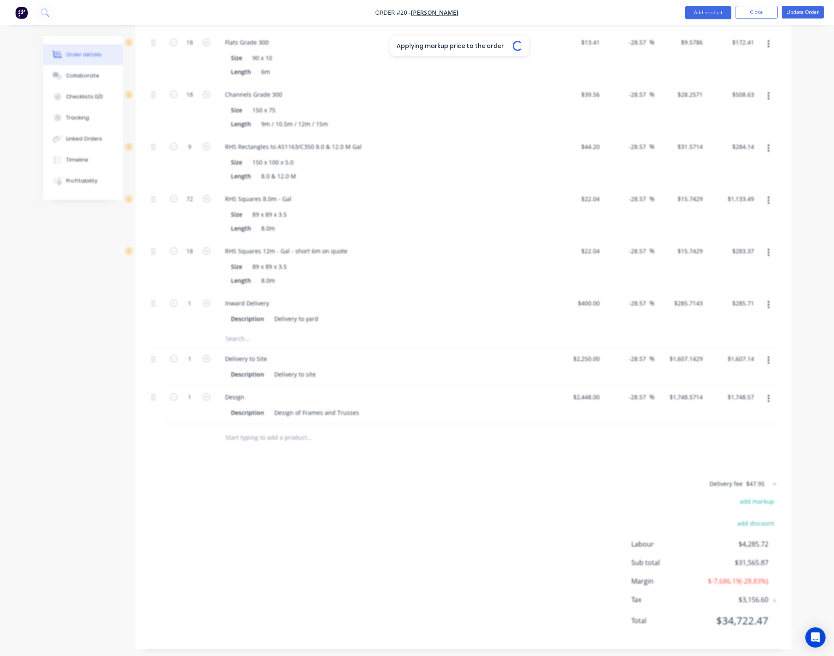
type input "$493.71"
type input "-28.57"
type input "$4.2429"
type input "$127.29"
type input "-28.57"
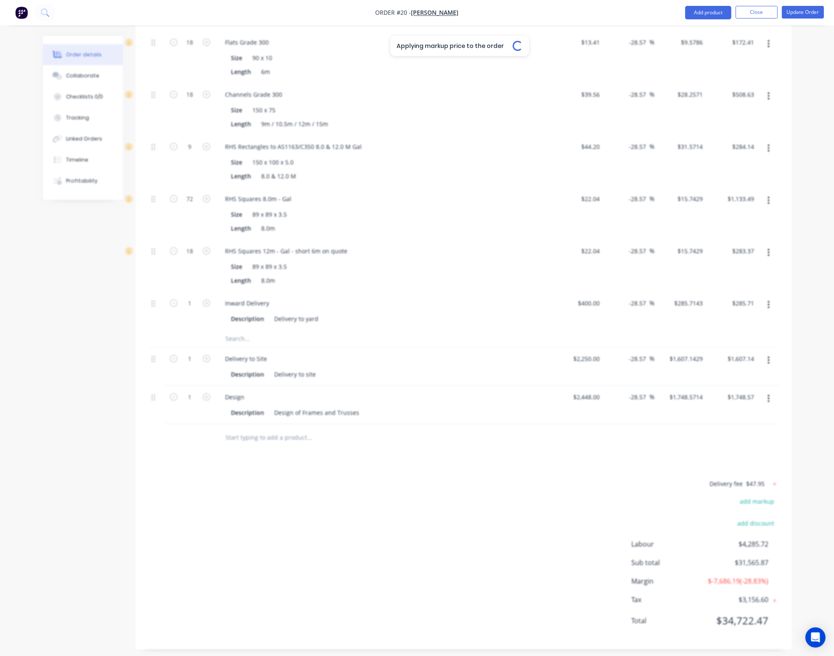
type input "$0.4286"
type input "$358.31"
type input "-28.57"
type input "$7.6857"
type input "$614.86"
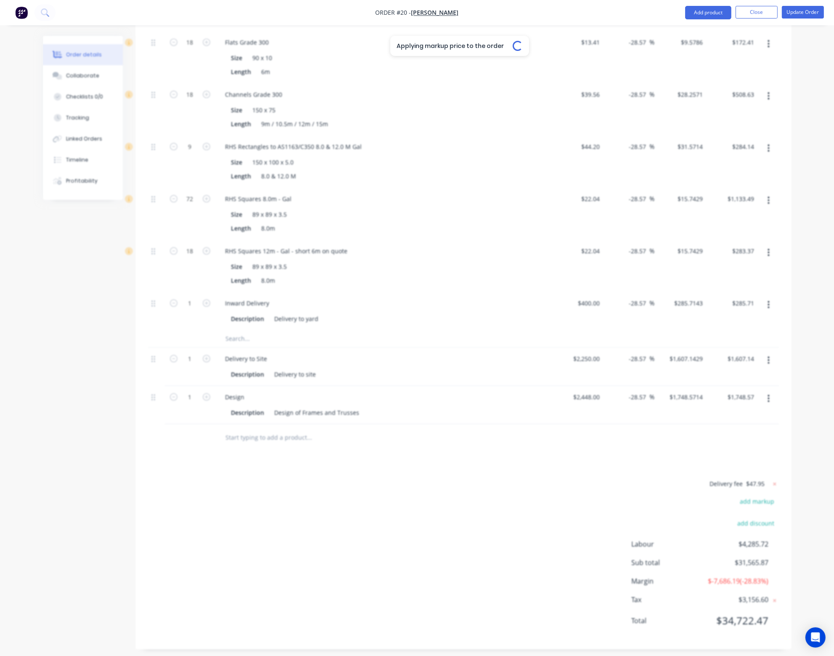
type input "-28.57"
type input "$1,071.4286"
type input "$1,071.43"
type input "-4.76"
type input "$51.4286"
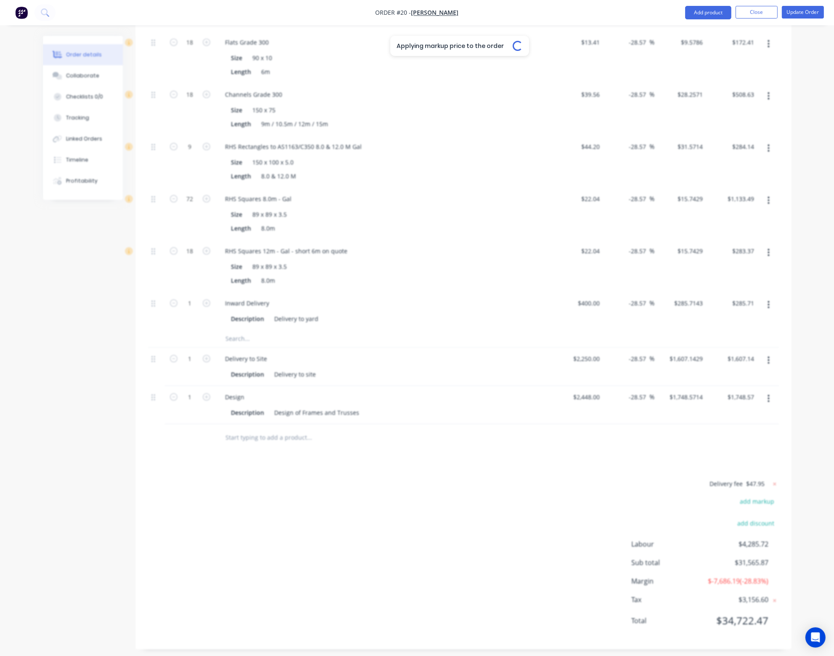
type input "$4,285.71"
type input "-28.57"
type input "$9.5786"
type input "$172.41"
type input "-28.57"
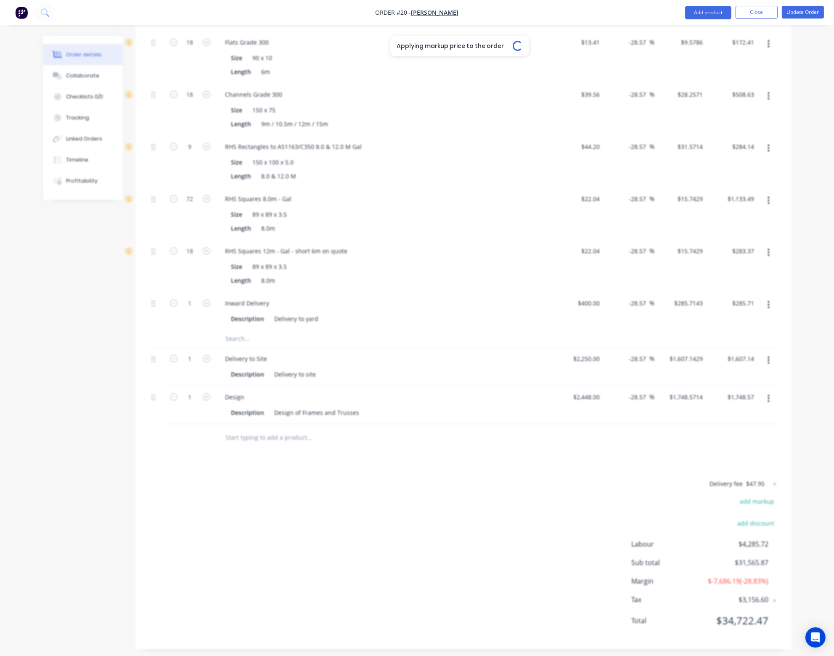
type input "$28.2571"
type input "$508.63"
type input "-28.57"
type input "$31.5714"
type input "$284.14"
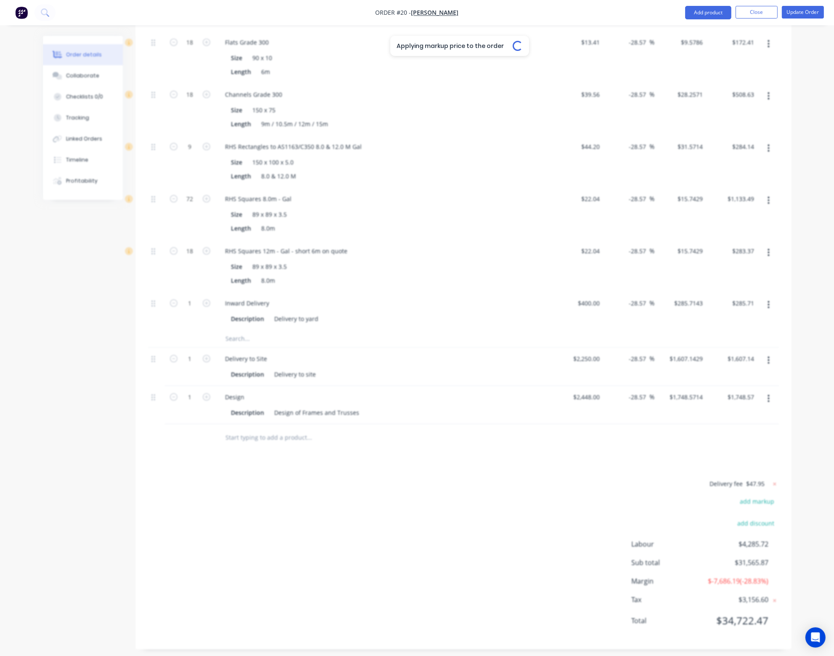
type input "-28.57"
type input "$15.7429"
type input "$1,133.49"
type input "-28.57"
type input "$15.7429"
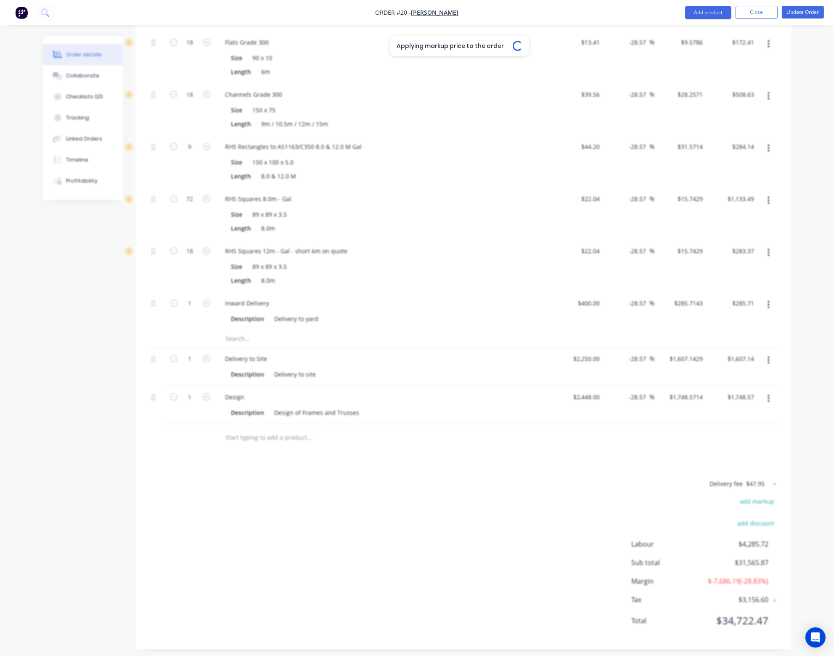
type input "$283.37"
type input "-28.57"
type input "$285.7143"
type input "$285.71"
type input "-28.57"
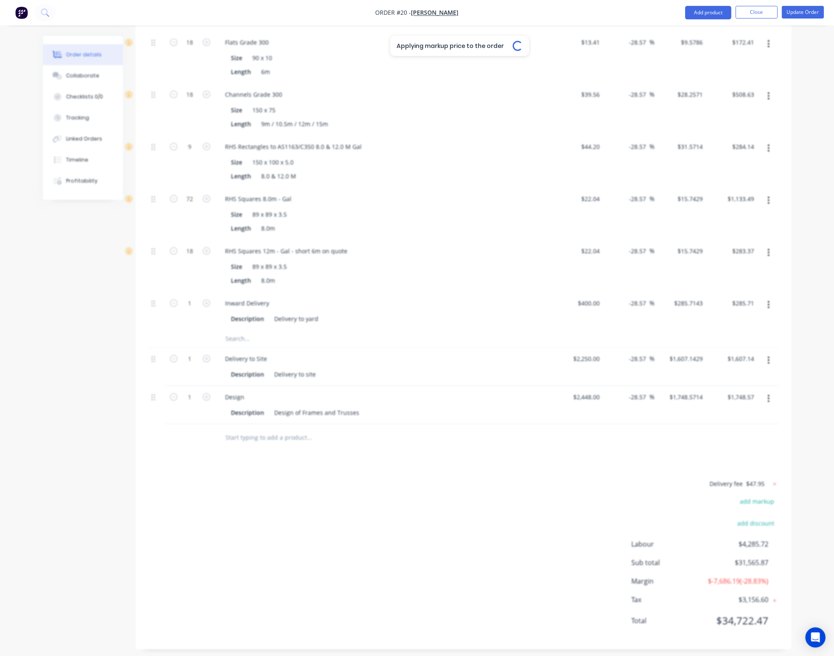
type input "$1,607.1429"
type input "$1,607.14"
type input "-28.57"
type input "$1,748.5714"
type input "$1,748.57"
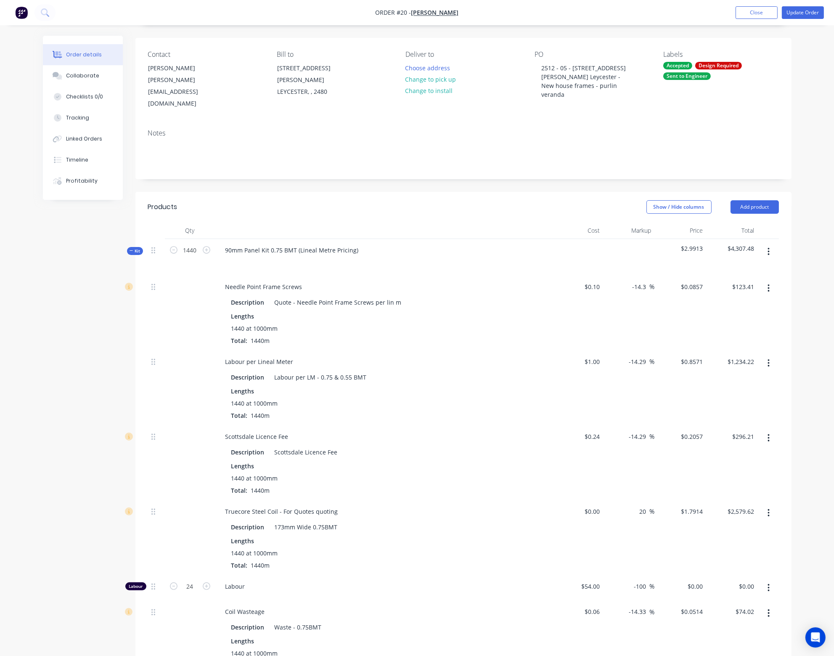
scroll to position [0, 0]
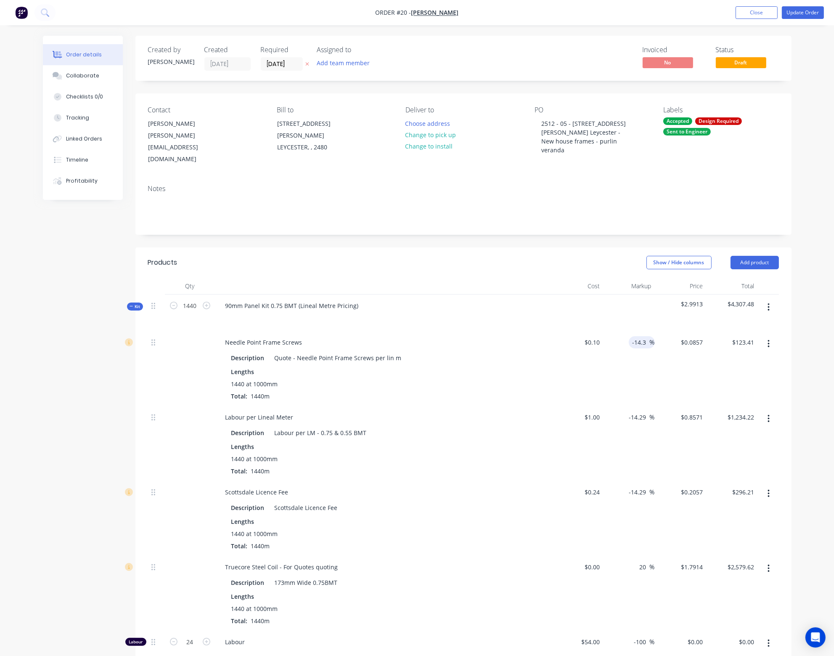
click at [634, 336] on input "-14.3" at bounding box center [641, 342] width 18 height 12
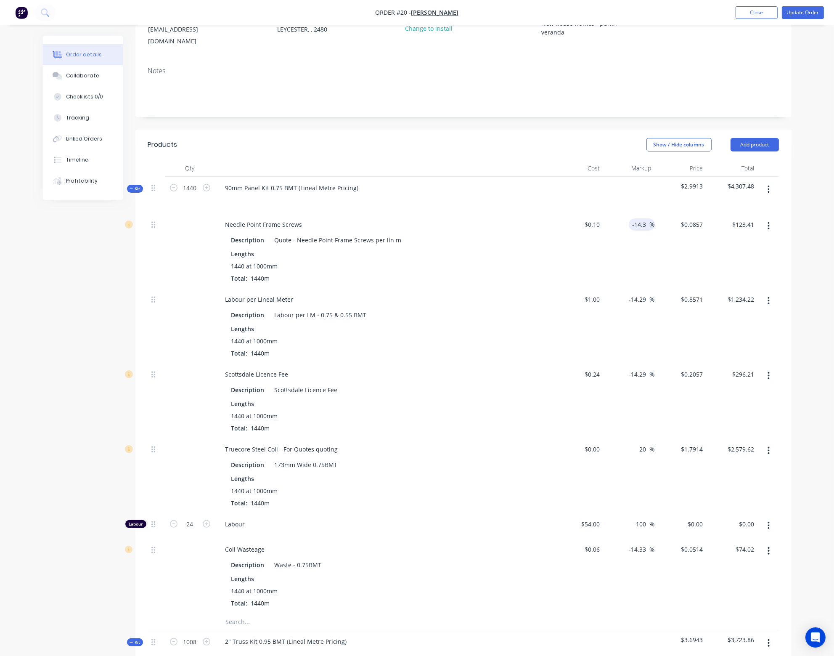
scroll to position [126, 0]
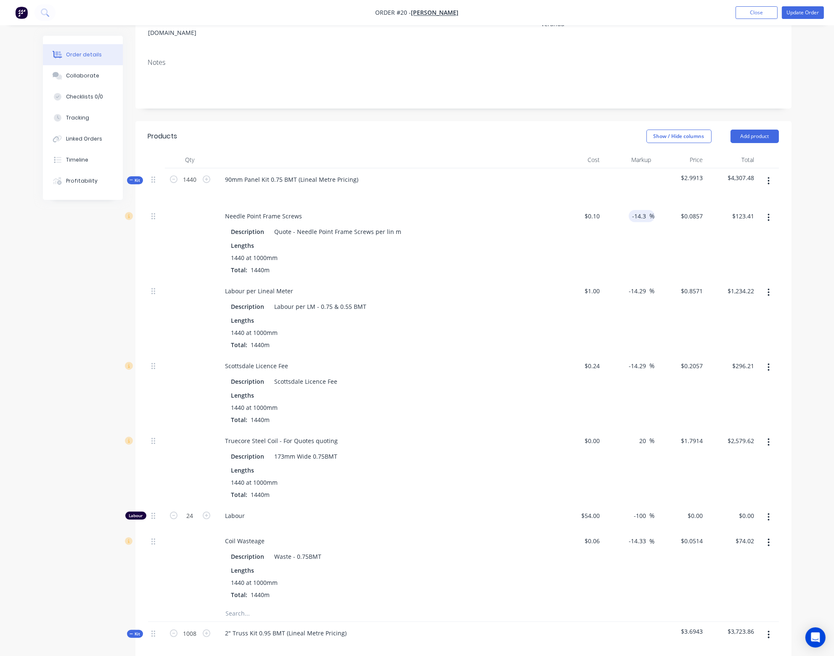
drag, startPoint x: 648, startPoint y: 197, endPoint x: 624, endPoint y: 197, distance: 24.0
click at [624, 205] on div "-14.3 -14.3 %" at bounding box center [629, 242] width 52 height 75
type input "20"
type input "$0.12"
type input "$172.80"
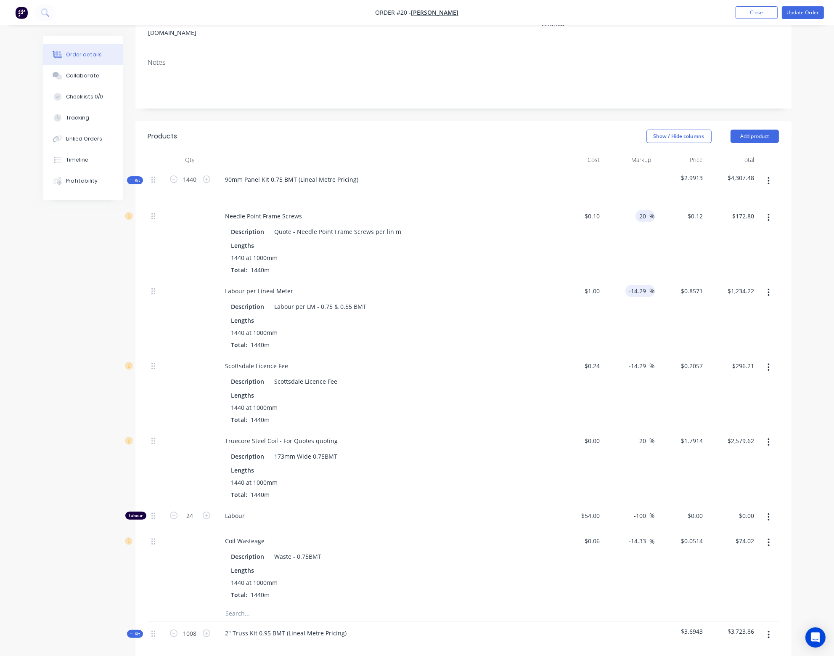
click at [644, 285] on input "-14.29" at bounding box center [639, 291] width 21 height 12
drag, startPoint x: 646, startPoint y: 272, endPoint x: 618, endPoint y: 272, distance: 28.2
click at [618, 280] on div "-14.29 -14.29 %" at bounding box center [629, 317] width 52 height 75
type input "20"
click at [630, 314] on div "20 20 %" at bounding box center [629, 317] width 52 height 75
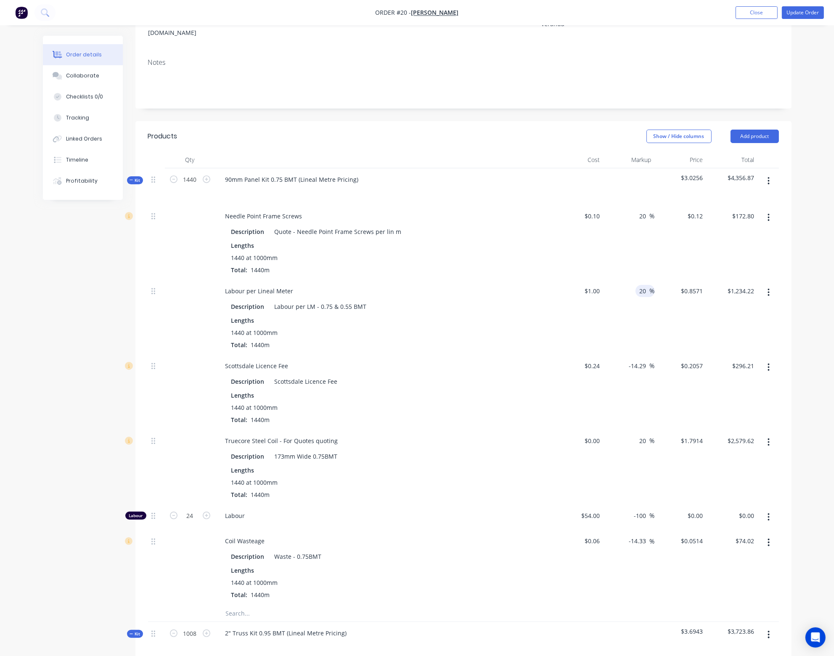
type input "$1.20"
type input "$1,728.00"
drag, startPoint x: 648, startPoint y: 346, endPoint x: 602, endPoint y: 346, distance: 46.3
click at [602, 354] on div "Scottsdale Licence Fee Description Scottsdale Licence Fee Lengths 1440 at 1000m…" at bounding box center [463, 391] width 631 height 75
type input "20"
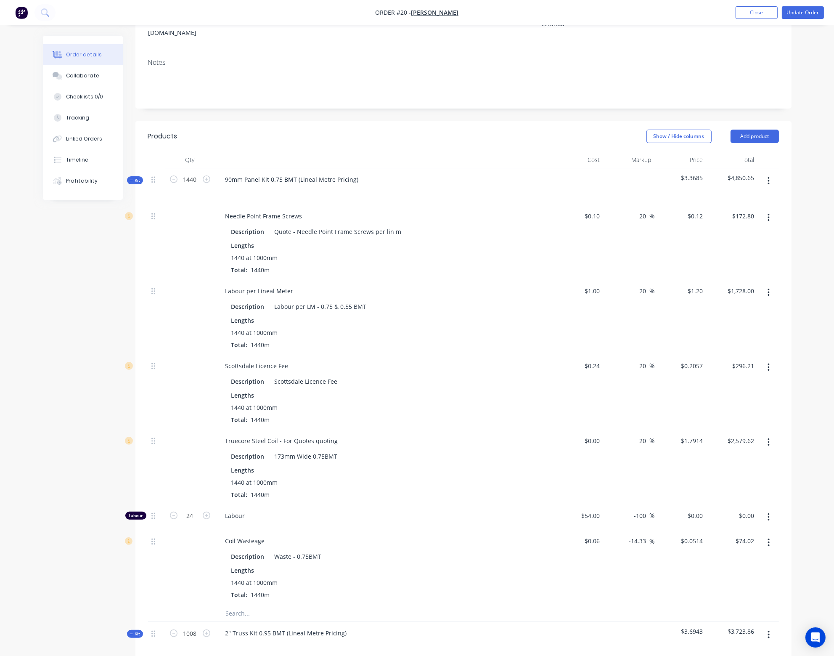
type input "$0.288"
type input "$414.72"
click at [633, 309] on div "20 20 %" at bounding box center [629, 317] width 52 height 75
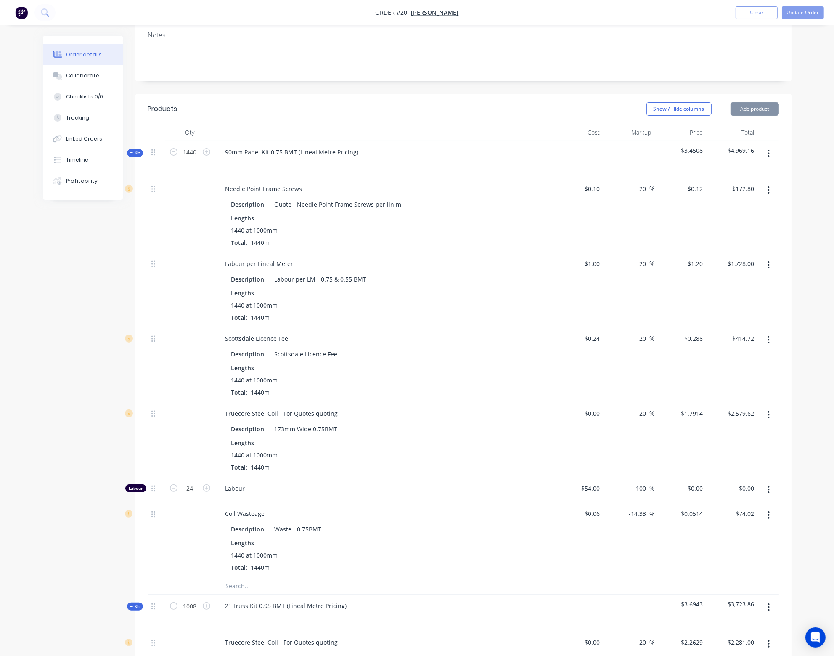
scroll to position [168, 0]
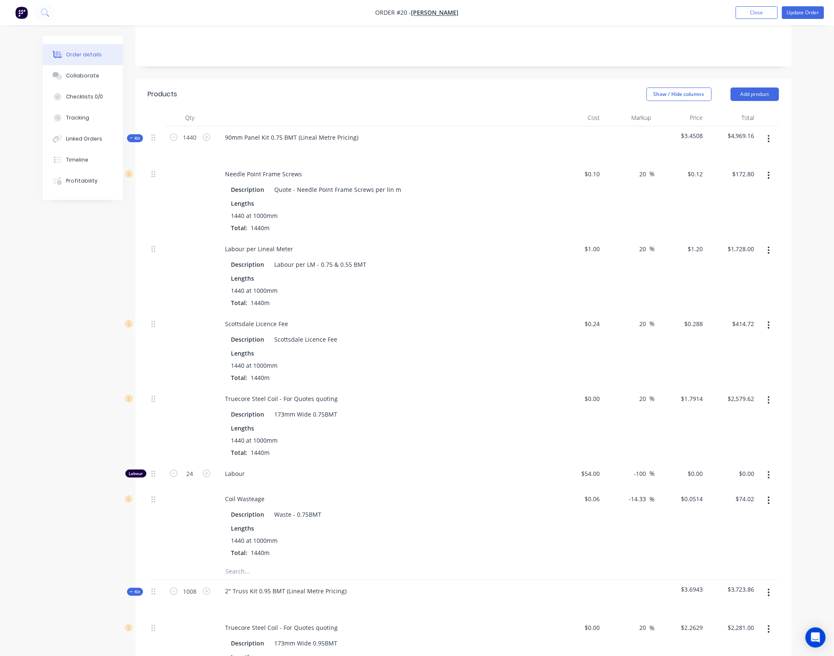
drag, startPoint x: 647, startPoint y: 478, endPoint x: 604, endPoint y: 481, distance: 43.4
click at [604, 487] on div "-14.33 -14.33 %" at bounding box center [629, 524] width 52 height 75
type input "20"
type input "$0.072"
type input "$103.68"
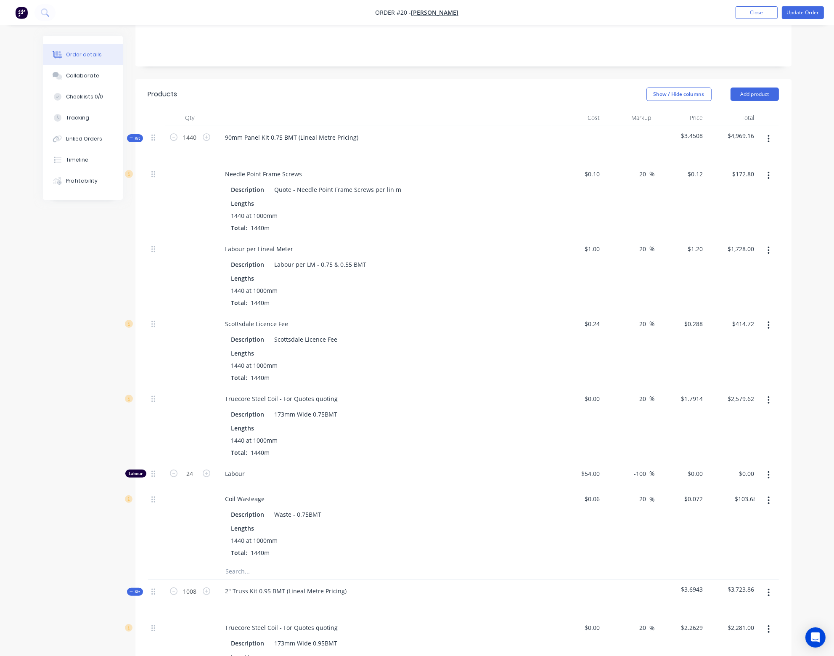
click at [627, 520] on div "20 20 %" at bounding box center [629, 524] width 52 height 75
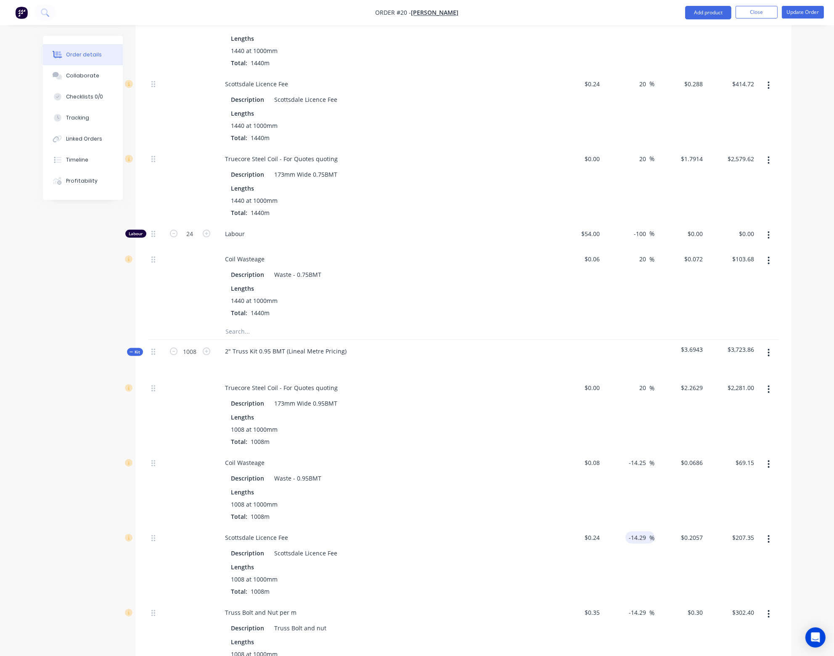
scroll to position [420, 0]
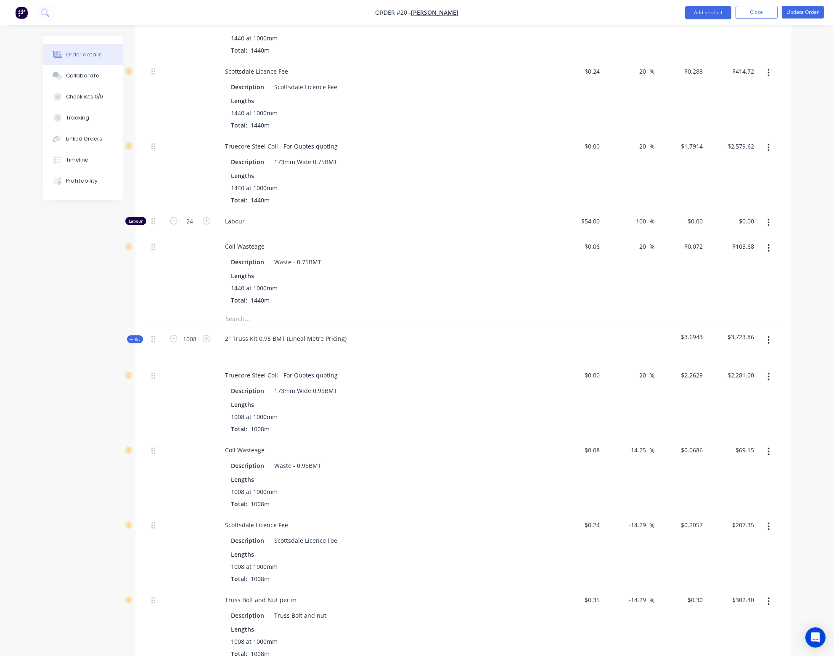
drag, startPoint x: 648, startPoint y: 431, endPoint x: 612, endPoint y: 430, distance: 36.2
click at [612, 439] on div "-14.25 -14.25 %" at bounding box center [629, 476] width 52 height 75
type input "20"
type input "$0.096"
type input "$96.77"
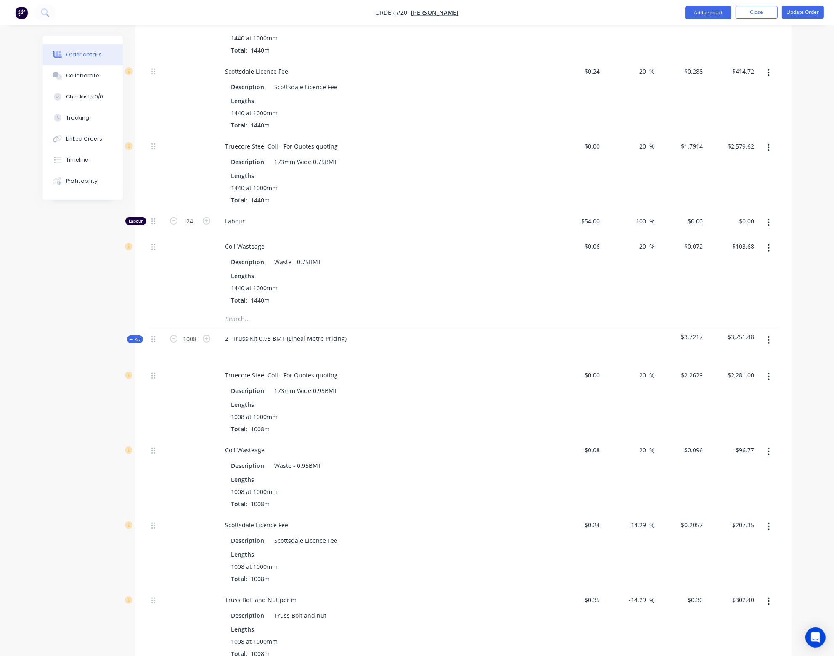
click at [611, 467] on div "20 20 %" at bounding box center [629, 476] width 52 height 75
drag, startPoint x: 645, startPoint y: 505, endPoint x: 595, endPoint y: 504, distance: 50.9
click at [595, 513] on div "Scottsdale Licence Fee Description Scottsdale Licence Fee Lengths 1008 at 1000m…" at bounding box center [463, 550] width 631 height 75
type input "20"
click at [648, 588] on div "-14.29 -14.29 %" at bounding box center [629, 625] width 52 height 75
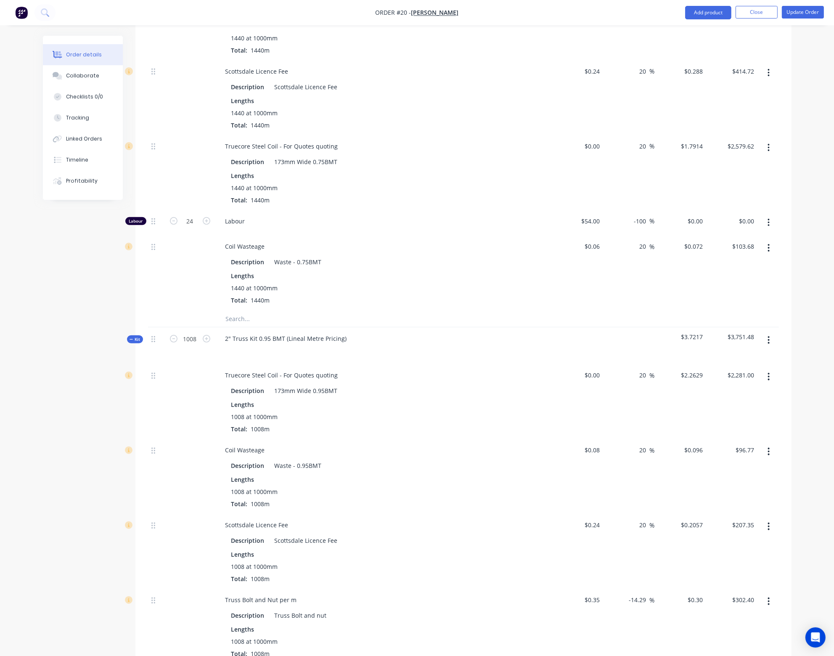
type input "$0.288"
type input "$290.30"
drag, startPoint x: 646, startPoint y: 581, endPoint x: 626, endPoint y: 582, distance: 20.6
click at [626, 593] on div "-14.29 -14.29 %" at bounding box center [639, 599] width 29 height 12
type input "20"
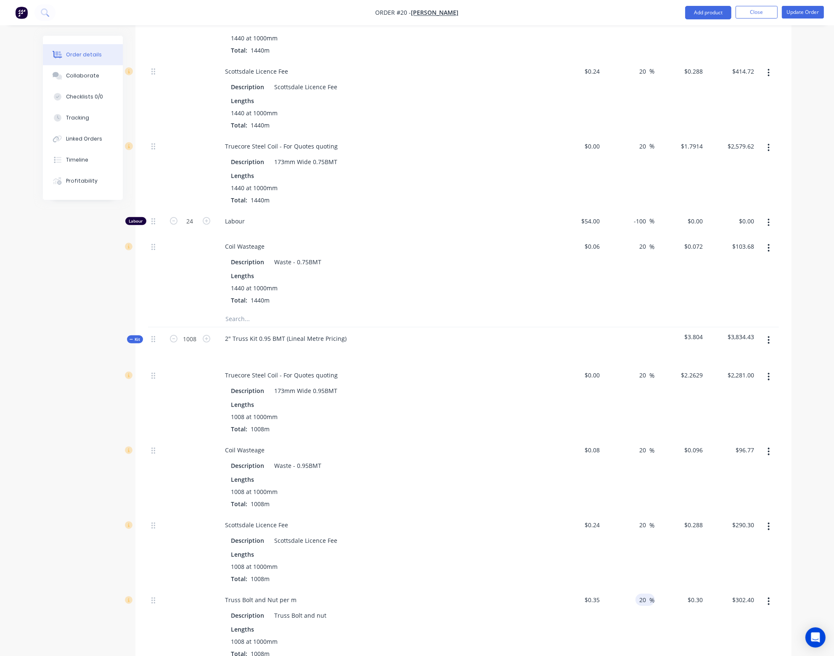
type input "$0.42"
type input "$423.36"
click at [642, 549] on div "20 20 %" at bounding box center [629, 550] width 52 height 75
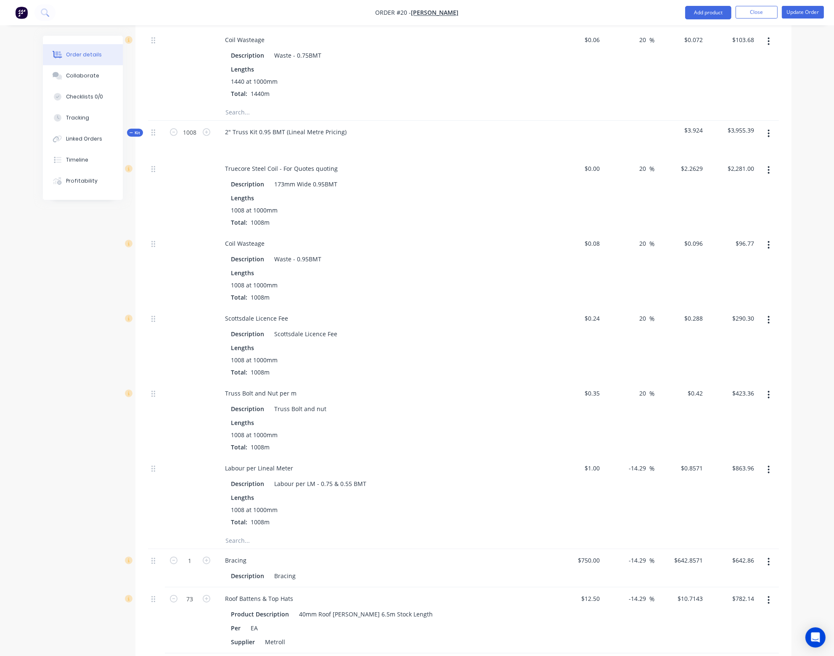
scroll to position [631, 0]
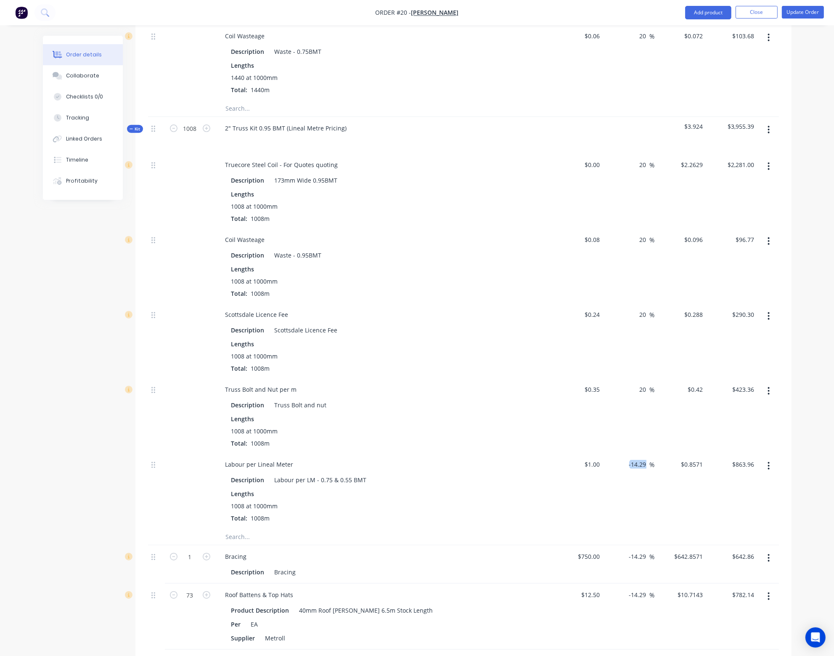
drag, startPoint x: 650, startPoint y: 444, endPoint x: 622, endPoint y: 445, distance: 27.3
click at [622, 453] on div "-14.29 -14.29 %" at bounding box center [629, 490] width 52 height 75
click at [658, 485] on div "$0.8571 $0.8571" at bounding box center [681, 490] width 52 height 75
drag, startPoint x: 645, startPoint y: 445, endPoint x: 616, endPoint y: 446, distance: 29.9
click at [616, 453] on div "-14.29 -14.29 %" at bounding box center [629, 490] width 52 height 75
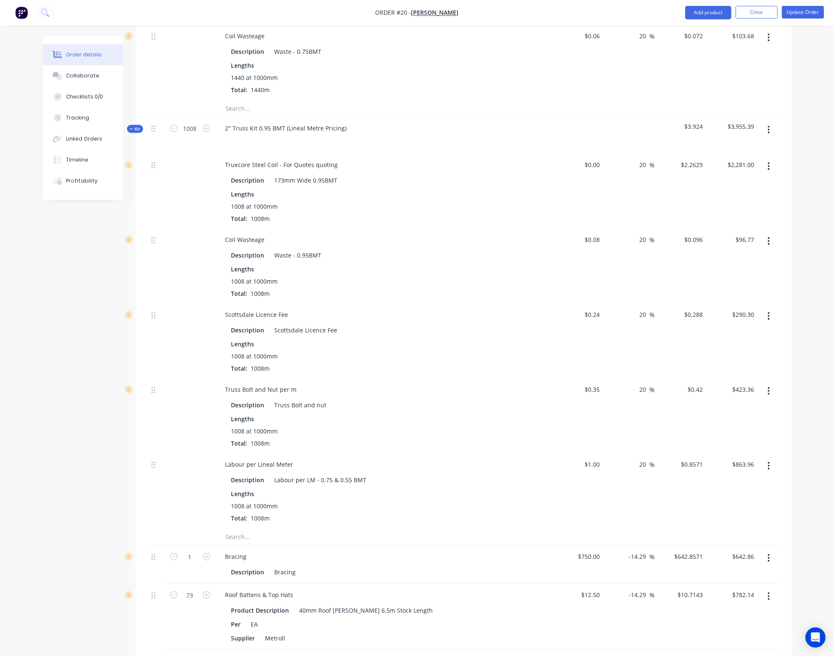
type input "20"
type input "$1.20"
type input "$1,209.60"
click at [622, 484] on div "20 20 %" at bounding box center [629, 490] width 52 height 75
drag, startPoint x: 646, startPoint y: 534, endPoint x: 617, endPoint y: 534, distance: 28.6
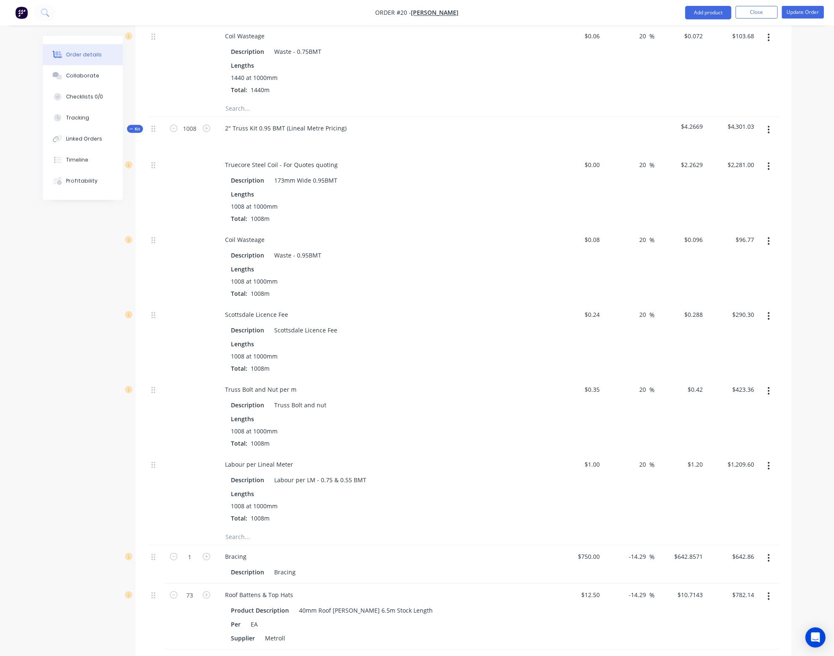
click at [617, 545] on div "-14.29 -14.29 %" at bounding box center [629, 564] width 52 height 38
type input "20"
type input "$900.00"
click at [617, 494] on div "20 20 %" at bounding box center [629, 490] width 52 height 75
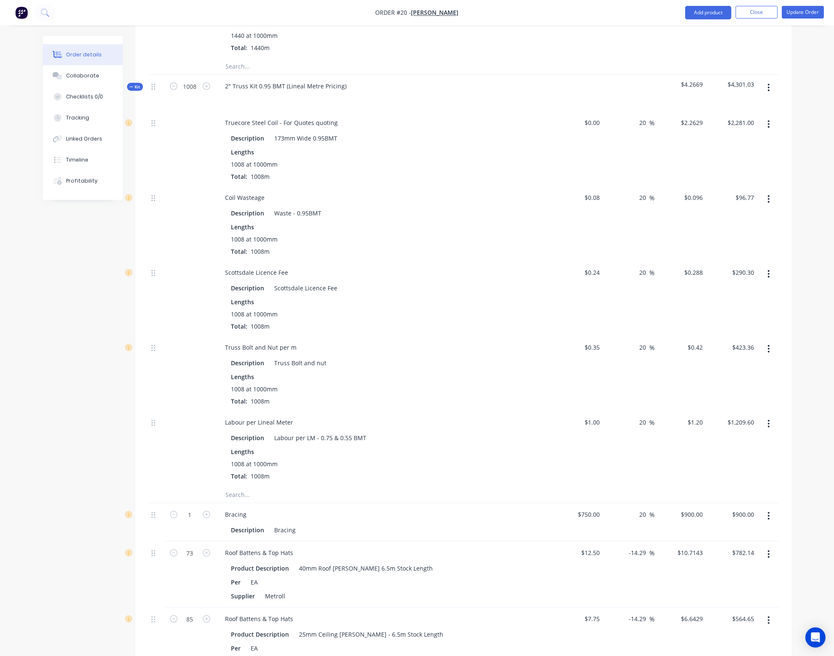
scroll to position [715, 0]
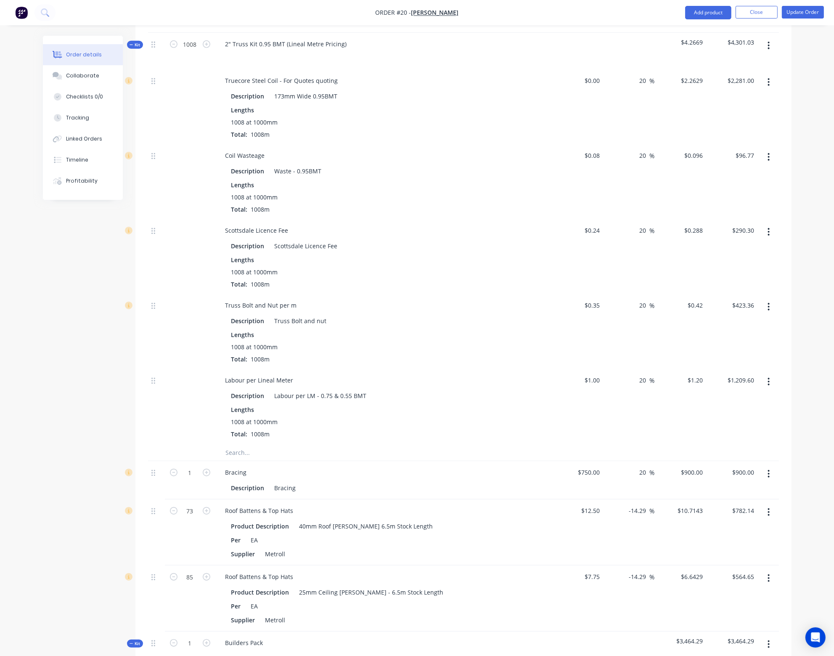
drag, startPoint x: 645, startPoint y: 491, endPoint x: 616, endPoint y: 491, distance: 29.9
click at [616, 499] on div "-14.29 -14.29 %" at bounding box center [629, 532] width 52 height 66
type input "20"
click at [614, 520] on div "20 20 %" at bounding box center [629, 532] width 52 height 66
type input "$15.00"
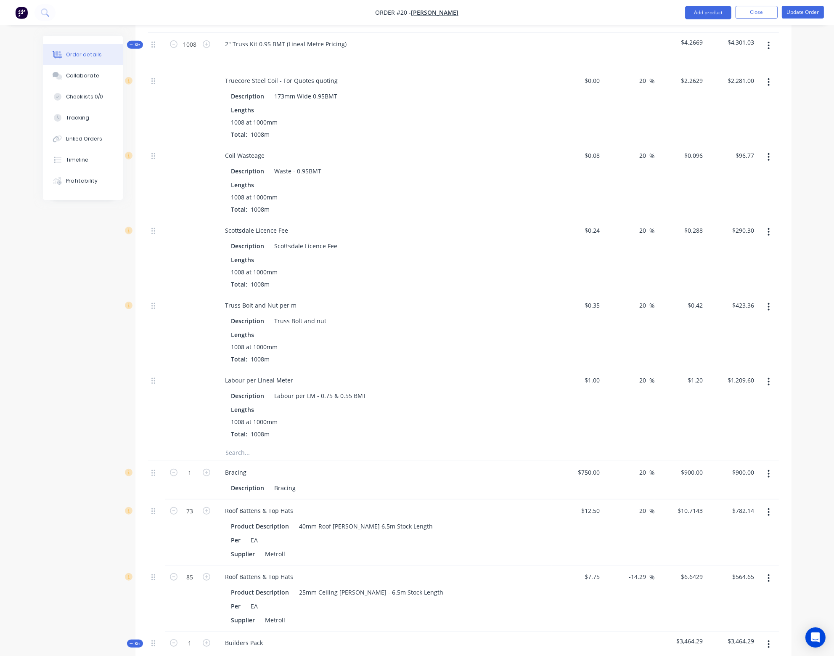
type input "$1,095.00"
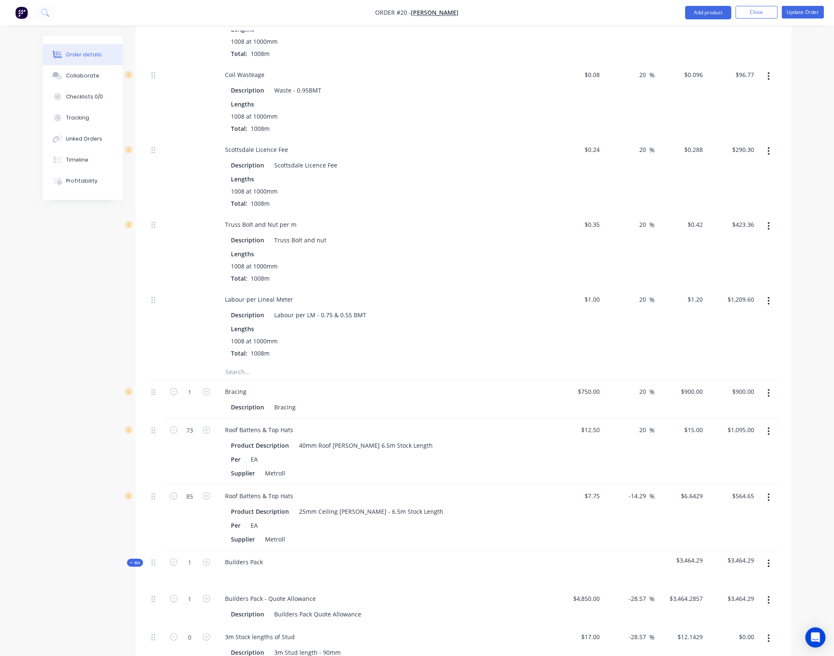
scroll to position [799, 0]
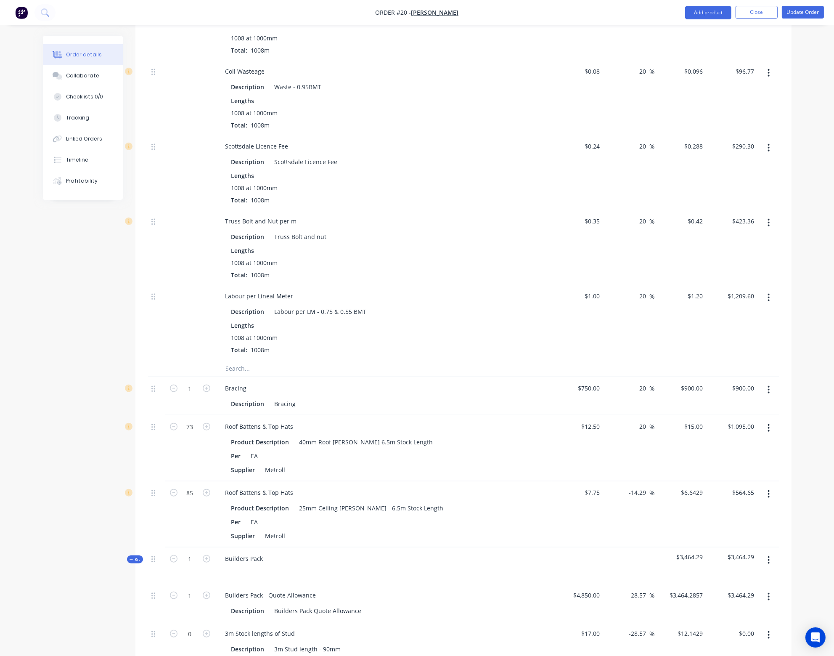
drag, startPoint x: 646, startPoint y: 473, endPoint x: 619, endPoint y: 471, distance: 27.0
click at [619, 481] on div "-14.29 -14.29 %" at bounding box center [629, 514] width 52 height 66
type input "20"
type input "$9.30"
type input "$790.50"
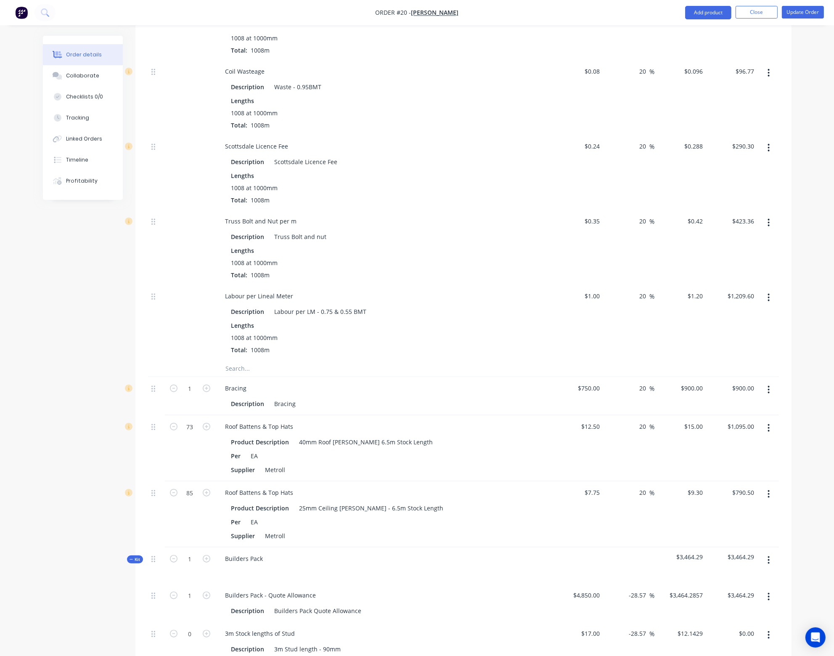
click at [644, 507] on div "20 20 %" at bounding box center [629, 514] width 52 height 66
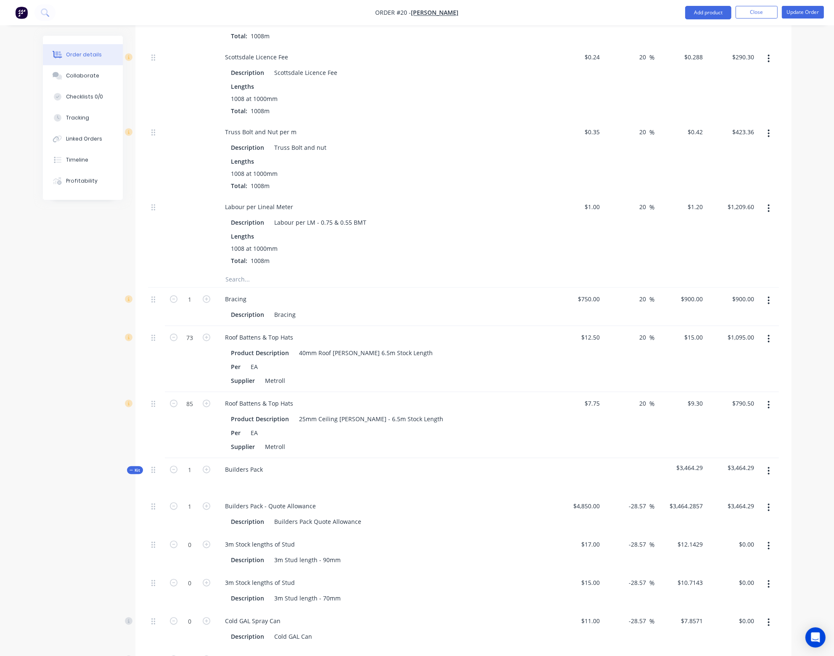
scroll to position [925, 0]
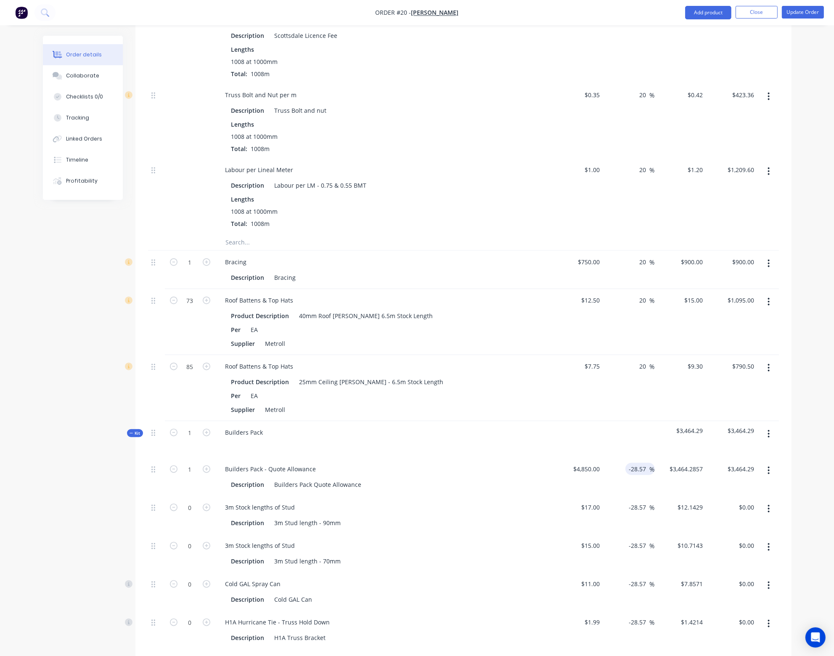
drag, startPoint x: 645, startPoint y: 451, endPoint x: 627, endPoint y: 448, distance: 18.0
click at [627, 463] on div "-28.57 -28.57 %" at bounding box center [639, 469] width 29 height 12
type input "0"
type input "$4,850.00"
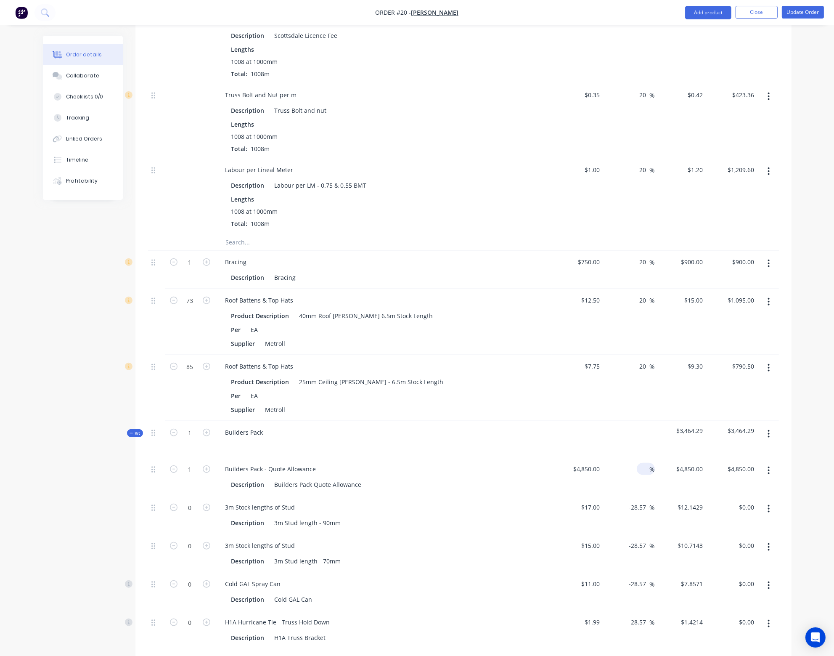
click at [624, 496] on div "-28.57 -28.57 %" at bounding box center [629, 515] width 52 height 38
drag, startPoint x: 647, startPoint y: 489, endPoint x: 609, endPoint y: 489, distance: 37.8
click at [609, 496] on div "-28.57 -28.57 %" at bounding box center [629, 515] width 52 height 38
type input "0"
type input "$17.00"
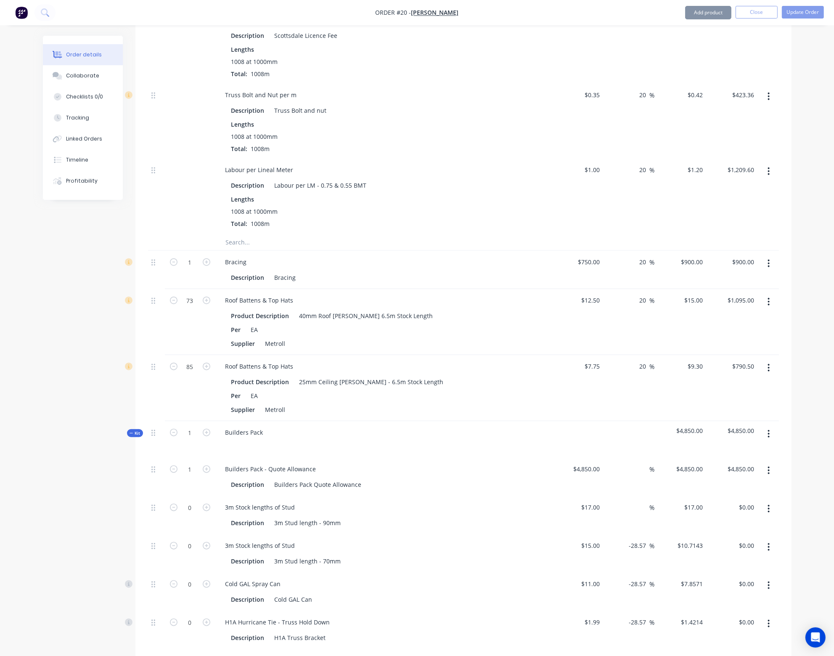
drag, startPoint x: 645, startPoint y: 524, endPoint x: 622, endPoint y: 526, distance: 22.8
click at [622, 534] on div "-28.57 -28.57 %" at bounding box center [629, 553] width 52 height 38
type input "0"
type input "$15.00"
drag, startPoint x: 647, startPoint y: 565, endPoint x: 625, endPoint y: 563, distance: 21.9
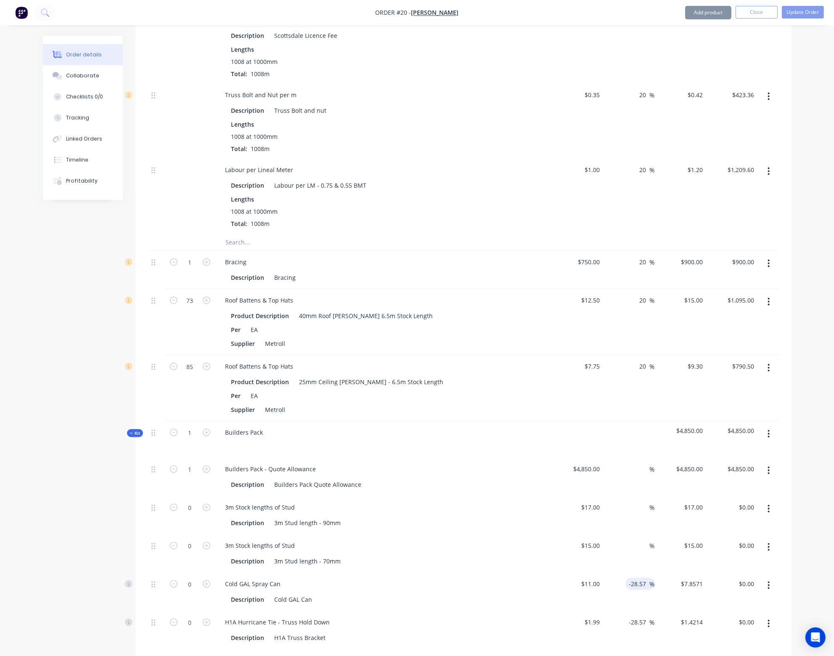
click at [625, 577] on div "-28.57 -28.57 %" at bounding box center [639, 583] width 29 height 12
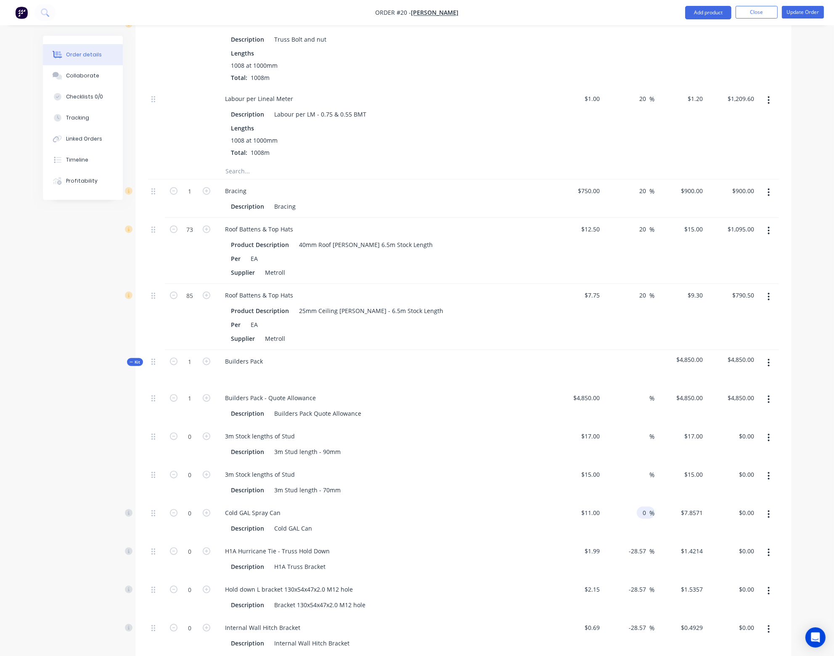
scroll to position [1009, 0]
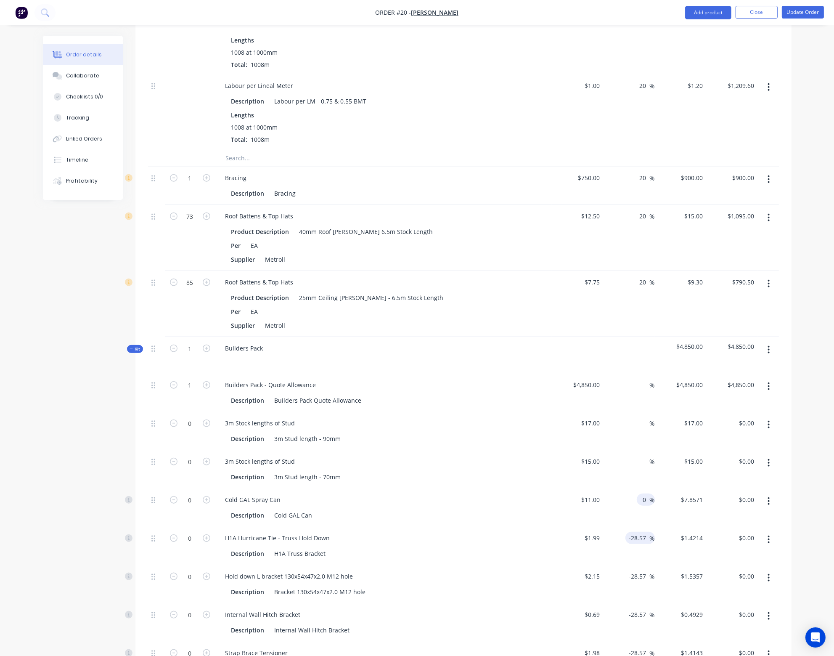
type input "0"
type input "$11.00"
drag, startPoint x: 646, startPoint y: 516, endPoint x: 619, endPoint y: 516, distance: 26.9
click at [619, 526] on div "-28.57 -28.57 %" at bounding box center [629, 545] width 52 height 38
type input "0"
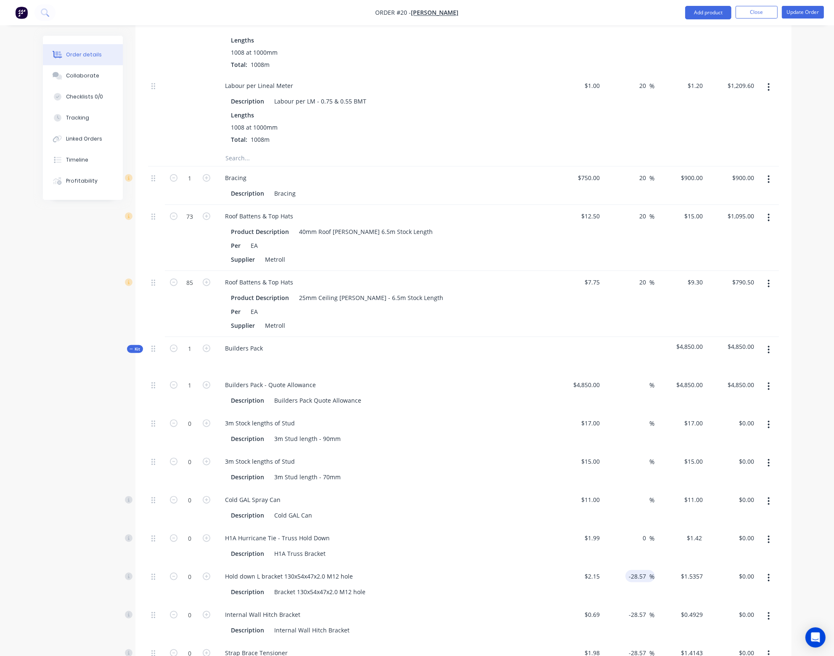
type input "$1.99"
drag, startPoint x: 646, startPoint y: 555, endPoint x: 626, endPoint y: 554, distance: 20.2
click at [626, 570] on div "-28.57 -28.57 %" at bounding box center [639, 576] width 29 height 12
type input "0"
type input "$2.15"
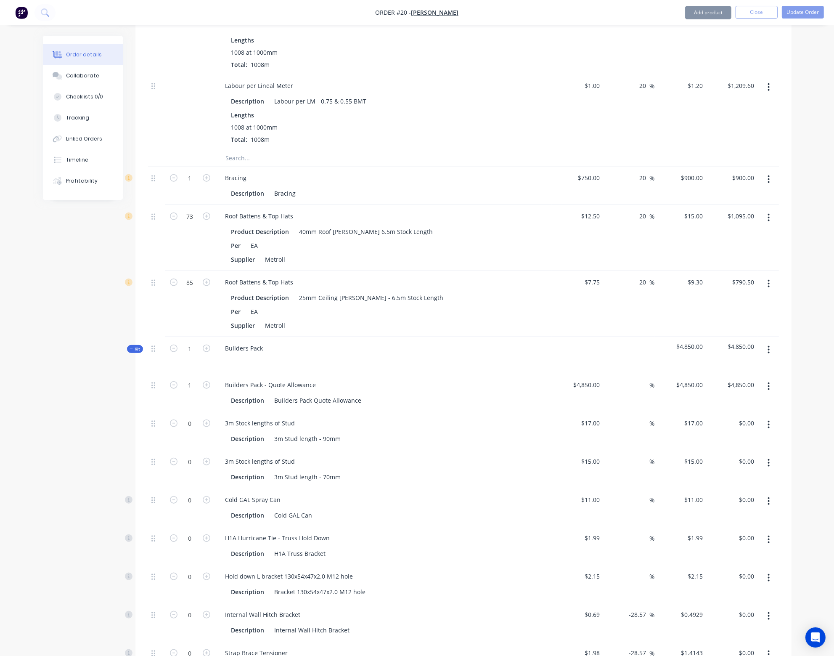
drag, startPoint x: 646, startPoint y: 595, endPoint x: 624, endPoint y: 592, distance: 22.1
click at [624, 603] on div "-28.57 -28.57 %" at bounding box center [629, 622] width 52 height 38
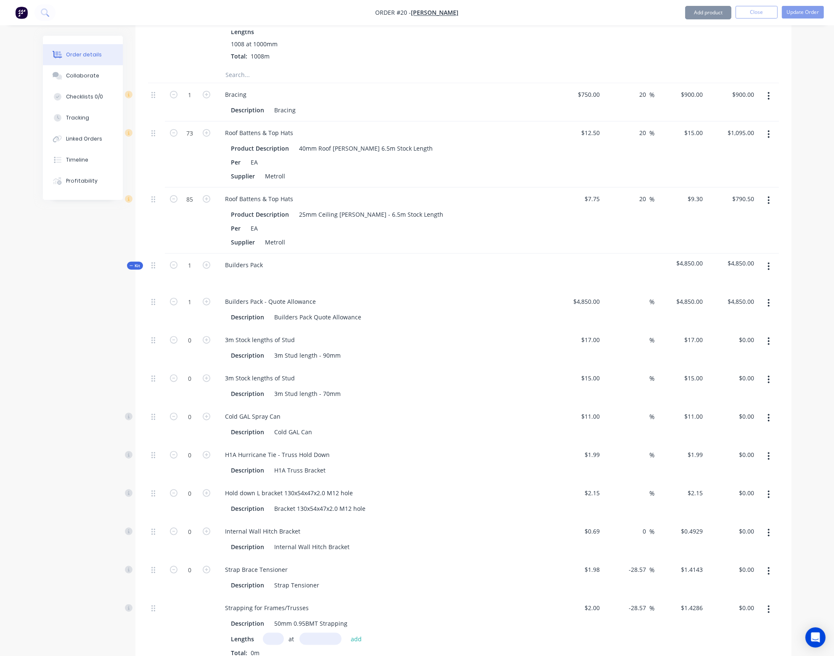
scroll to position [1093, 0]
type input "0"
type input "$0.69"
drag, startPoint x: 645, startPoint y: 547, endPoint x: 621, endPoint y: 544, distance: 24.2
click at [621, 557] on div "-28.57 -28.57 %" at bounding box center [629, 576] width 52 height 38
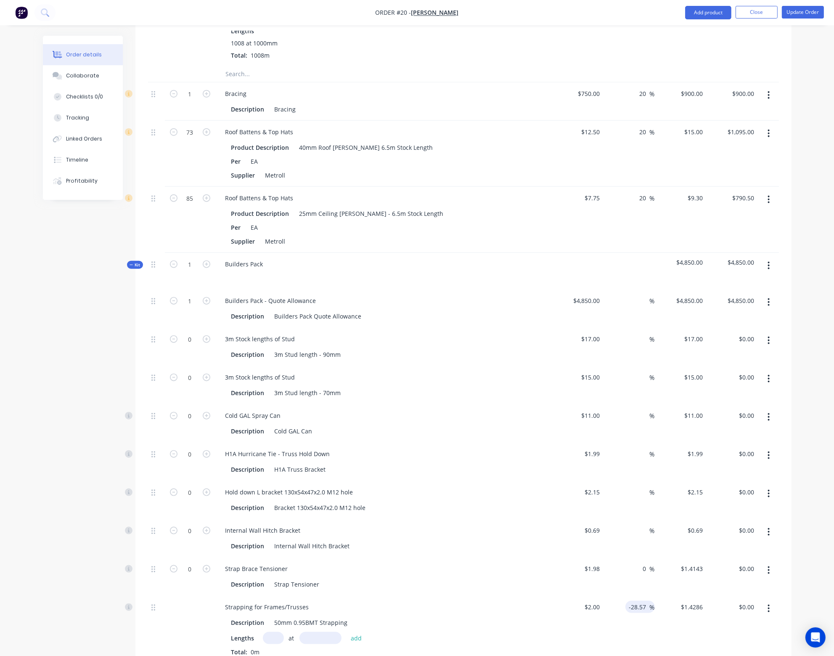
type input "0"
type input "$1.98"
drag, startPoint x: 646, startPoint y: 586, endPoint x: 622, endPoint y: 583, distance: 24.1
click at [622, 595] on div "-28.57 -28.57 %" at bounding box center [629, 628] width 52 height 66
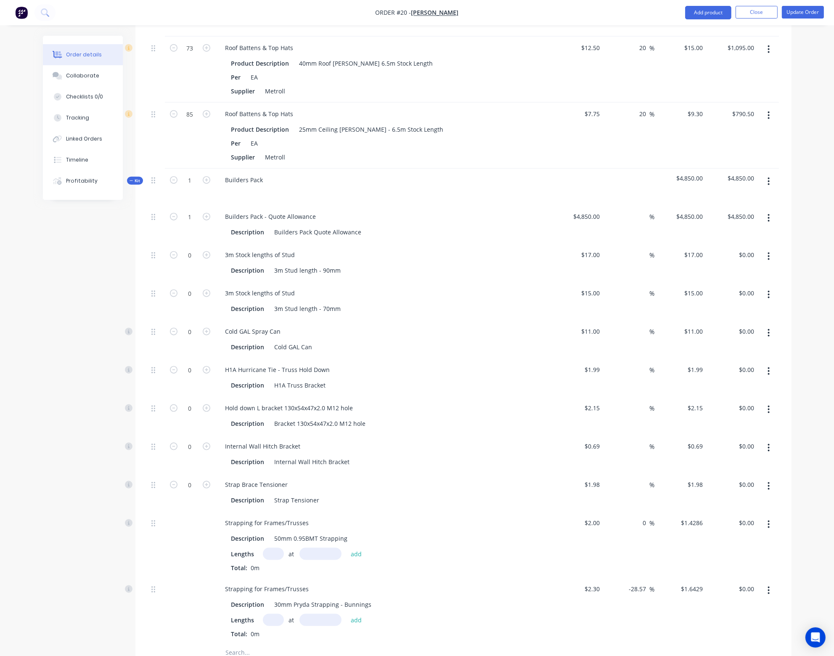
scroll to position [1219, 0]
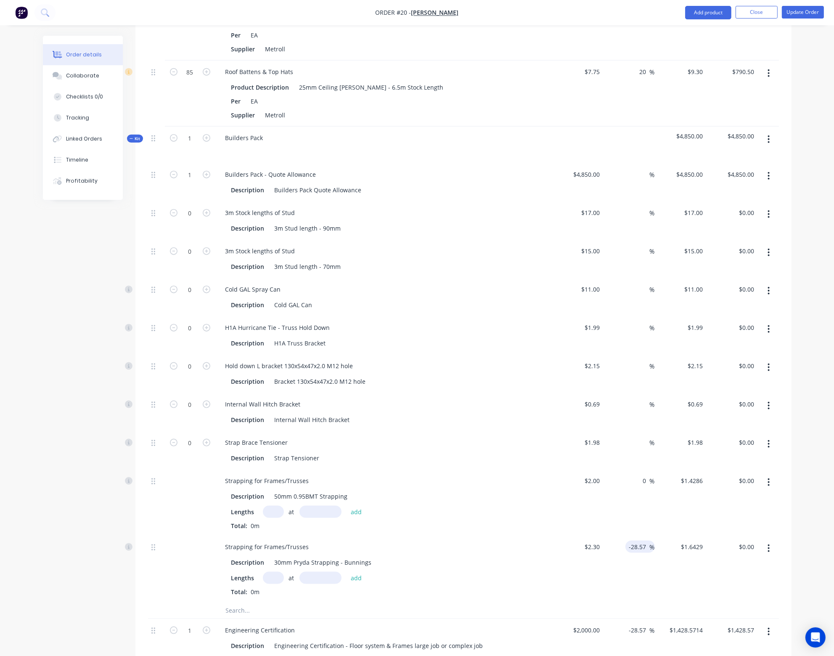
type input "0"
type input "$2.00"
drag, startPoint x: 648, startPoint y: 525, endPoint x: 624, endPoint y: 526, distance: 24.0
click at [624, 535] on div "-28.57 -28.57 %" at bounding box center [629, 568] width 52 height 66
type input "0"
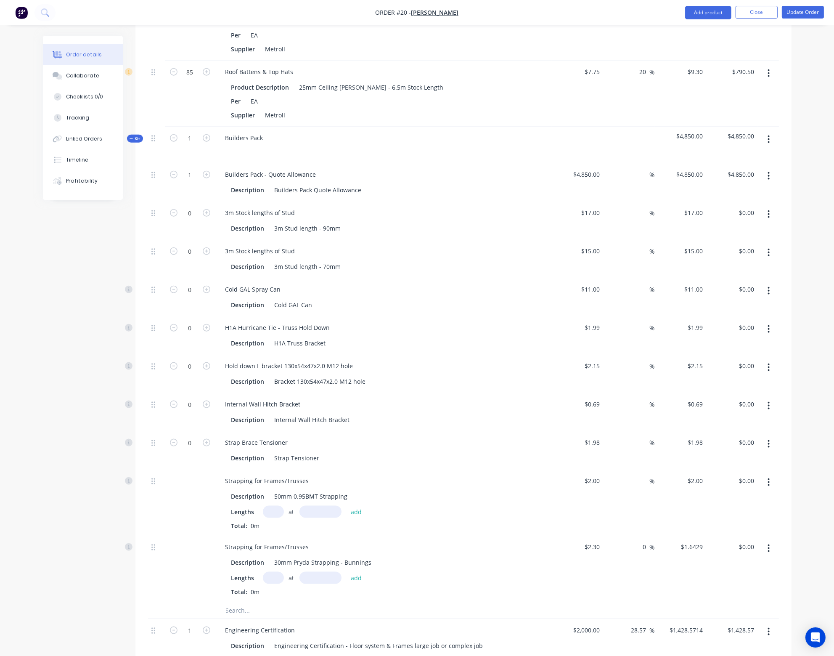
type input "$2.30"
click at [639, 564] on div "0 %" at bounding box center [629, 568] width 52 height 66
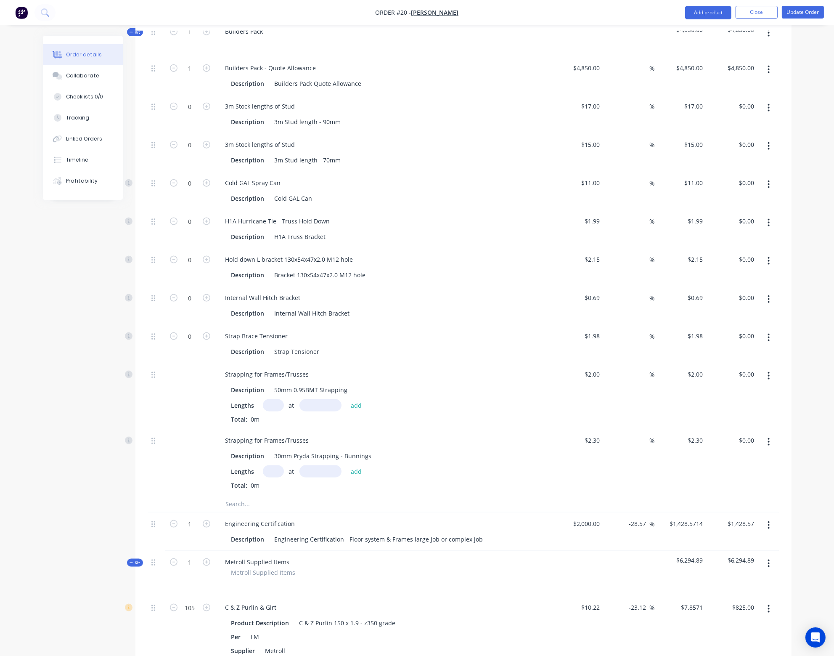
scroll to position [1345, 0]
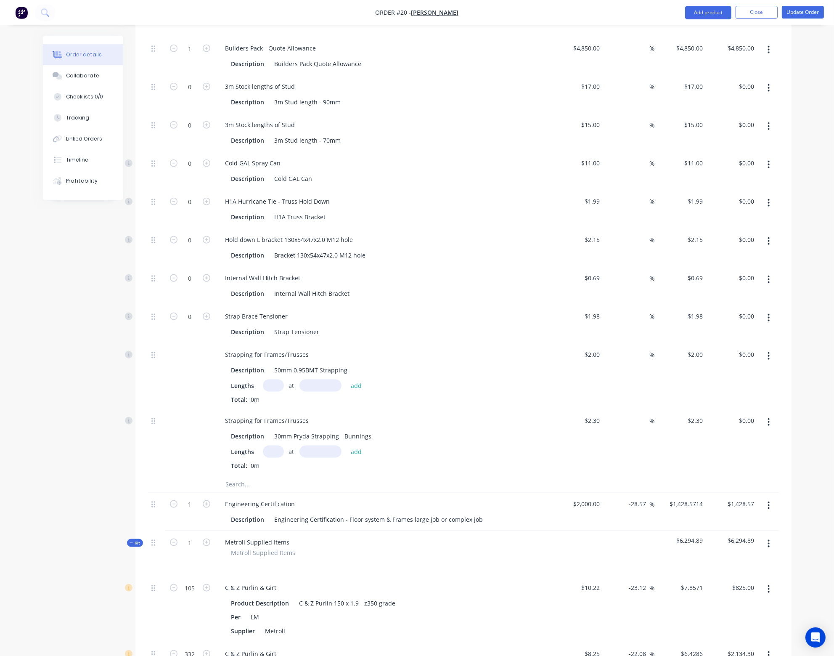
drag, startPoint x: 647, startPoint y: 484, endPoint x: 621, endPoint y: 484, distance: 25.2
click at [621, 492] on div "-28.57 -28.57 %" at bounding box center [629, 511] width 52 height 38
type input "0"
type input "$2,000.00"
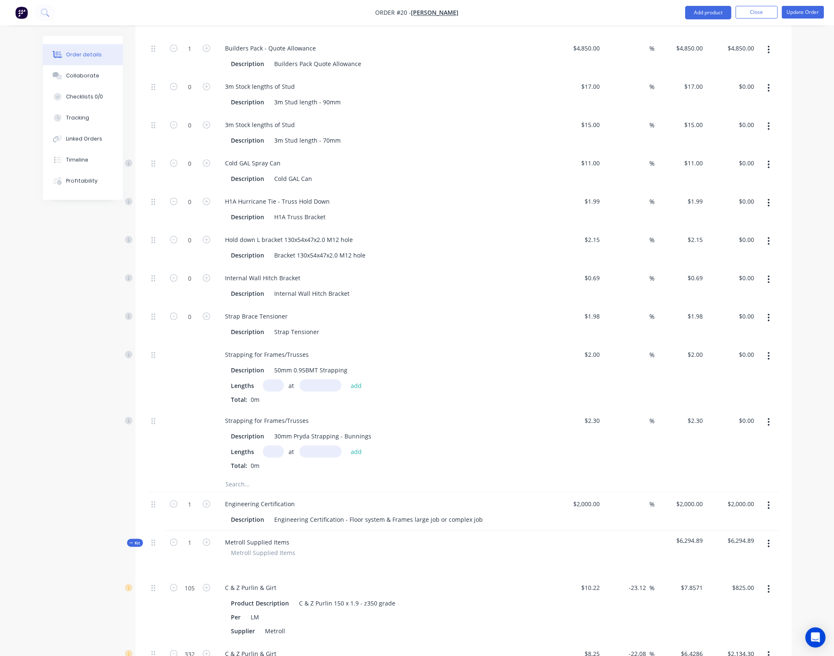
click at [629, 531] on div at bounding box center [629, 553] width 52 height 45
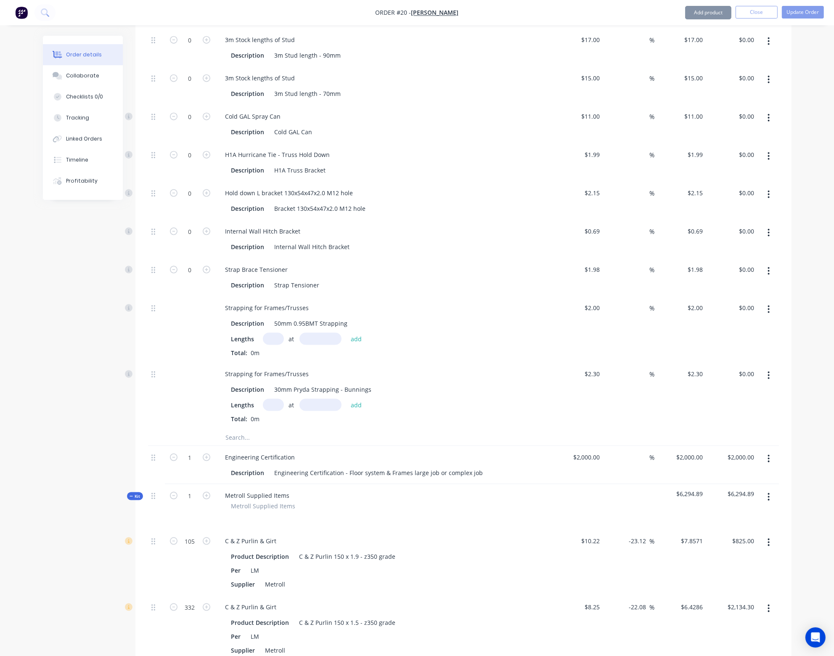
scroll to position [1430, 0]
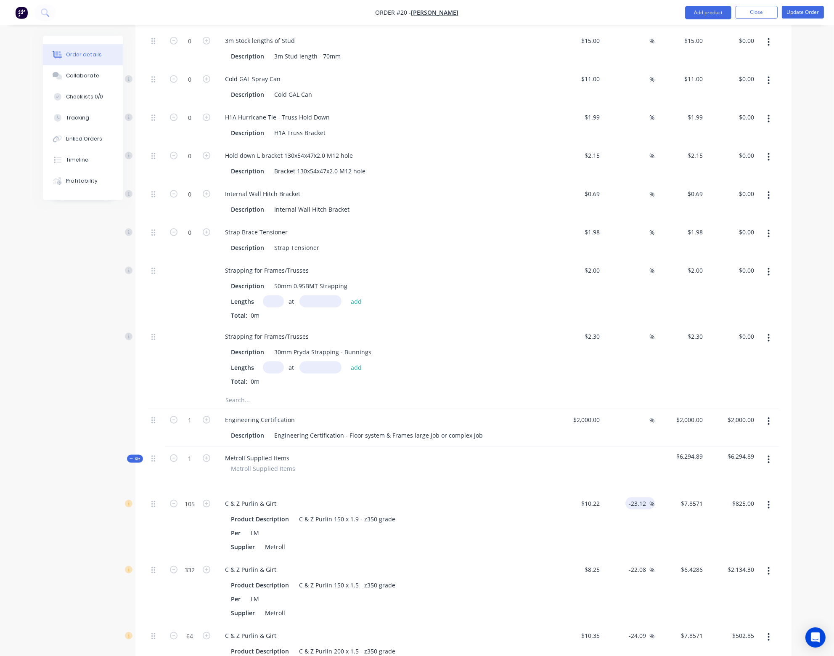
drag, startPoint x: 648, startPoint y: 480, endPoint x: 629, endPoint y: 480, distance: 18.5
click at [629, 497] on input "-23.12" at bounding box center [639, 503] width 21 height 12
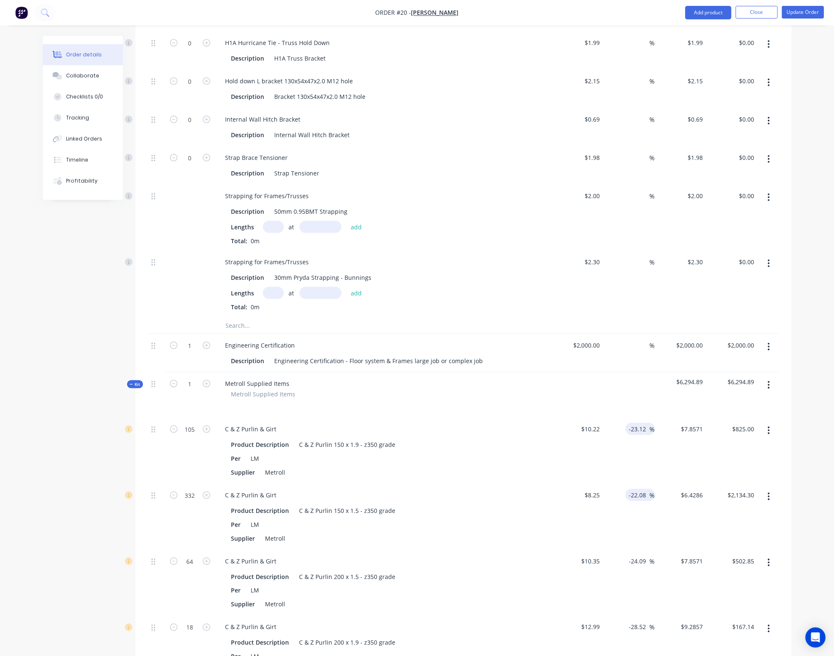
scroll to position [1514, 0]
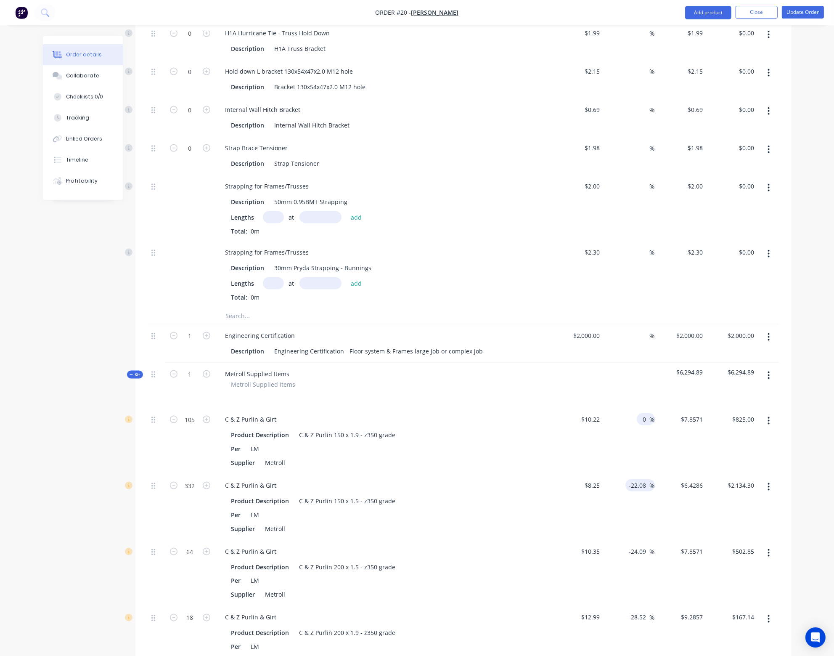
type input "0"
type input "$10.22"
type input "$1,073.10"
drag, startPoint x: 648, startPoint y: 464, endPoint x: 629, endPoint y: 464, distance: 19.8
click at [629, 479] on input "-22.08" at bounding box center [639, 485] width 21 height 12
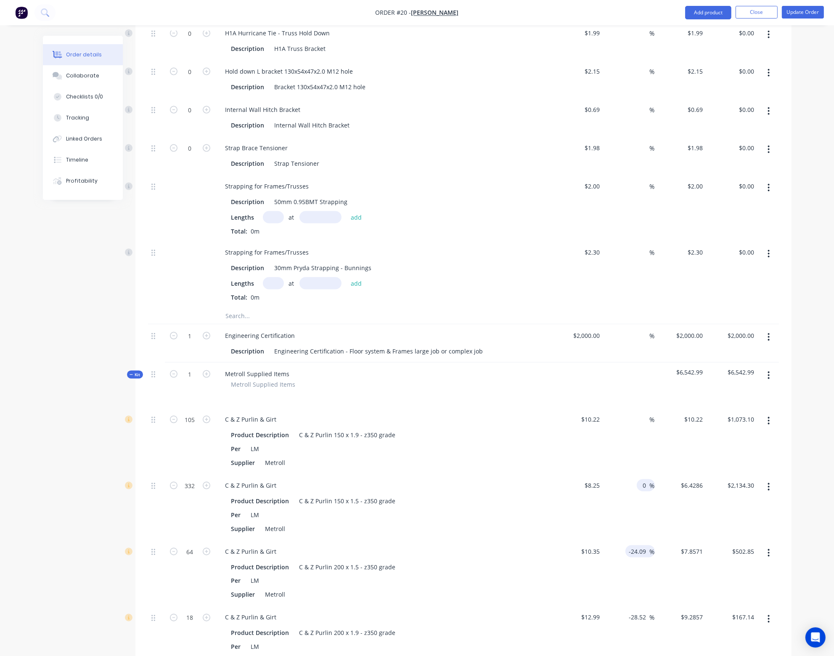
type input "0"
type input "$8.25"
type input "$2,739.00"
click at [650, 547] on span "%" at bounding box center [652, 552] width 5 height 10
drag, startPoint x: 648, startPoint y: 529, endPoint x: 618, endPoint y: 526, distance: 30.9
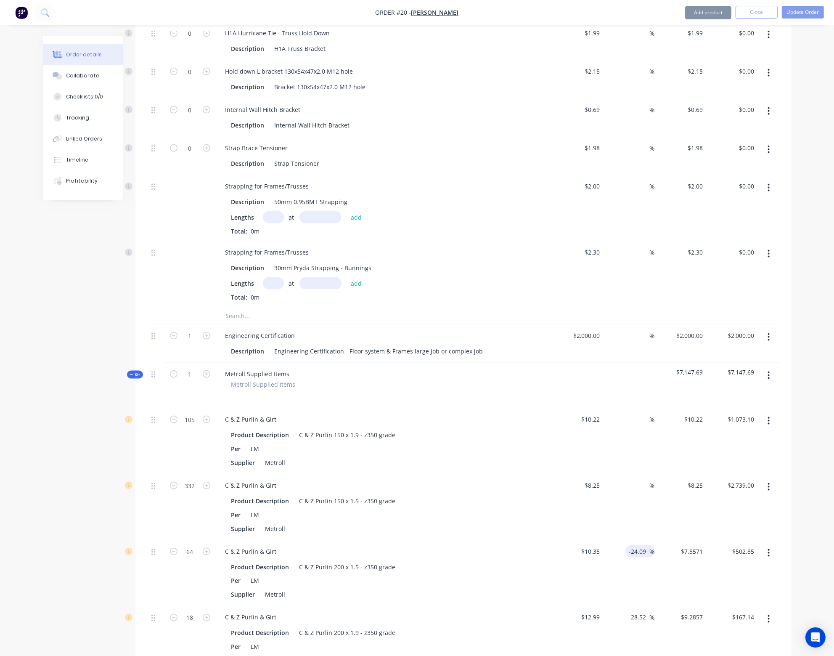
click at [618, 540] on div "-24.09 -24.09 %" at bounding box center [629, 573] width 52 height 66
type input "0"
click at [632, 556] on div "0 0 %" at bounding box center [629, 573] width 52 height 66
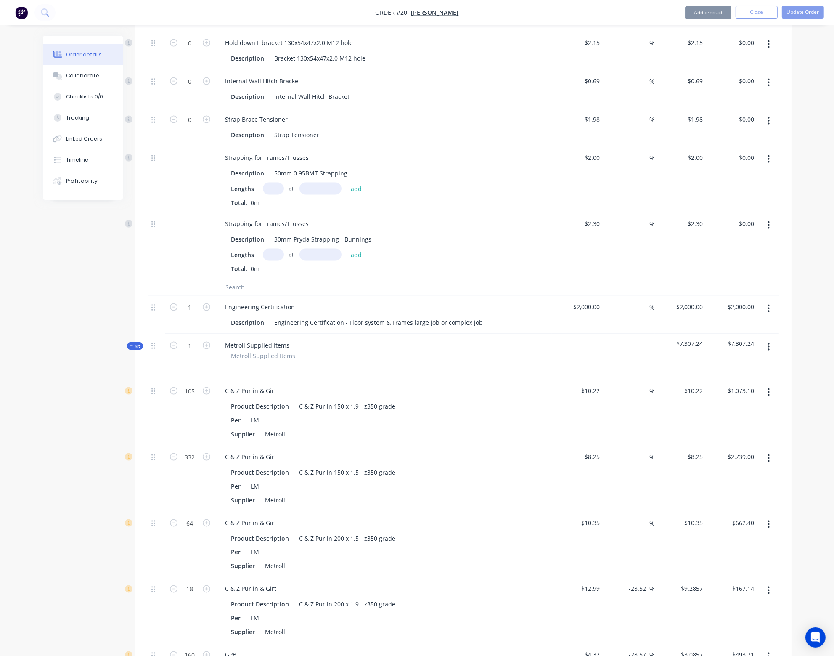
scroll to position [1598, 0]
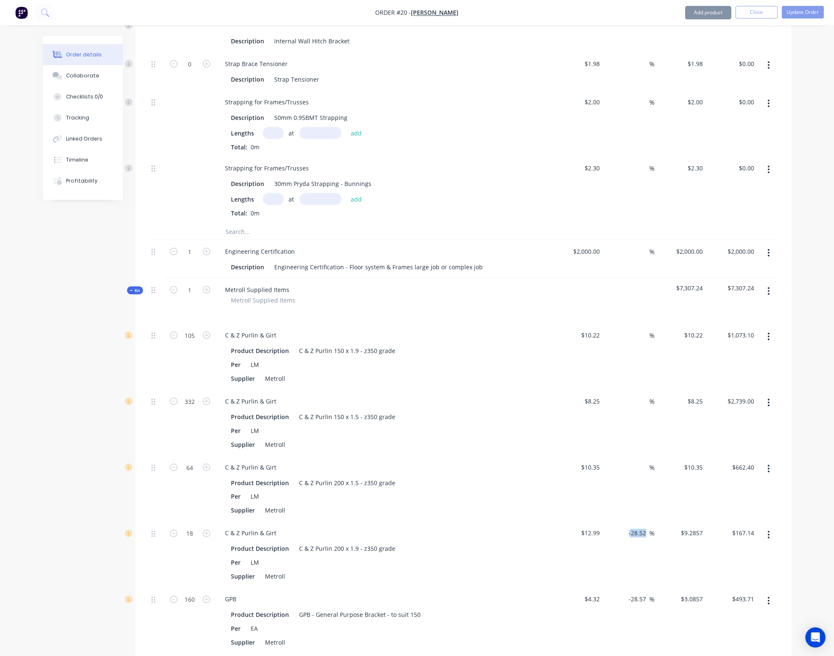
drag, startPoint x: 649, startPoint y: 513, endPoint x: 623, endPoint y: 513, distance: 26.5
click at [623, 522] on div "-28.52 -28.52 %" at bounding box center [629, 555] width 52 height 66
click at [640, 588] on div "-28.57 -28.57 %" at bounding box center [629, 621] width 52 height 66
drag, startPoint x: 646, startPoint y: 512, endPoint x: 629, endPoint y: 512, distance: 16.8
click at [629, 527] on input "-28.52" at bounding box center [639, 533] width 21 height 12
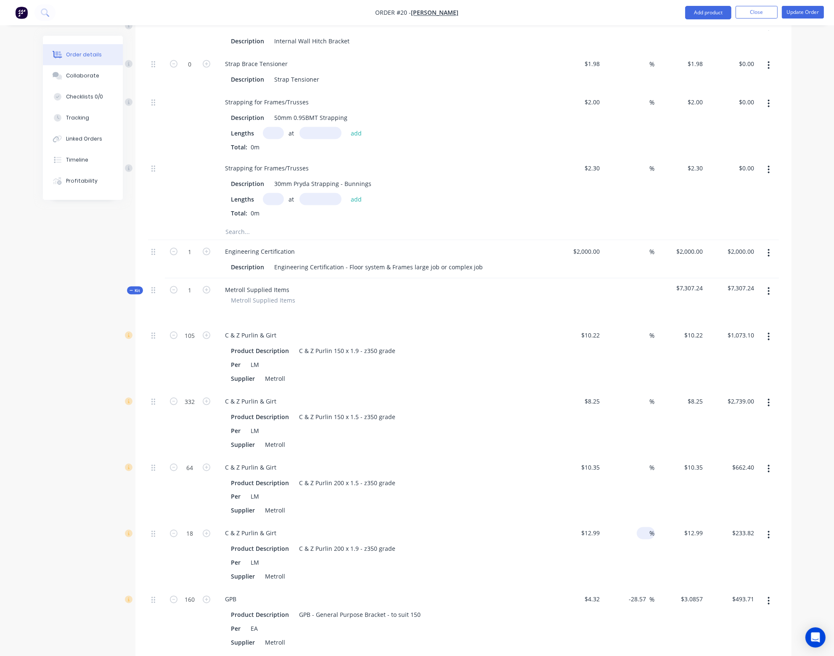
click at [635, 549] on div "0 %" at bounding box center [629, 555] width 52 height 66
drag, startPoint x: 648, startPoint y: 577, endPoint x: 622, endPoint y: 572, distance: 26.1
click at [622, 588] on div "-28.57 -28.57 %" at bounding box center [629, 621] width 52 height 66
click at [631, 600] on div "0 %" at bounding box center [629, 621] width 52 height 66
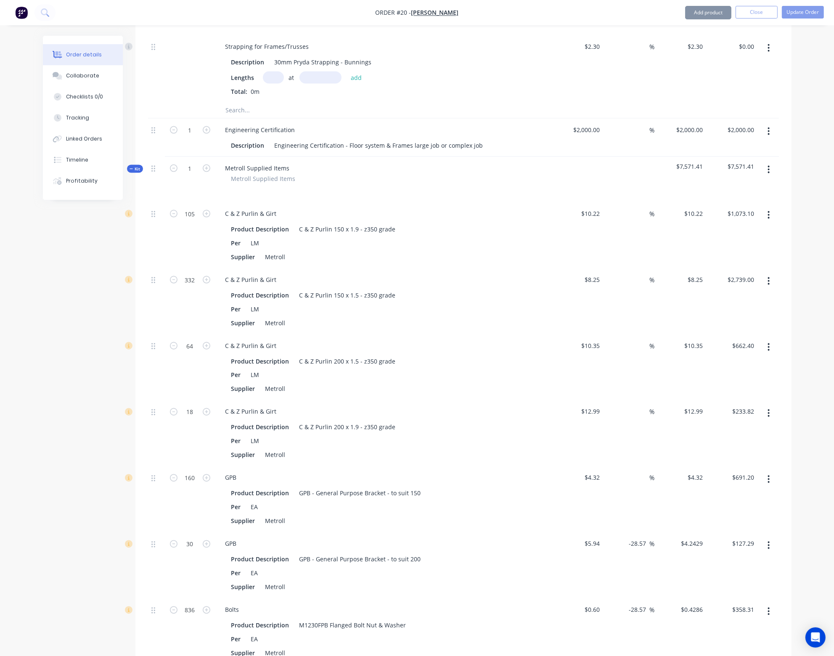
scroll to position [1724, 0]
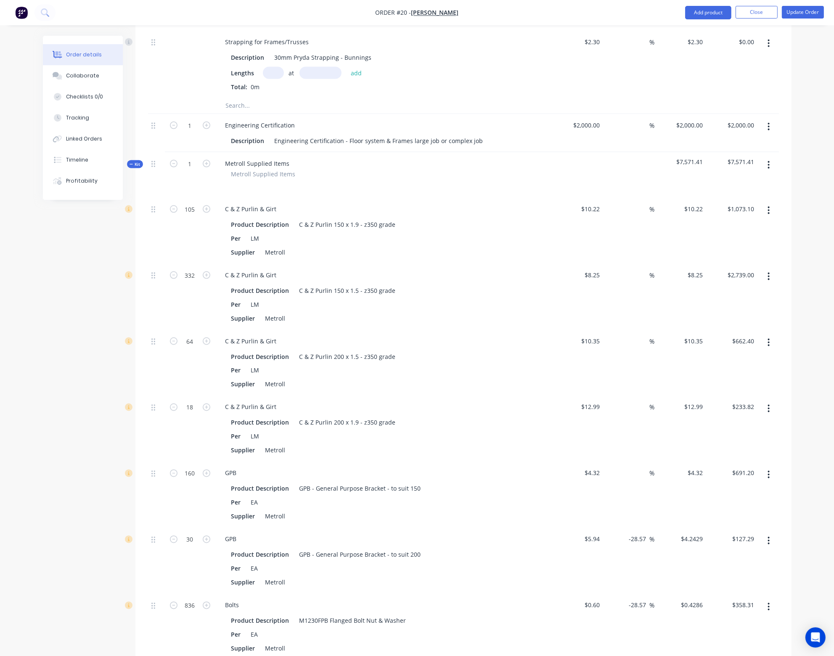
drag, startPoint x: 646, startPoint y: 515, endPoint x: 622, endPoint y: 515, distance: 23.5
click at [622, 528] on div "-28.57 -28.57 %" at bounding box center [629, 561] width 52 height 66
click at [634, 552] on div "0 %" at bounding box center [629, 561] width 52 height 66
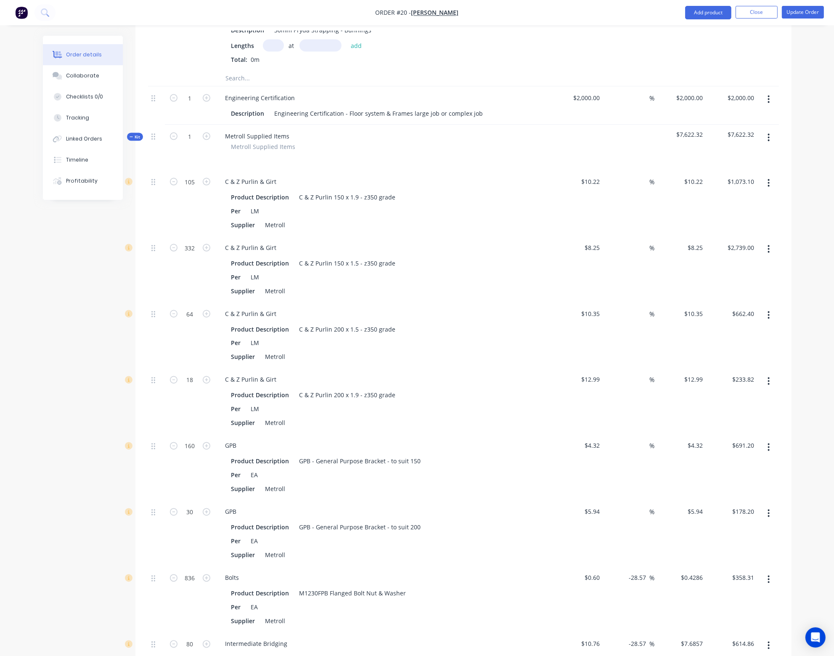
scroll to position [1766, 0]
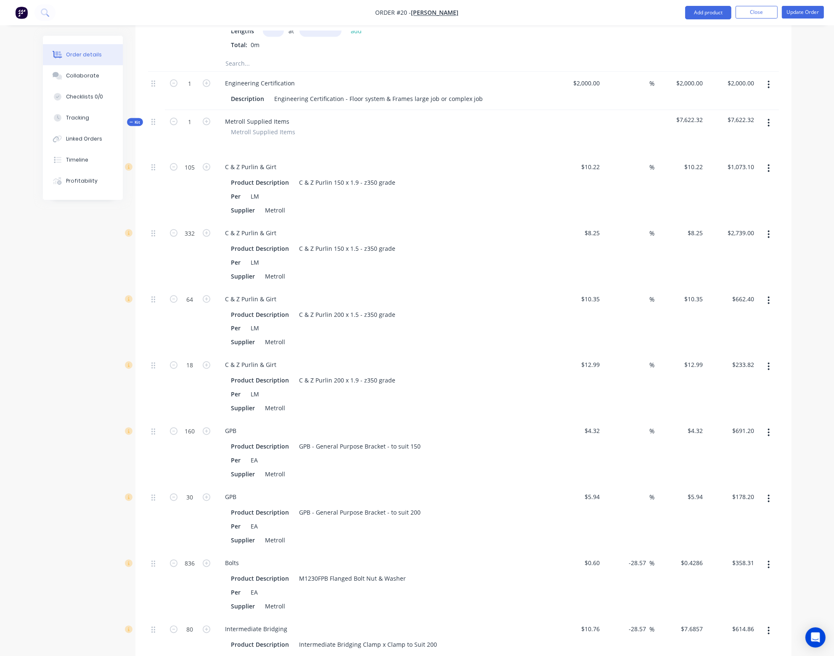
drag, startPoint x: 646, startPoint y: 542, endPoint x: 624, endPoint y: 542, distance: 21.9
click at [624, 552] on div "-28.57 -28.57 %" at bounding box center [629, 585] width 52 height 66
click at [637, 567] on div "%" at bounding box center [629, 585] width 52 height 66
drag, startPoint x: 648, startPoint y: 605, endPoint x: 620, endPoint y: 597, distance: 28.5
click at [620, 618] on div "-28.57 -28.57 %" at bounding box center [629, 651] width 52 height 66
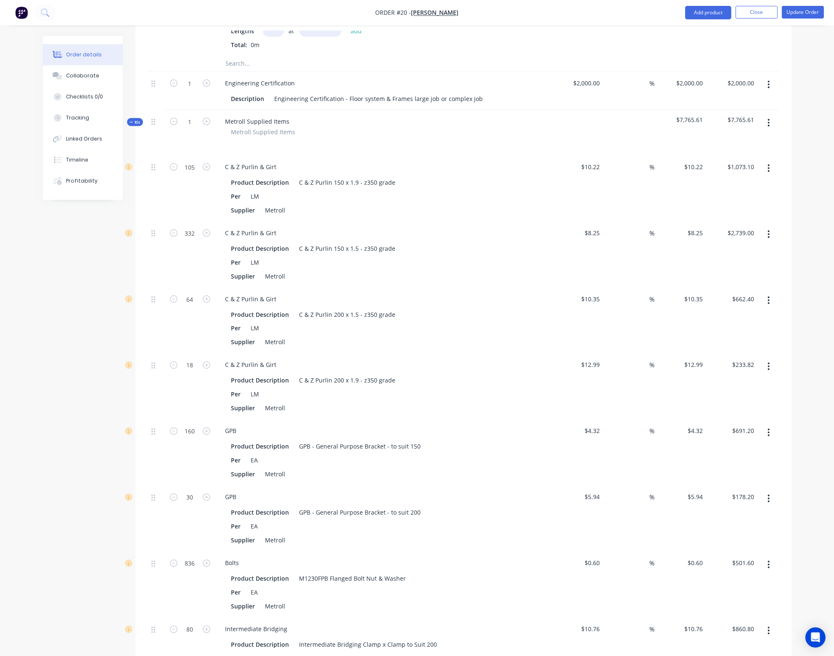
click at [632, 583] on div "%" at bounding box center [629, 585] width 52 height 66
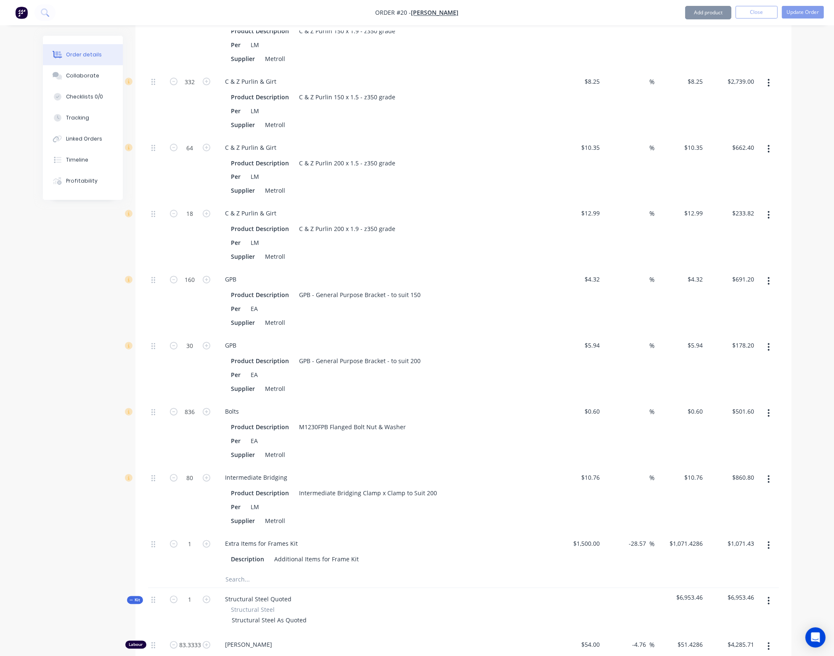
scroll to position [1934, 0]
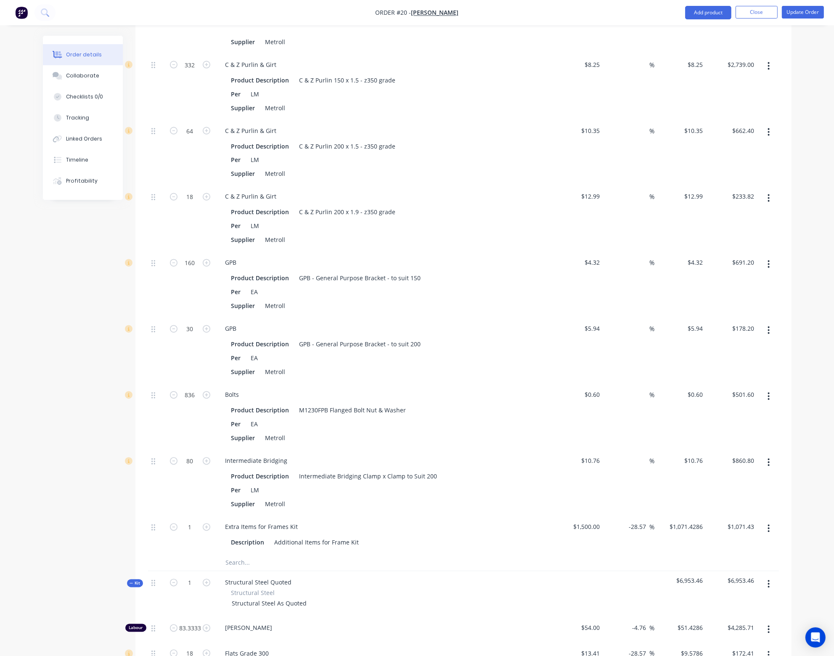
drag, startPoint x: 645, startPoint y: 506, endPoint x: 630, endPoint y: 513, distance: 16.6
click at [629, 521] on input "-28.57" at bounding box center [639, 527] width 21 height 12
click at [638, 554] on div at bounding box center [463, 562] width 631 height 17
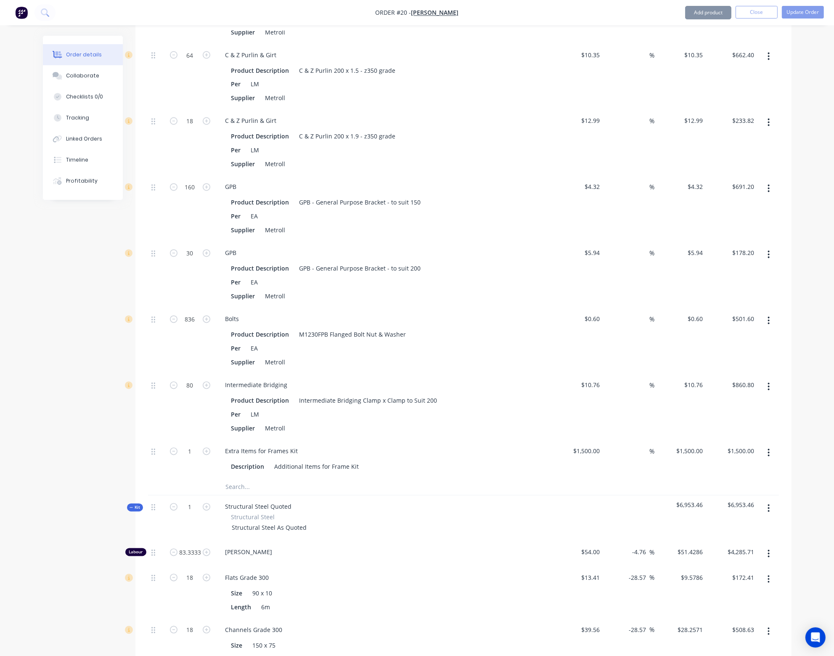
scroll to position [2018, 0]
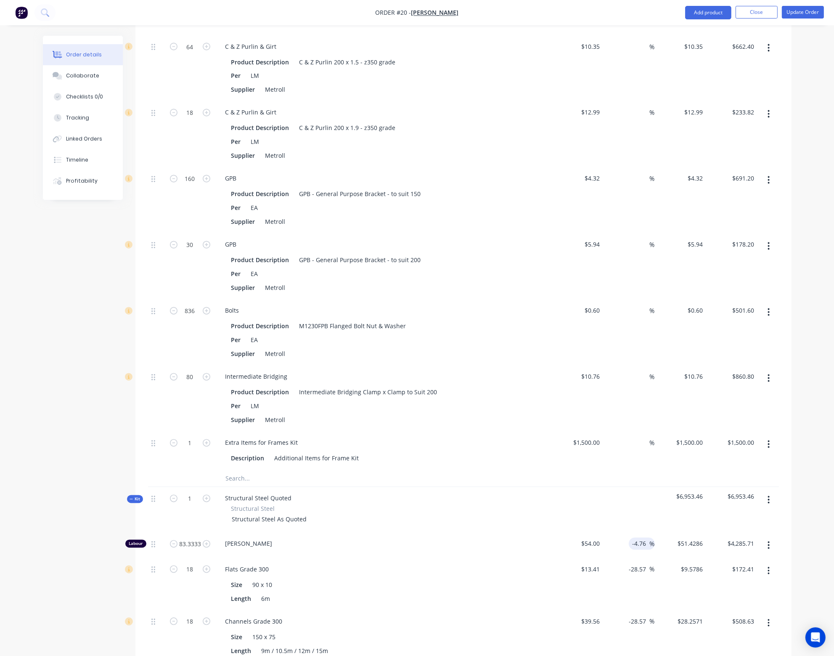
click at [646, 537] on input "-4.76" at bounding box center [641, 543] width 18 height 12
click at [635, 487] on div at bounding box center [629, 509] width 52 height 45
drag, startPoint x: 646, startPoint y: 545, endPoint x: 619, endPoint y: 545, distance: 26.9
click at [619, 558] on div "-28.57 -28.57 %" at bounding box center [629, 584] width 52 height 52
click at [621, 576] on div "%" at bounding box center [629, 584] width 52 height 52
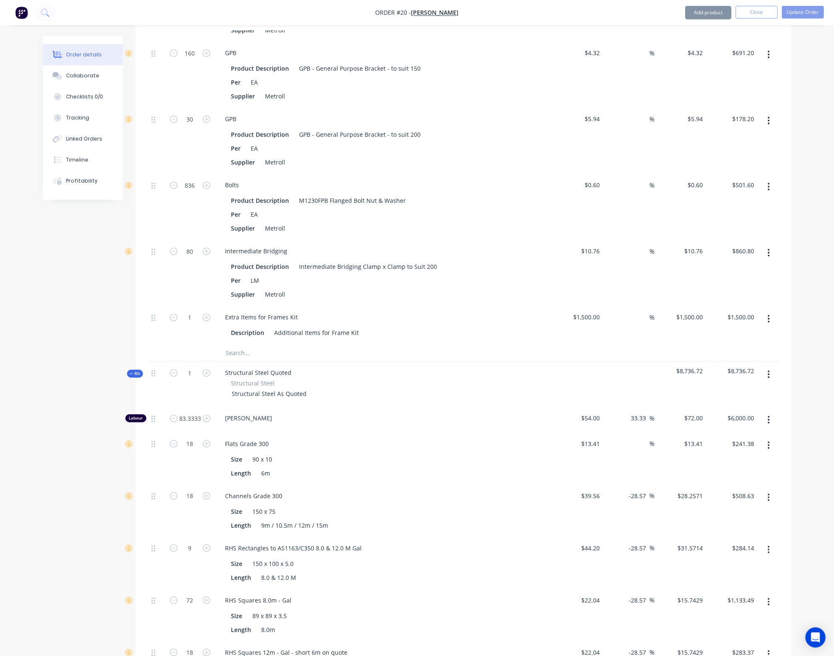
scroll to position [2144, 0]
drag, startPoint x: 646, startPoint y: 471, endPoint x: 625, endPoint y: 470, distance: 21.5
click at [625, 484] on div "-28.57 -28.57 %" at bounding box center [629, 510] width 52 height 52
click at [630, 501] on div "0 %" at bounding box center [629, 510] width 52 height 52
drag, startPoint x: 646, startPoint y: 525, endPoint x: 623, endPoint y: 526, distance: 22.7
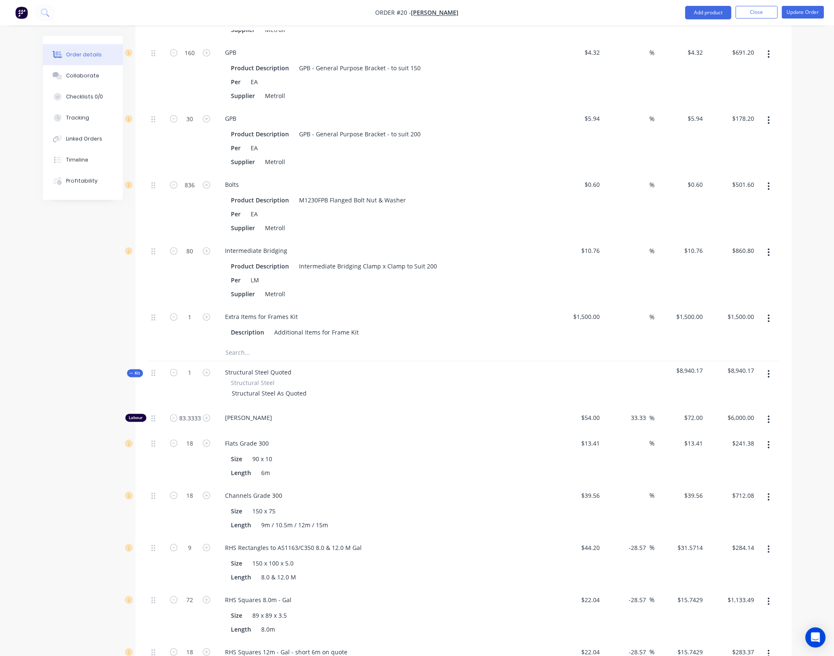
click at [622, 536] on div "-28.57 -28.57 %" at bounding box center [629, 562] width 52 height 52
click at [628, 555] on div "0 %" at bounding box center [629, 562] width 52 height 52
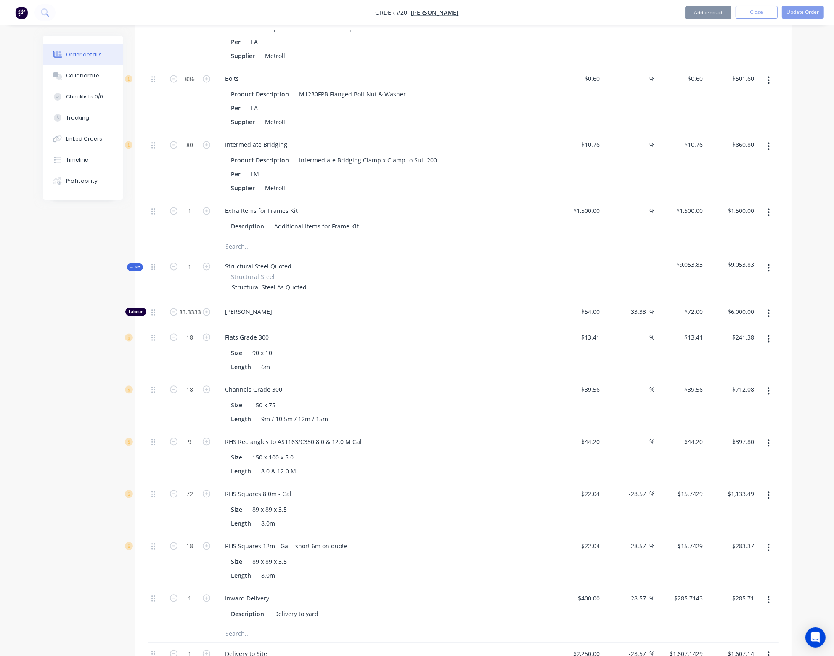
scroll to position [2271, 0]
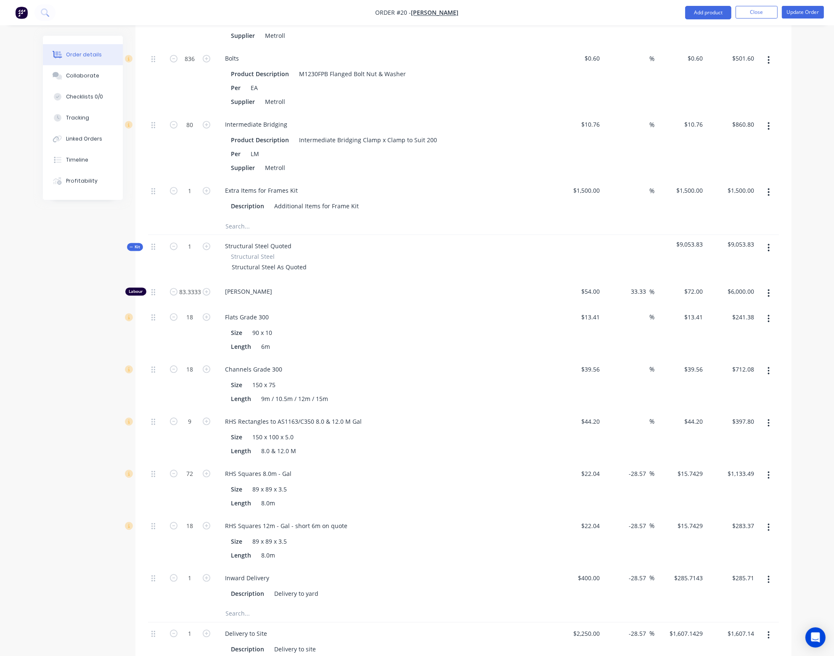
drag, startPoint x: 646, startPoint y: 452, endPoint x: 621, endPoint y: 452, distance: 24.8
click at [621, 462] on div "-28.57 -28.57 %" at bounding box center [629, 488] width 52 height 52
click at [629, 514] on div "-28.57 -28.57 %" at bounding box center [629, 540] width 52 height 52
drag, startPoint x: 648, startPoint y: 499, endPoint x: 620, endPoint y: 499, distance: 27.3
click at [620, 514] on div "-28.57 -28.57 %" at bounding box center [629, 540] width 52 height 52
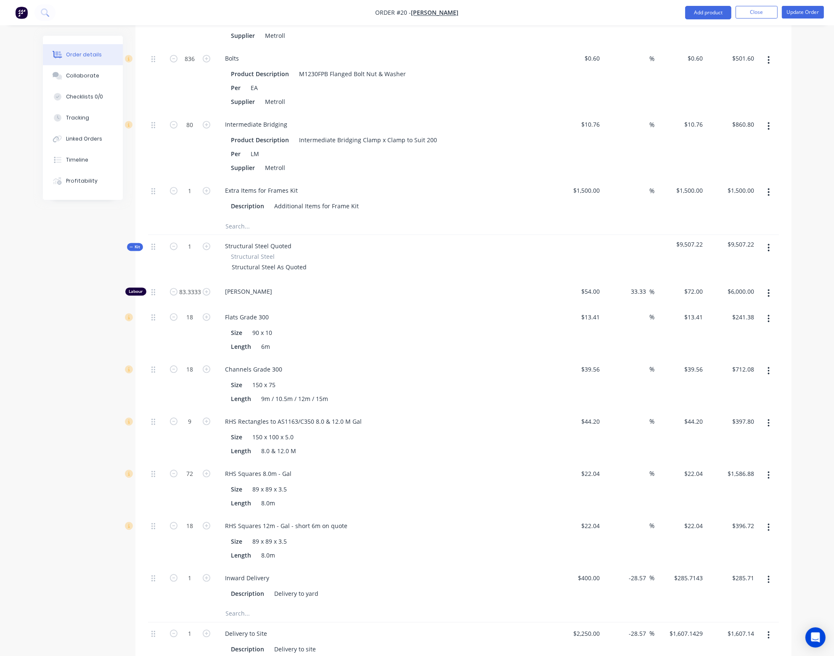
click at [634, 526] on div "0 %" at bounding box center [629, 540] width 52 height 52
drag, startPoint x: 646, startPoint y: 555, endPoint x: 626, endPoint y: 545, distance: 22.6
click at [624, 566] on div "-28.57 -28.57 %" at bounding box center [629, 585] width 52 height 38
click at [632, 528] on div "%" at bounding box center [629, 540] width 52 height 52
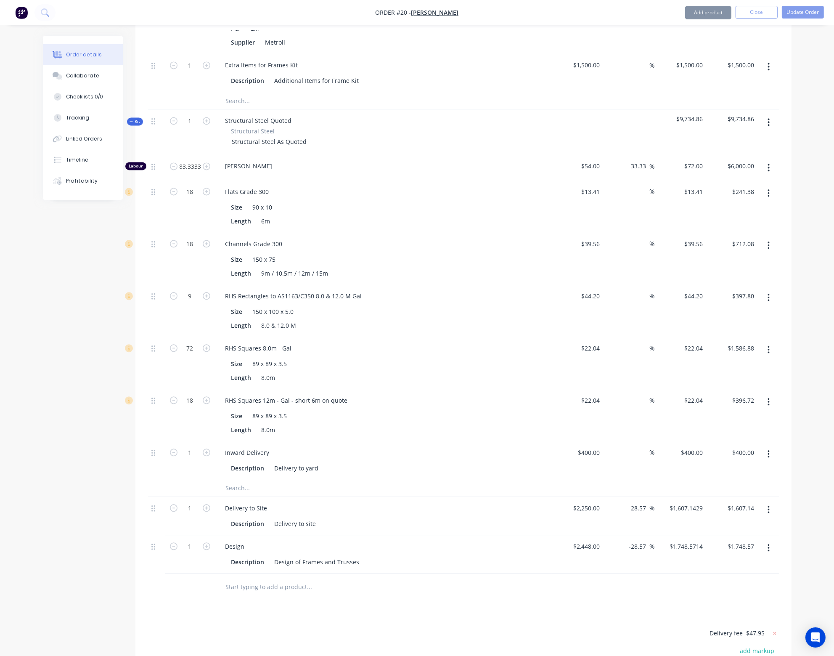
scroll to position [2397, 0]
drag, startPoint x: 648, startPoint y: 484, endPoint x: 624, endPoint y: 484, distance: 23.5
click at [624, 496] on div "-28.57 -28.57 %" at bounding box center [629, 515] width 52 height 38
click at [628, 478] on div at bounding box center [463, 486] width 631 height 17
drag, startPoint x: 646, startPoint y: 522, endPoint x: 621, endPoint y: 516, distance: 26.4
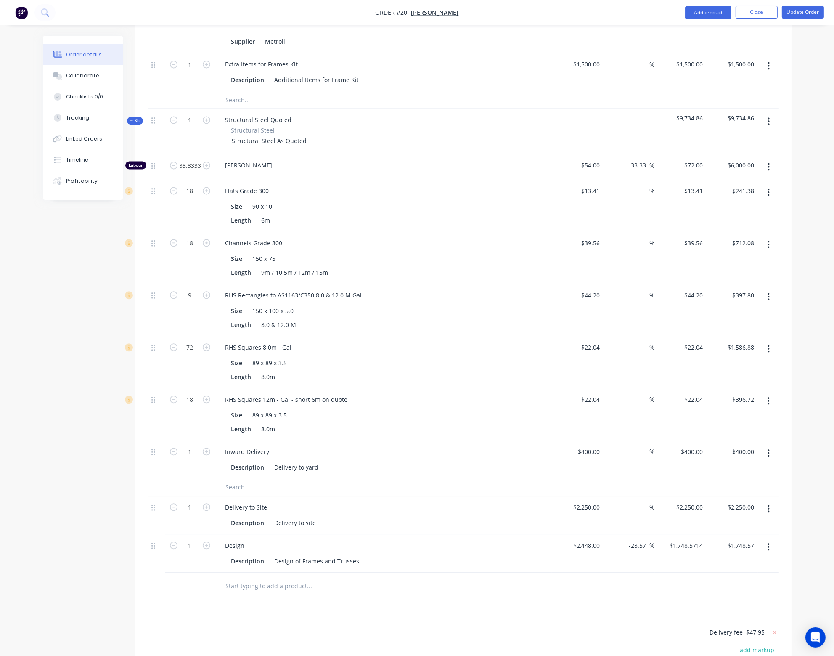
click at [621, 534] on div "-28.57 -28.57 %" at bounding box center [629, 553] width 52 height 38
click at [639, 572] on div at bounding box center [463, 585] width 631 height 27
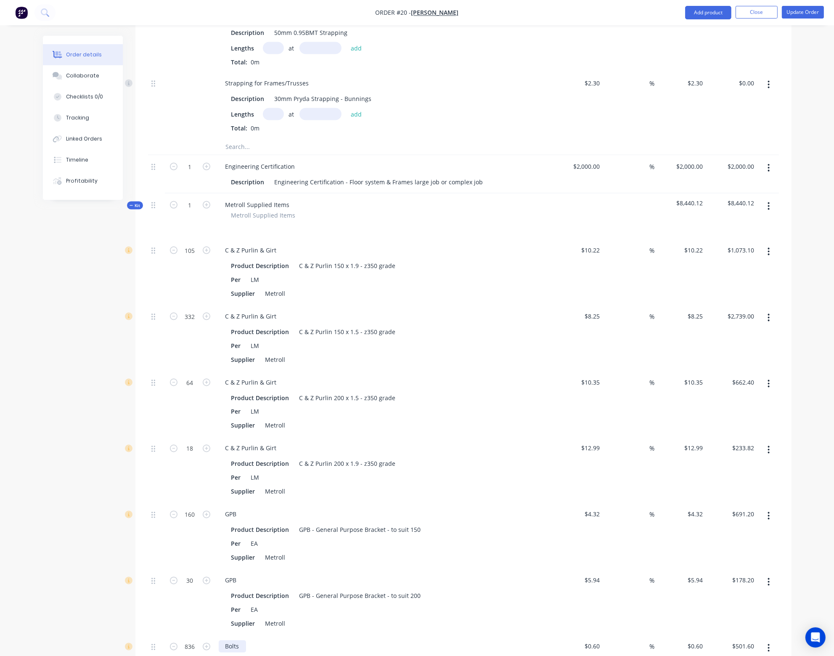
scroll to position [1682, 0]
click at [584, 245] on input "10.22" at bounding box center [591, 251] width 23 height 12
click at [594, 311] on input "$8.25" at bounding box center [593, 317] width 19 height 12
click at [587, 331] on div "9 9" at bounding box center [578, 339] width 52 height 66
click at [598, 377] on input "10.35" at bounding box center [593, 383] width 19 height 12
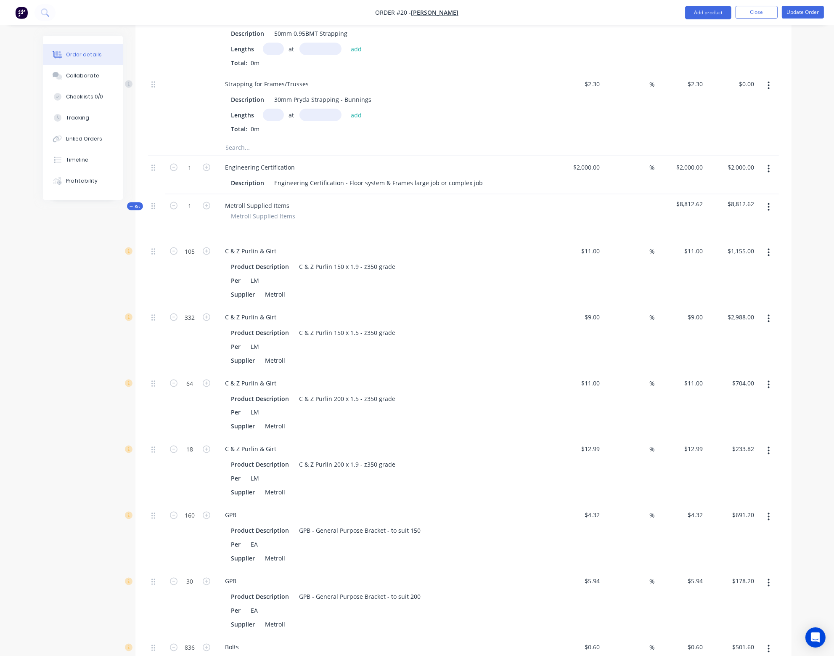
click at [594, 394] on div "$11.00 $11.00" at bounding box center [578, 405] width 52 height 66
click at [599, 443] on input "12.99" at bounding box center [591, 449] width 23 height 12
click at [597, 454] on div "$13.00 13" at bounding box center [578, 471] width 52 height 66
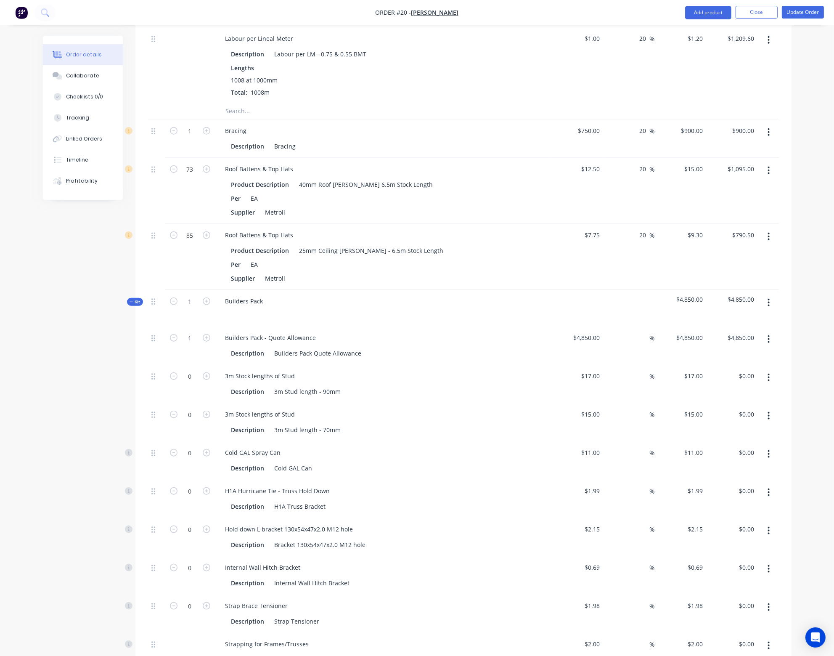
scroll to position [1014, 0]
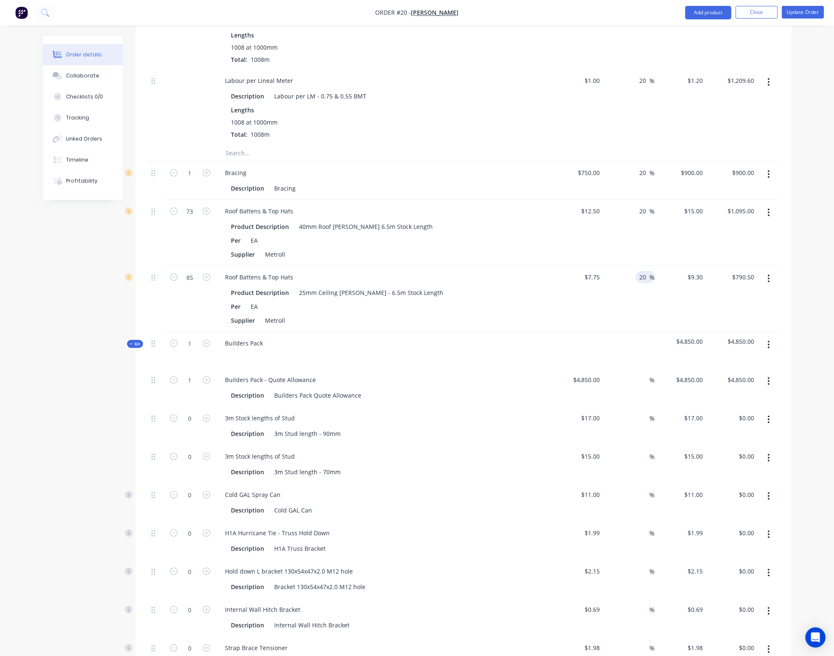
click at [639, 271] on div "20 20" at bounding box center [644, 277] width 11 height 12
drag, startPoint x: 648, startPoint y: 259, endPoint x: 640, endPoint y: 259, distance: 8.0
click at [640, 271] on input "20" at bounding box center [644, 277] width 11 height 12
click at [634, 280] on div "0 0 %" at bounding box center [629, 299] width 52 height 66
click at [643, 271] on input at bounding box center [645, 277] width 10 height 12
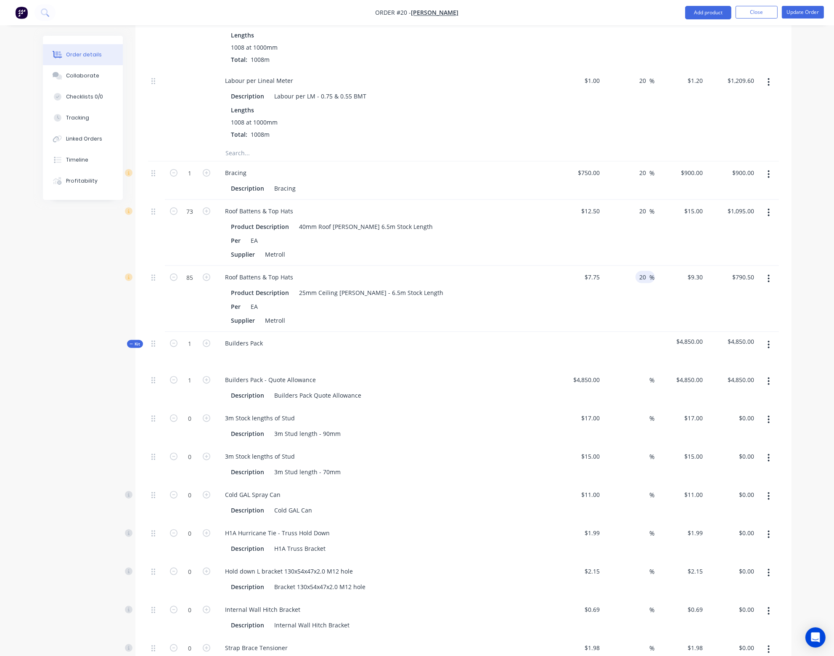
click at [630, 285] on div "20 20 %" at bounding box center [629, 299] width 52 height 66
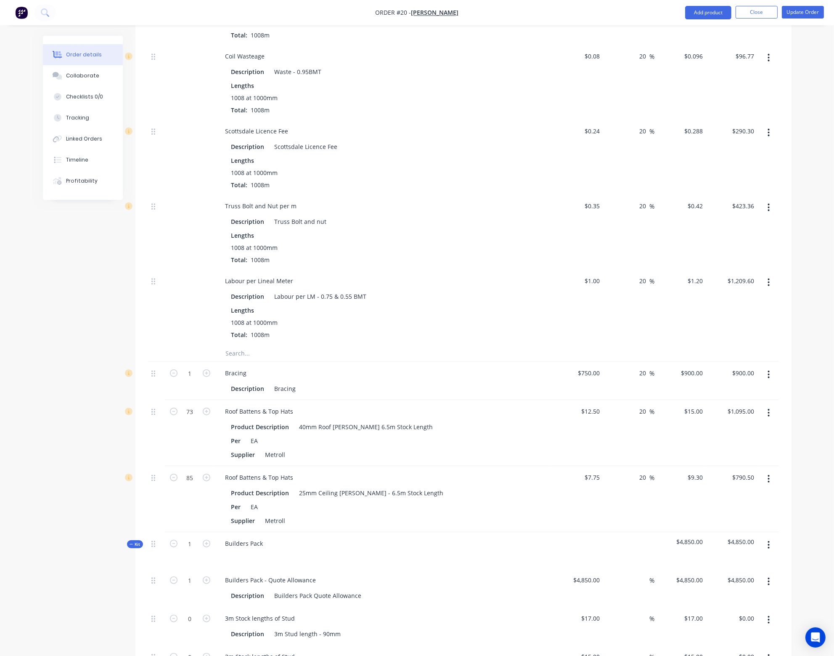
scroll to position [804, 0]
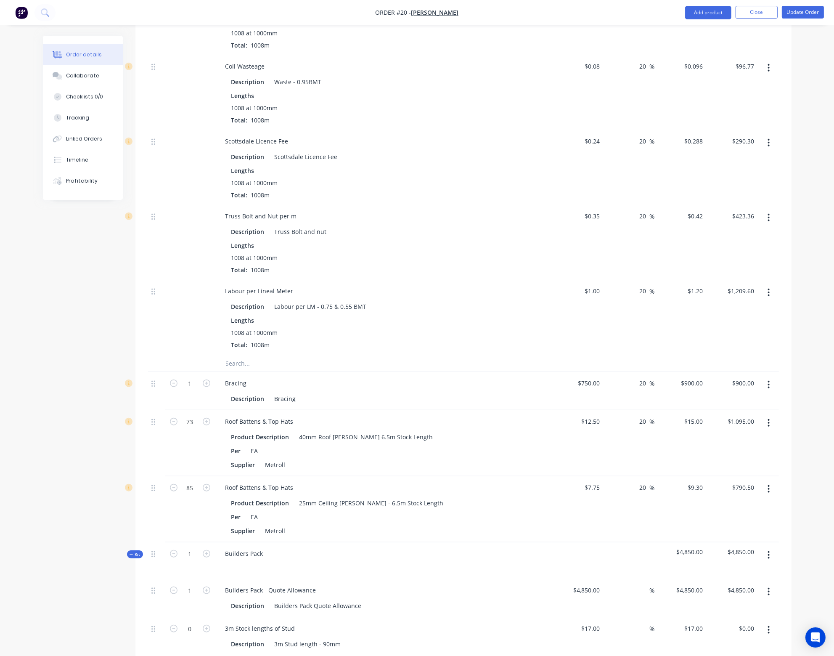
click at [448, 166] on div "Lengths" at bounding box center [383, 170] width 304 height 9
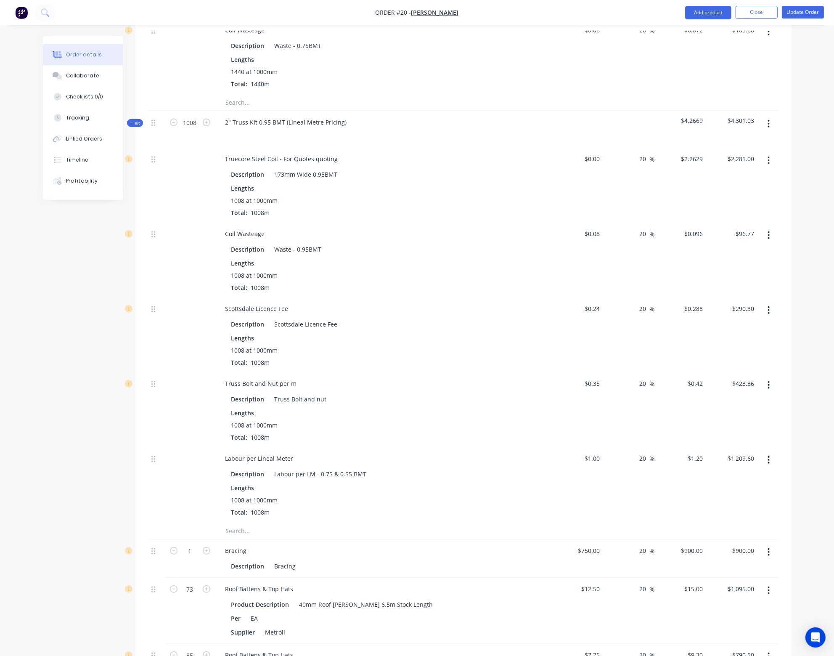
scroll to position [636, 0]
click at [590, 148] on div "$0.00 $0.00" at bounding box center [578, 185] width 52 height 75
click at [595, 172] on div "3.31 3.31" at bounding box center [578, 185] width 52 height 75
click at [594, 153] on input "$3.31" at bounding box center [593, 159] width 19 height 12
click at [596, 153] on input "$3.31" at bounding box center [593, 159] width 19 height 12
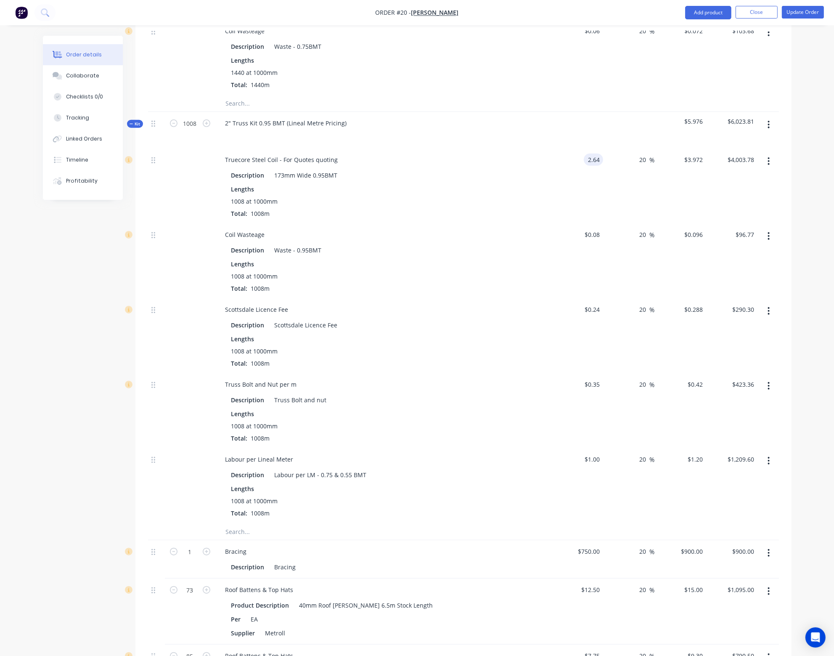
click at [551, 184] on div "Truecore Steel Coil - For Quotes quoting Description 173mm Wide 0.95BMT Lengths…" at bounding box center [383, 185] width 336 height 75
click at [474, 274] on div "Coil Wasteage Description Waste - 0.95BMT Lengths 1008 at 1000mm Total: 1008m" at bounding box center [383, 260] width 336 height 75
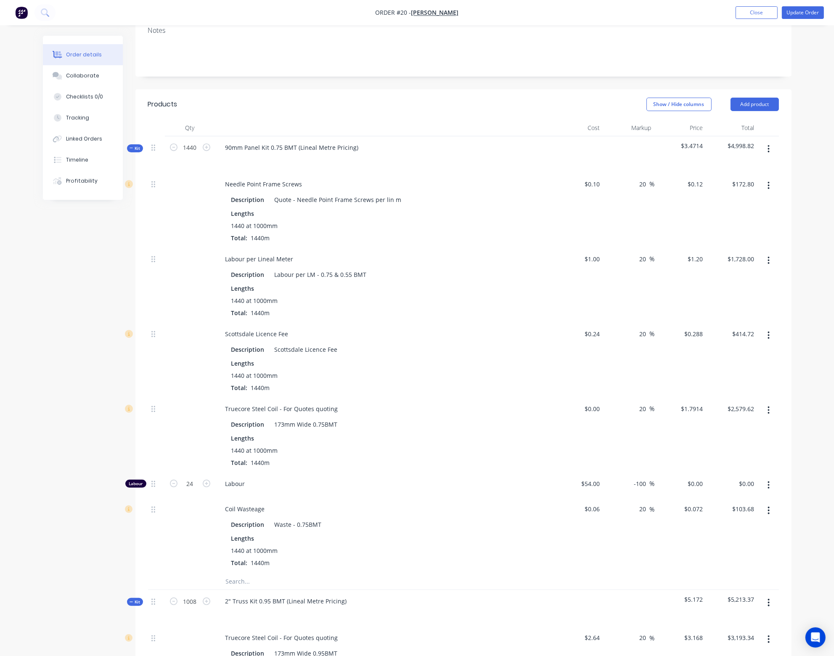
scroll to position [173, 0]
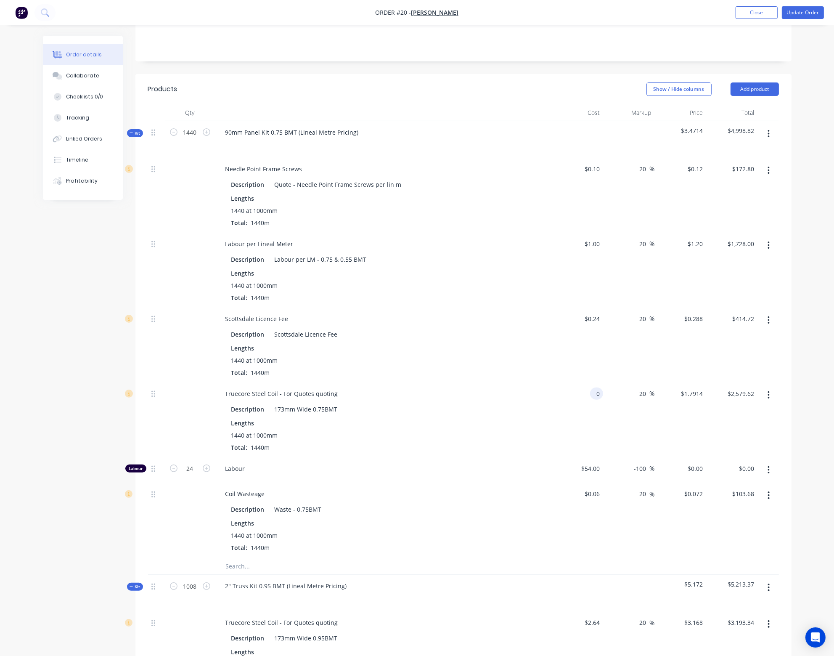
drag, startPoint x: 600, startPoint y: 374, endPoint x: 595, endPoint y: 374, distance: 5.1
click at [595, 387] on input "0" at bounding box center [598, 393] width 10 height 12
click at [471, 431] on div "1440 at 1000mm" at bounding box center [383, 435] width 304 height 9
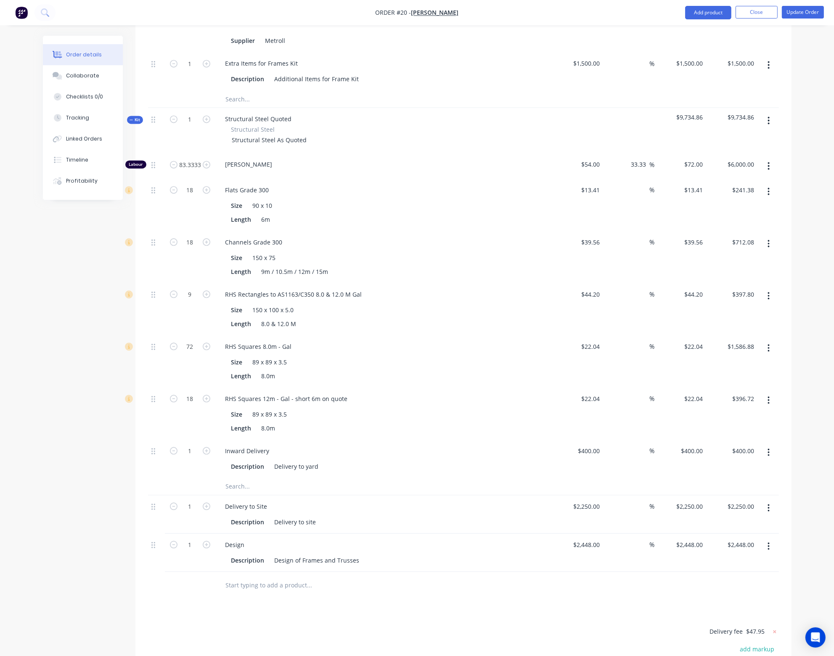
scroll to position [2528, 0]
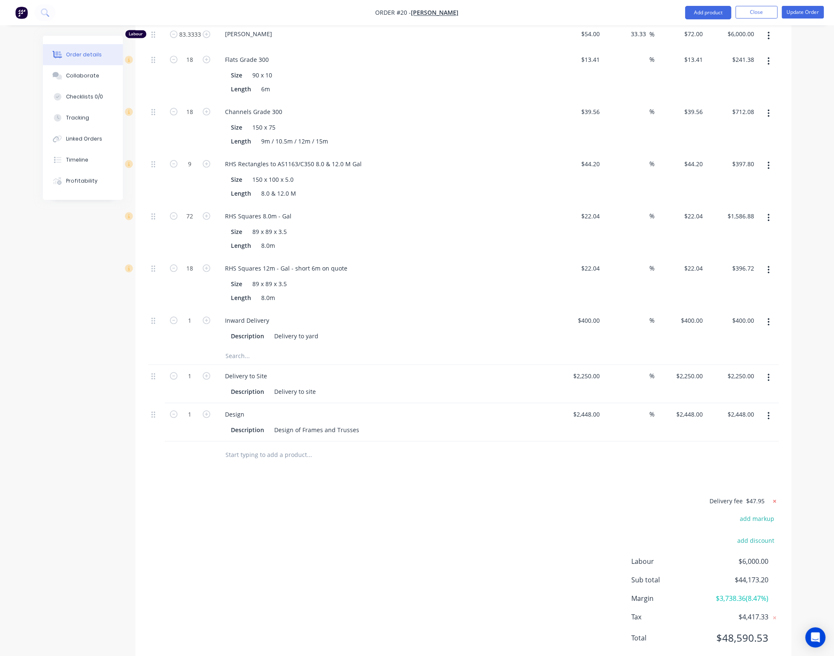
click at [775, 499] on icon at bounding box center [774, 500] width 3 height 3
click at [760, 517] on button "add markup" at bounding box center [756, 522] width 43 height 11
click at [703, 517] on input at bounding box center [678, 523] width 77 height 13
click at [747, 517] on input at bounding box center [746, 523] width 38 height 13
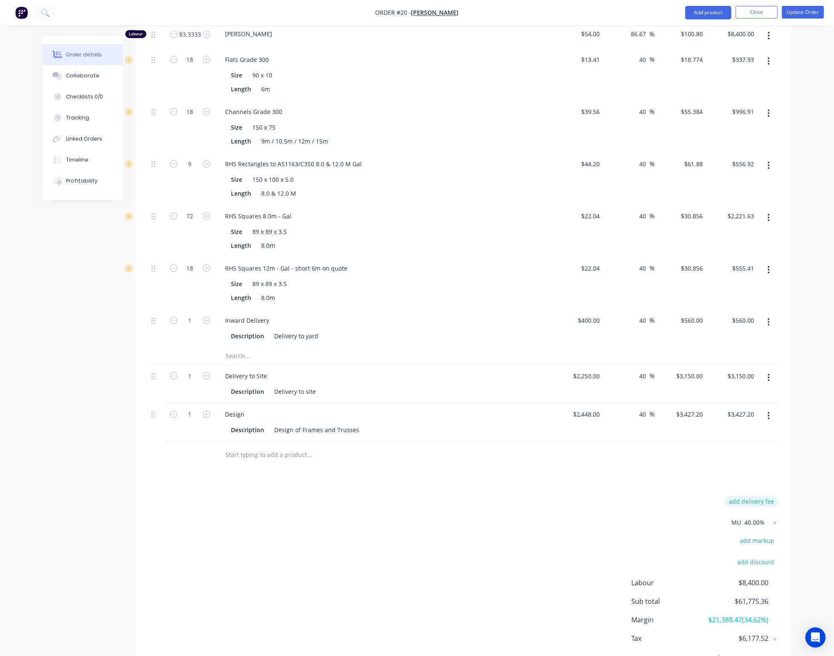
click at [765, 495] on button "add delivery fee" at bounding box center [751, 500] width 54 height 11
click at [762, 496] on span "$8.12" at bounding box center [757, 500] width 15 height 9
click at [776, 497] on icon at bounding box center [774, 501] width 8 height 8
click at [769, 495] on button "add delivery fee" at bounding box center [751, 500] width 54 height 11
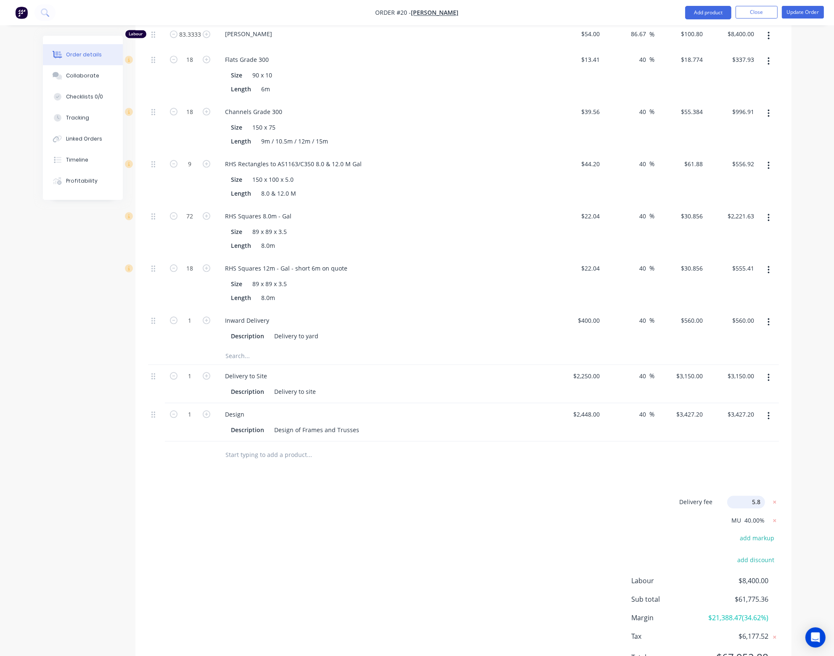
click at [762, 496] on span "$5.80" at bounding box center [757, 500] width 15 height 9
click at [763, 496] on span "$5.80" at bounding box center [757, 500] width 15 height 9
click at [757, 496] on span "$5.80" at bounding box center [757, 500] width 15 height 9
click at [773, 499] on icon at bounding box center [774, 500] width 3 height 3
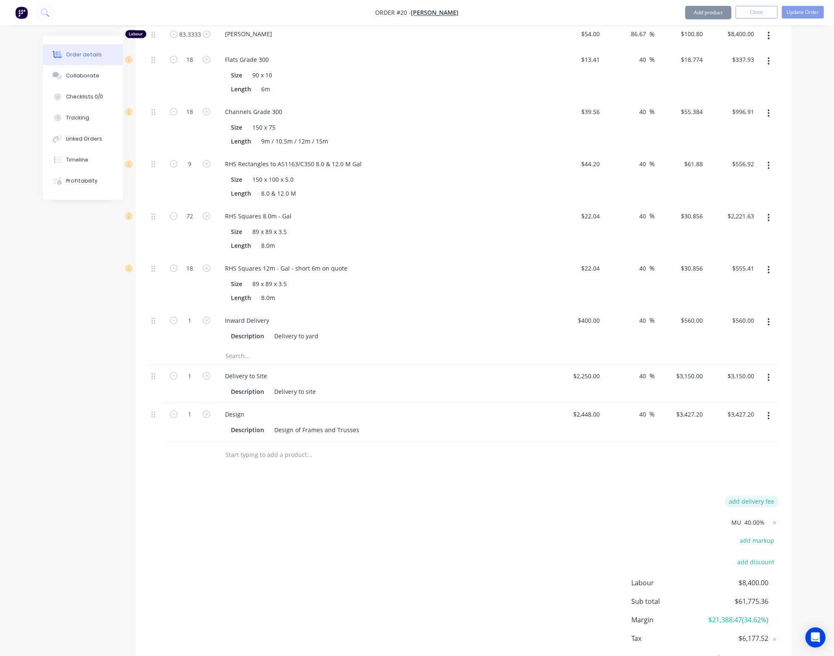
click at [763, 495] on button "add delivery fee" at bounding box center [751, 500] width 54 height 11
click at [720, 441] on div at bounding box center [463, 454] width 631 height 27
click at [774, 497] on icon at bounding box center [774, 501] width 8 height 8
click at [769, 495] on button "add delivery fee" at bounding box center [751, 500] width 54 height 11
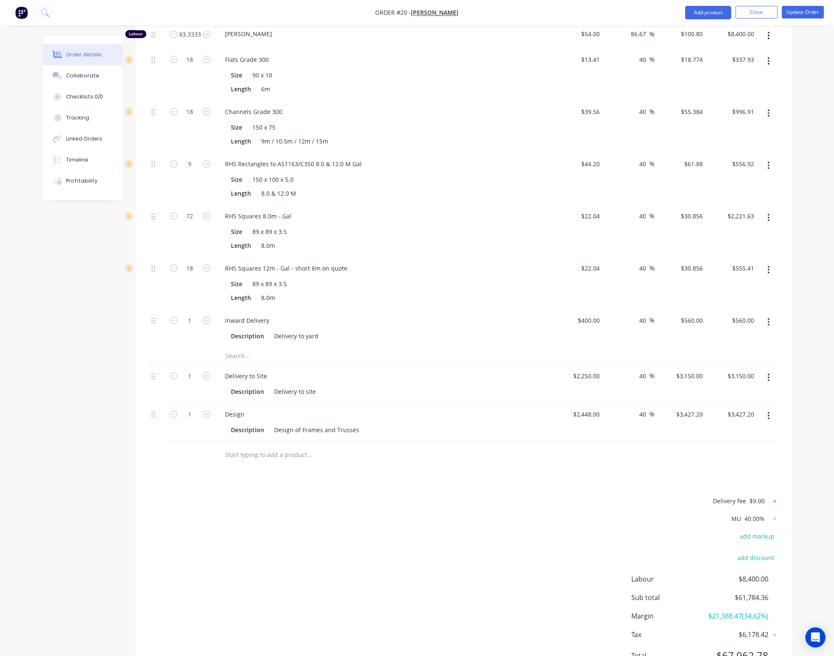
click at [774, 497] on icon at bounding box center [774, 501] width 8 height 8
click at [752, 495] on button "add delivery fee" at bounding box center [751, 500] width 54 height 11
click at [715, 441] on div at bounding box center [463, 454] width 631 height 27
click at [774, 497] on icon at bounding box center [774, 501] width 8 height 8
click at [761, 495] on button "add delivery fee" at bounding box center [751, 500] width 54 height 11
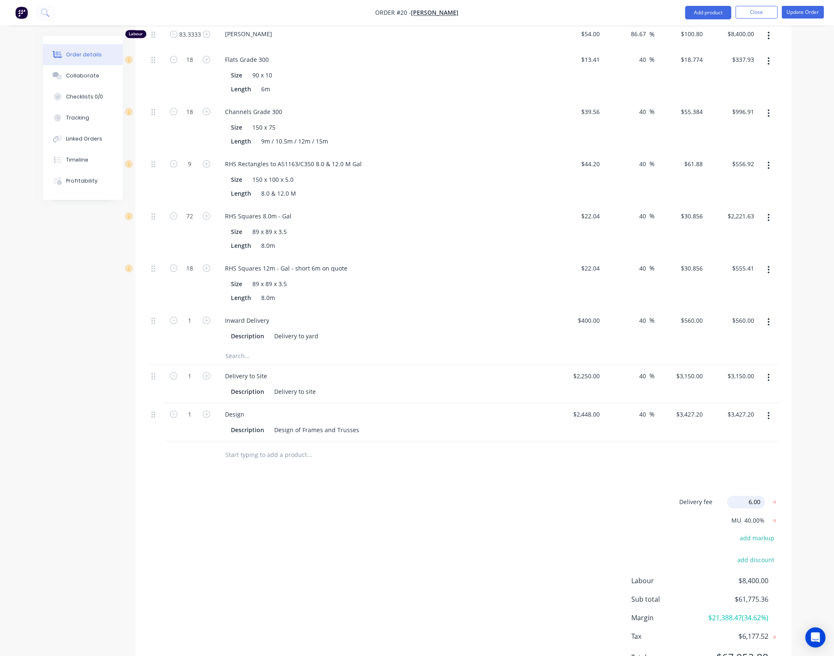
click at [707, 441] on div at bounding box center [463, 454] width 631 height 27
click at [777, 497] on icon at bounding box center [774, 501] width 8 height 8
click at [762, 495] on button "add delivery fee" at bounding box center [751, 500] width 54 height 11
click at [691, 444] on div at bounding box center [463, 454] width 631 height 27
click at [775, 497] on icon at bounding box center [774, 501] width 8 height 8
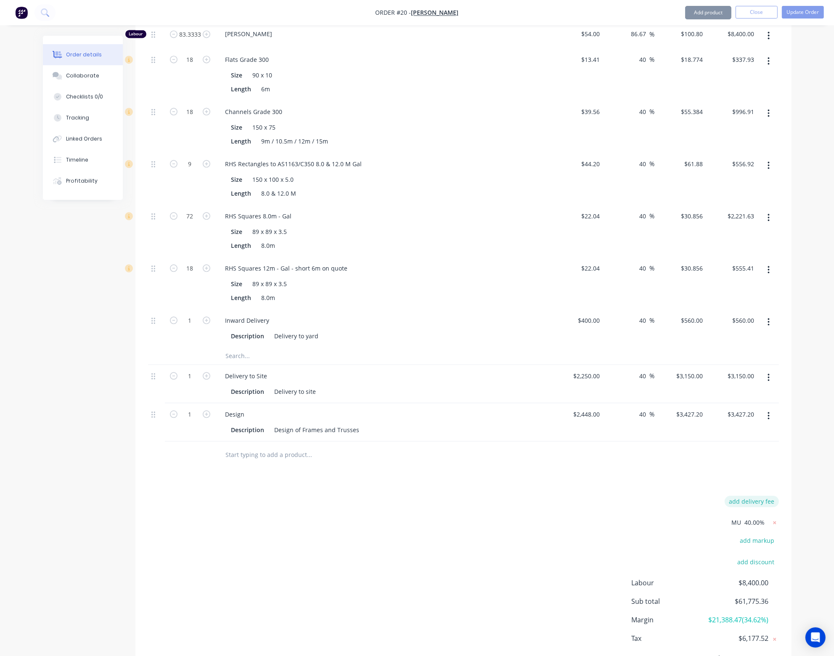
click at [757, 495] on button "add delivery fee" at bounding box center [751, 500] width 54 height 11
click at [715, 441] on div at bounding box center [463, 454] width 631 height 27
click at [774, 497] on icon at bounding box center [774, 501] width 8 height 8
click at [766, 495] on button "add delivery fee" at bounding box center [751, 500] width 54 height 11
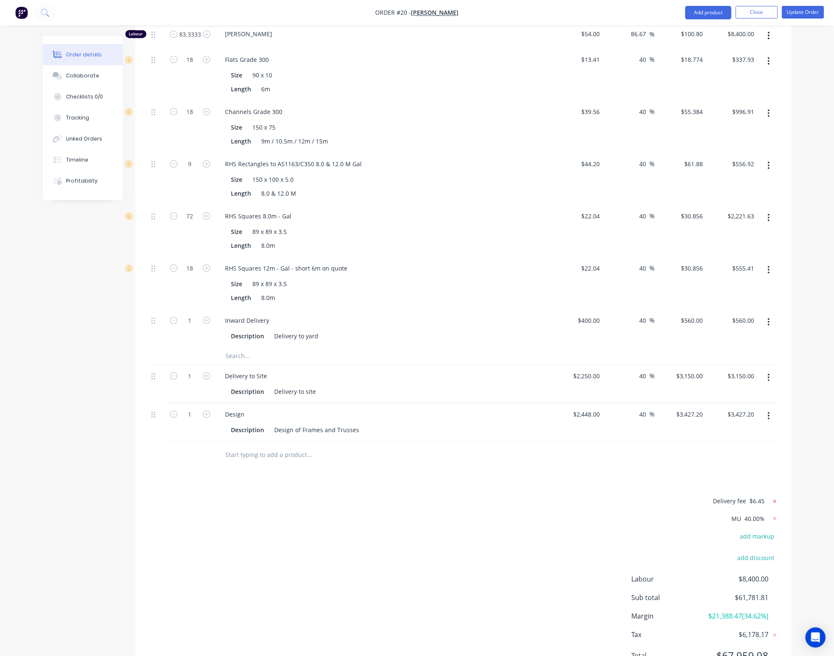
click at [774, 497] on icon at bounding box center [774, 501] width 8 height 8
click at [753, 495] on button "add delivery fee" at bounding box center [751, 500] width 54 height 11
click at [772, 497] on icon at bounding box center [774, 501] width 8 height 8
click at [745, 495] on button "add delivery fee" at bounding box center [751, 500] width 54 height 11
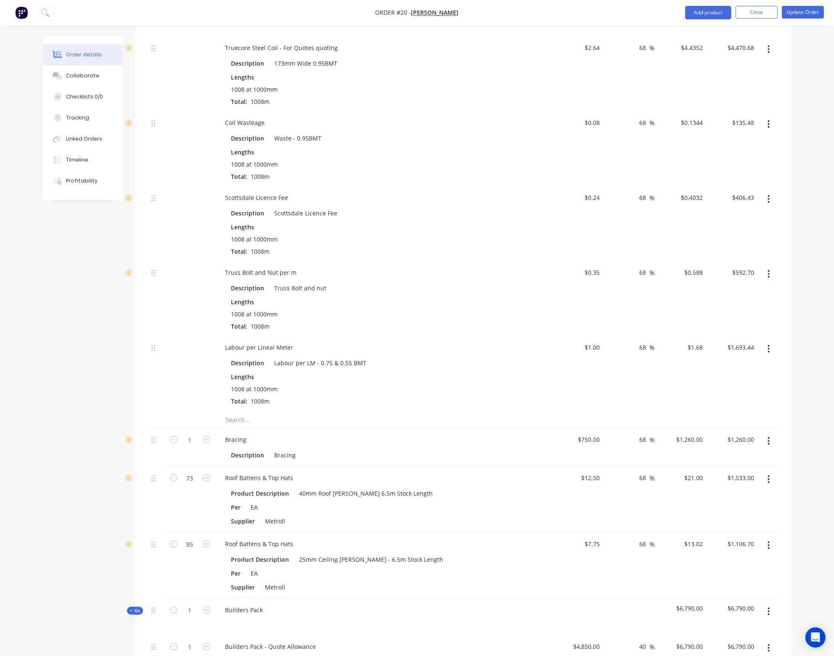
scroll to position [747, 0]
